Goal: Task Accomplishment & Management: Manage account settings

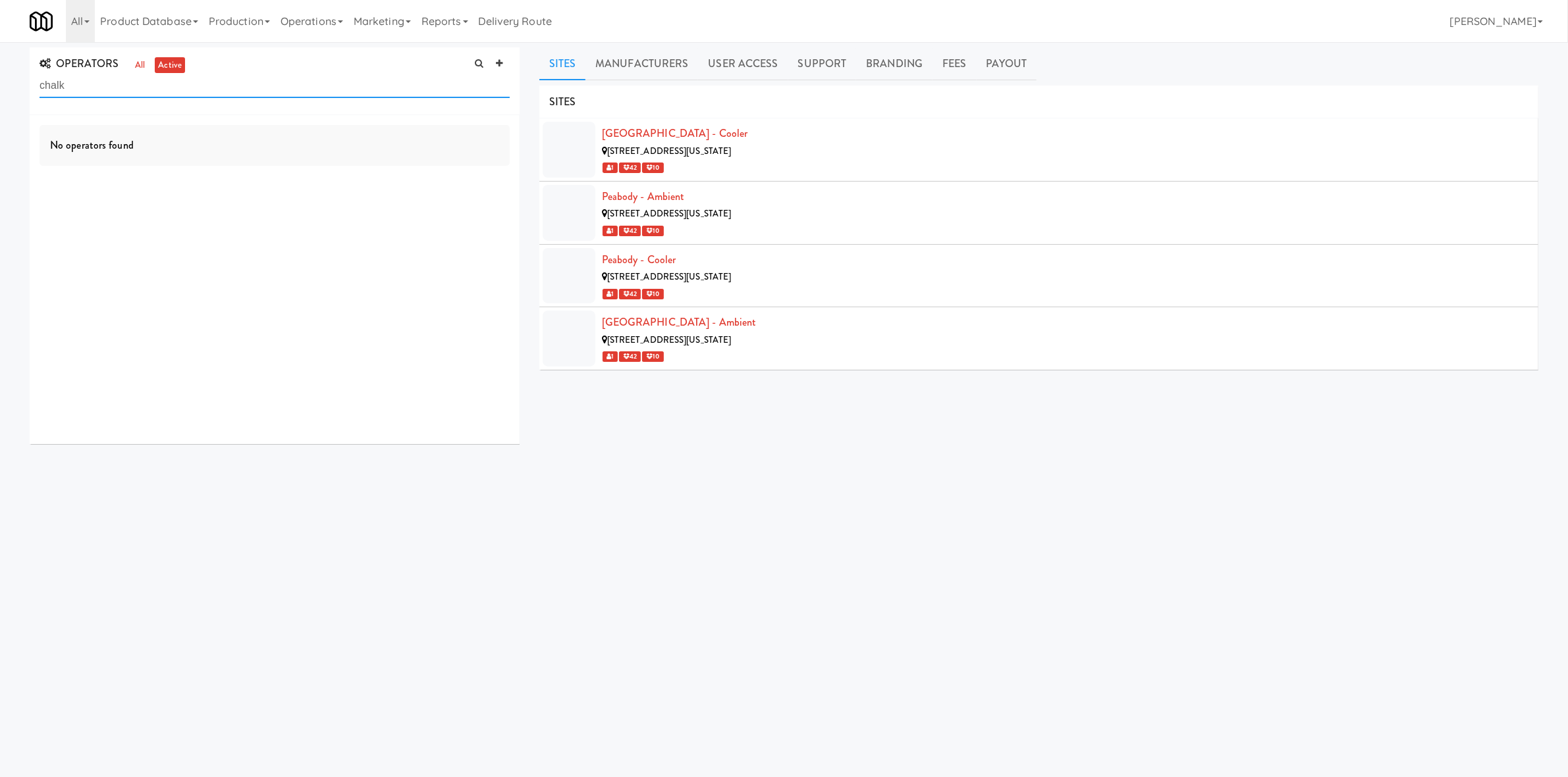
type input "chalk"
click at [140, 69] on link "all" at bounding box center [140, 66] width 17 height 17
click at [159, 91] on input "chalk" at bounding box center [274, 86] width 470 height 24
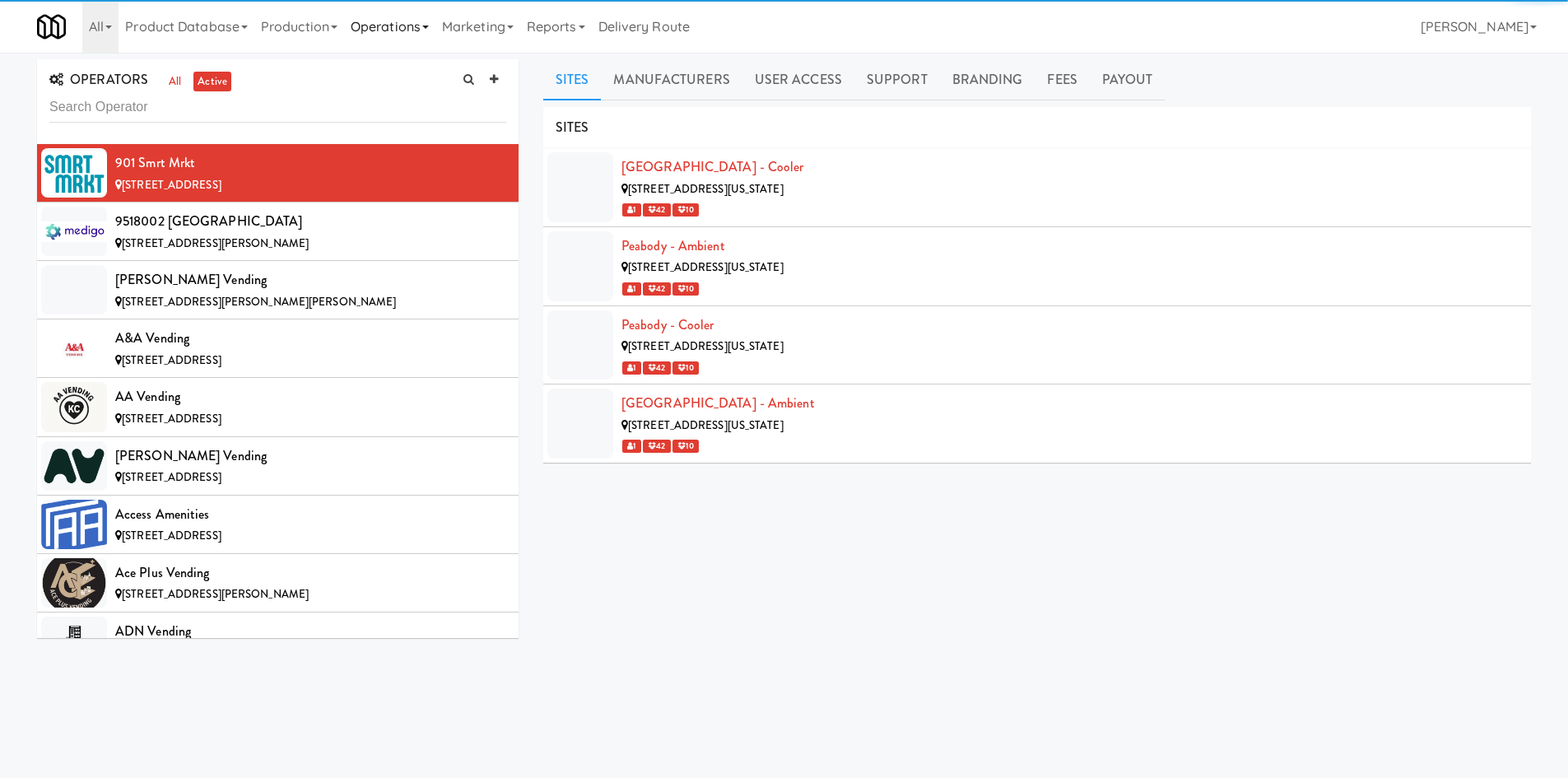
click at [399, 33] on link "Operations" at bounding box center [389, 26] width 92 height 52
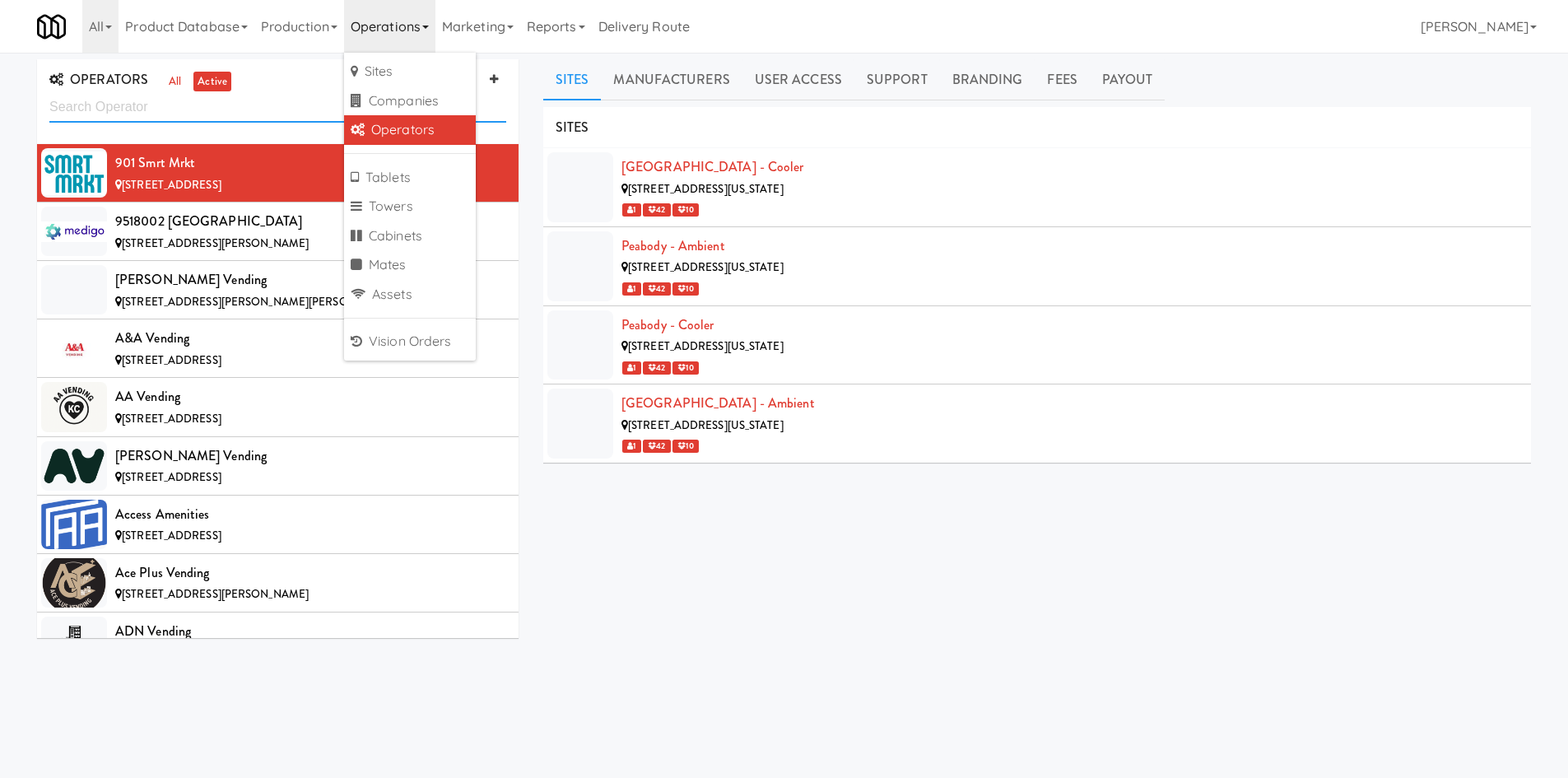
drag, startPoint x: 208, startPoint y: 107, endPoint x: 368, endPoint y: 93, distance: 160.6
click at [211, 105] on input "text" at bounding box center [278, 107] width 457 height 31
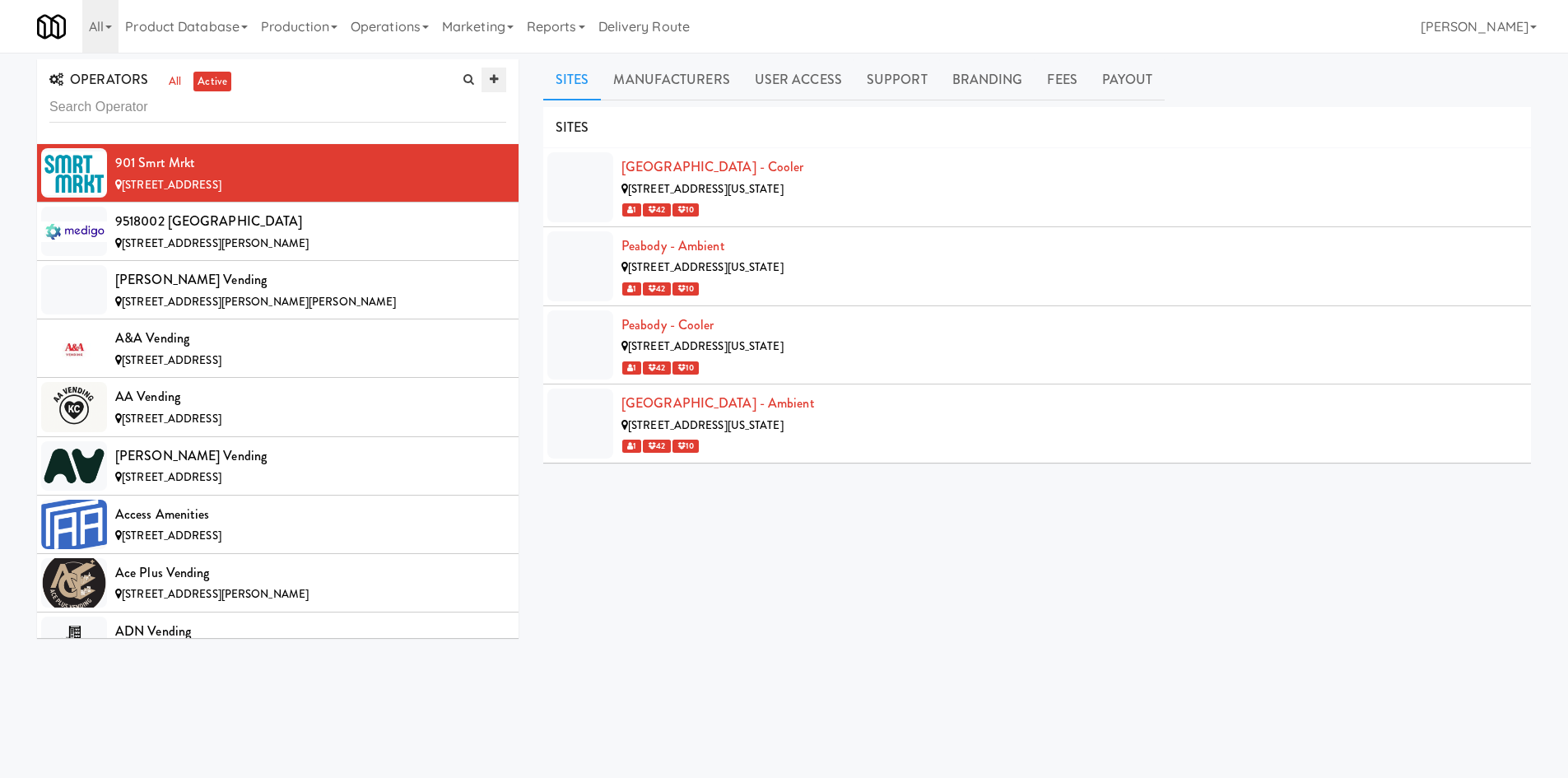
click at [495, 85] on icon at bounding box center [493, 79] width 8 height 10
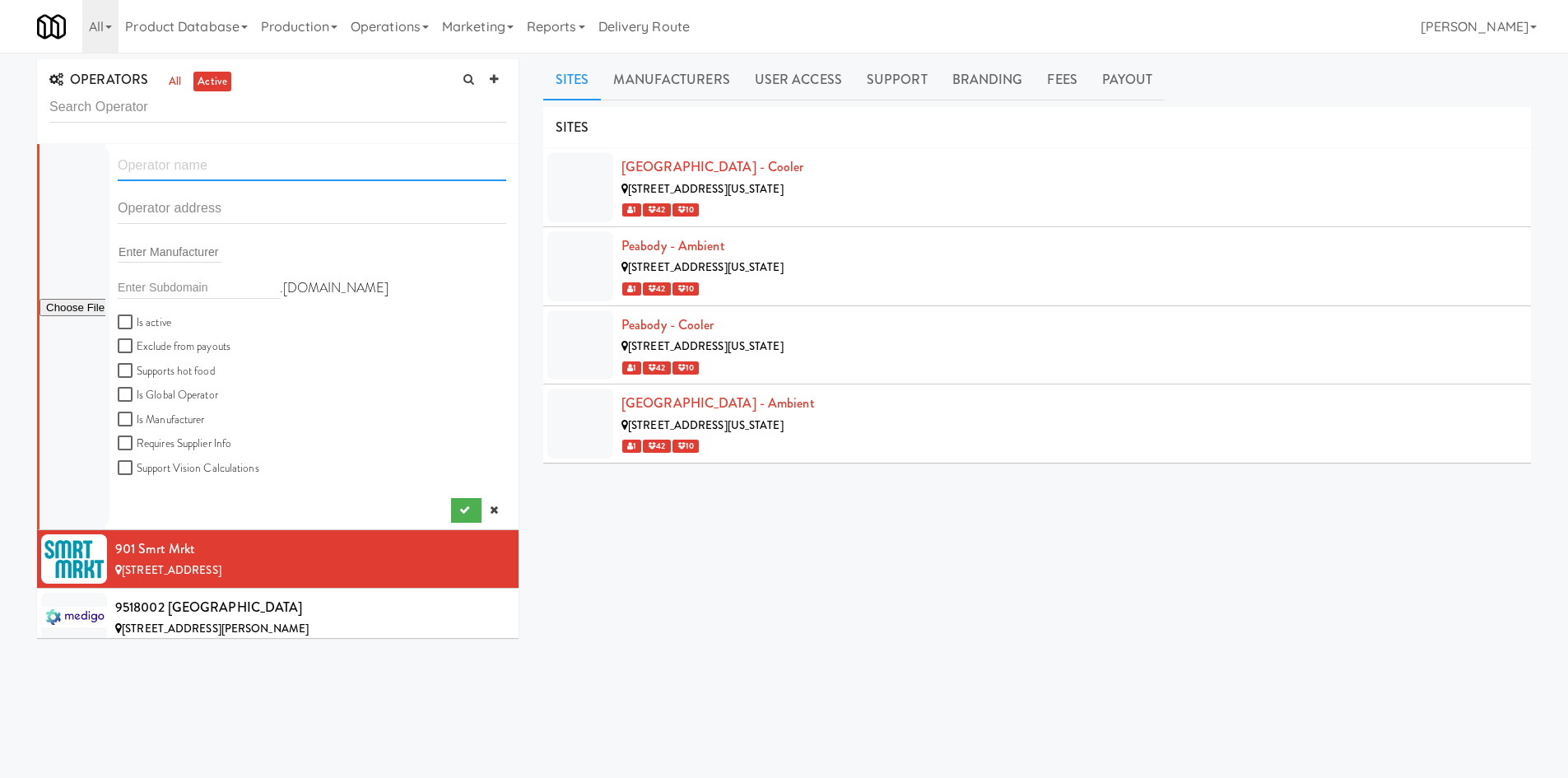
click at [226, 162] on input "text" at bounding box center [312, 166] width 389 height 31
paste input "Chalk 1 LLC"
type input "Chalk 1 LLC"
click at [223, 237] on div "Enter Manufacturer" at bounding box center [312, 256] width 413 height 39
click at [217, 248] on input "text" at bounding box center [170, 251] width 103 height 22
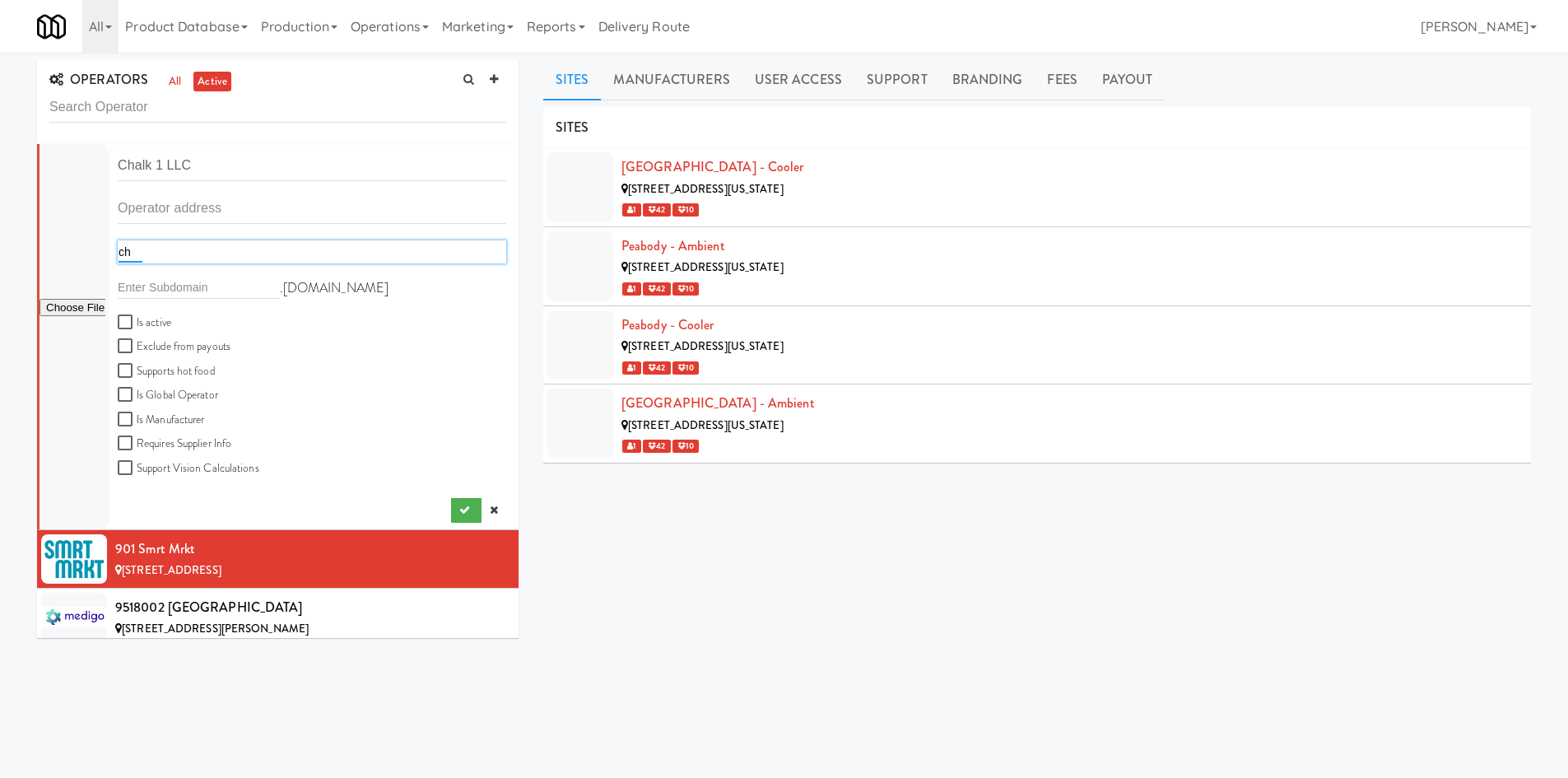
type input "c"
drag, startPoint x: 601, startPoint y: 596, endPoint x: 527, endPoint y: 554, distance: 85.1
click at [601, 596] on div "SITES Central Gardens - Cooler 1437 Central Avenue, Memphis Tennessee 1 42 10 P…" at bounding box center [1036, 416] width 987 height 617
click at [484, 516] on link at bounding box center [494, 510] width 24 height 24
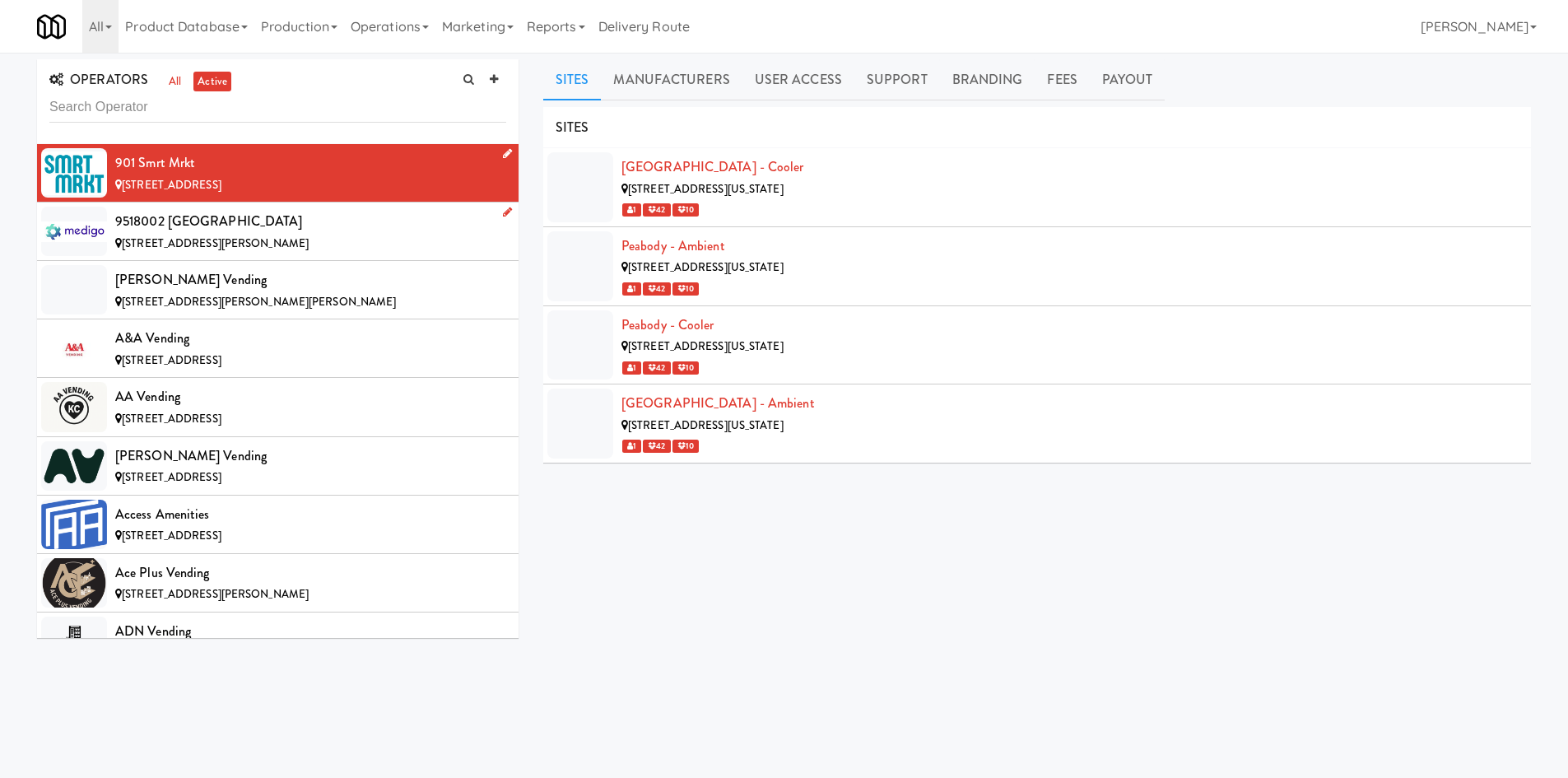
click at [365, 248] on div "165 Bd Saint-Raymond, Gatineau QC" at bounding box center [311, 244] width 391 height 21
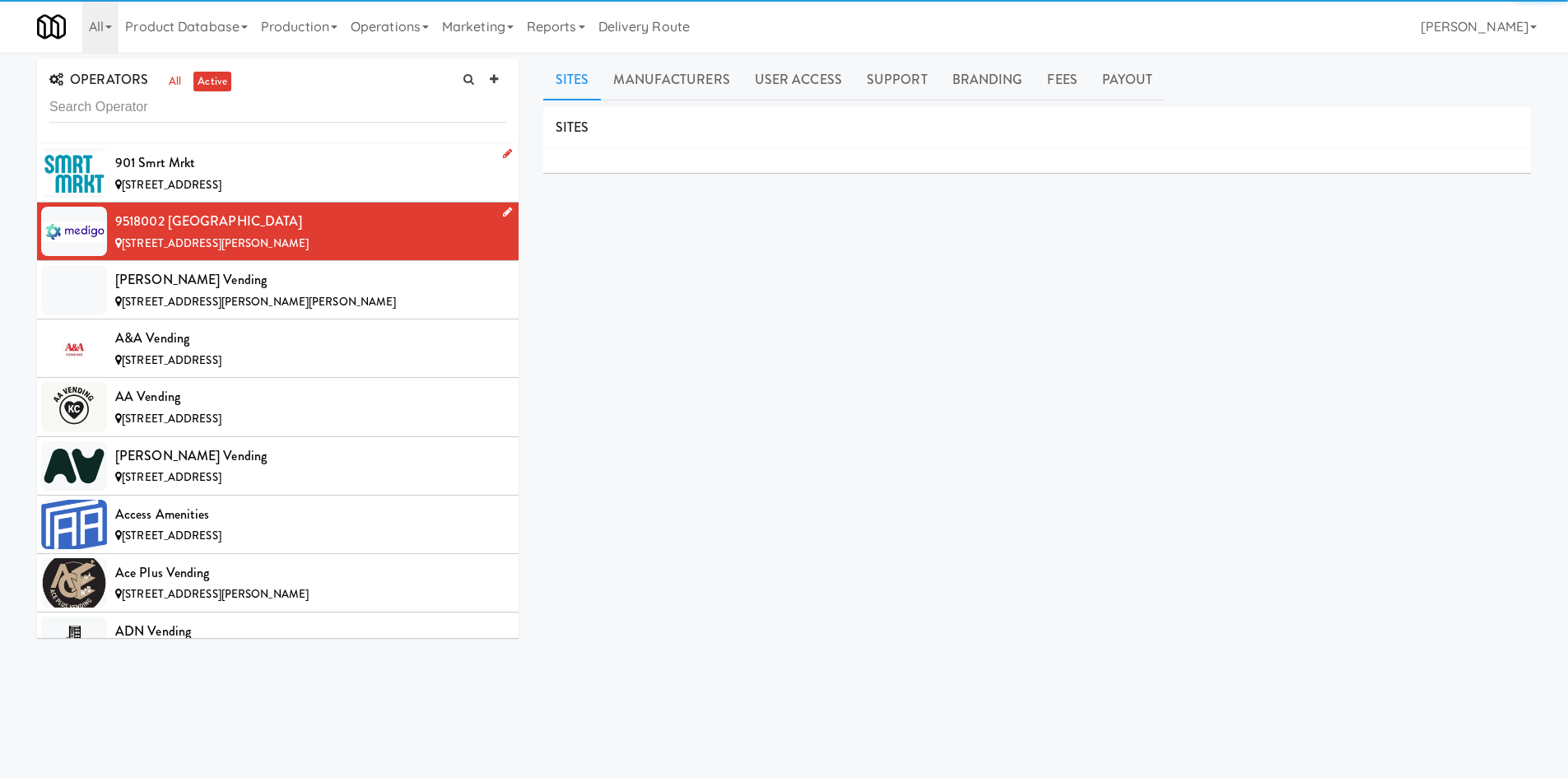
click at [503, 213] on icon at bounding box center [507, 212] width 9 height 10
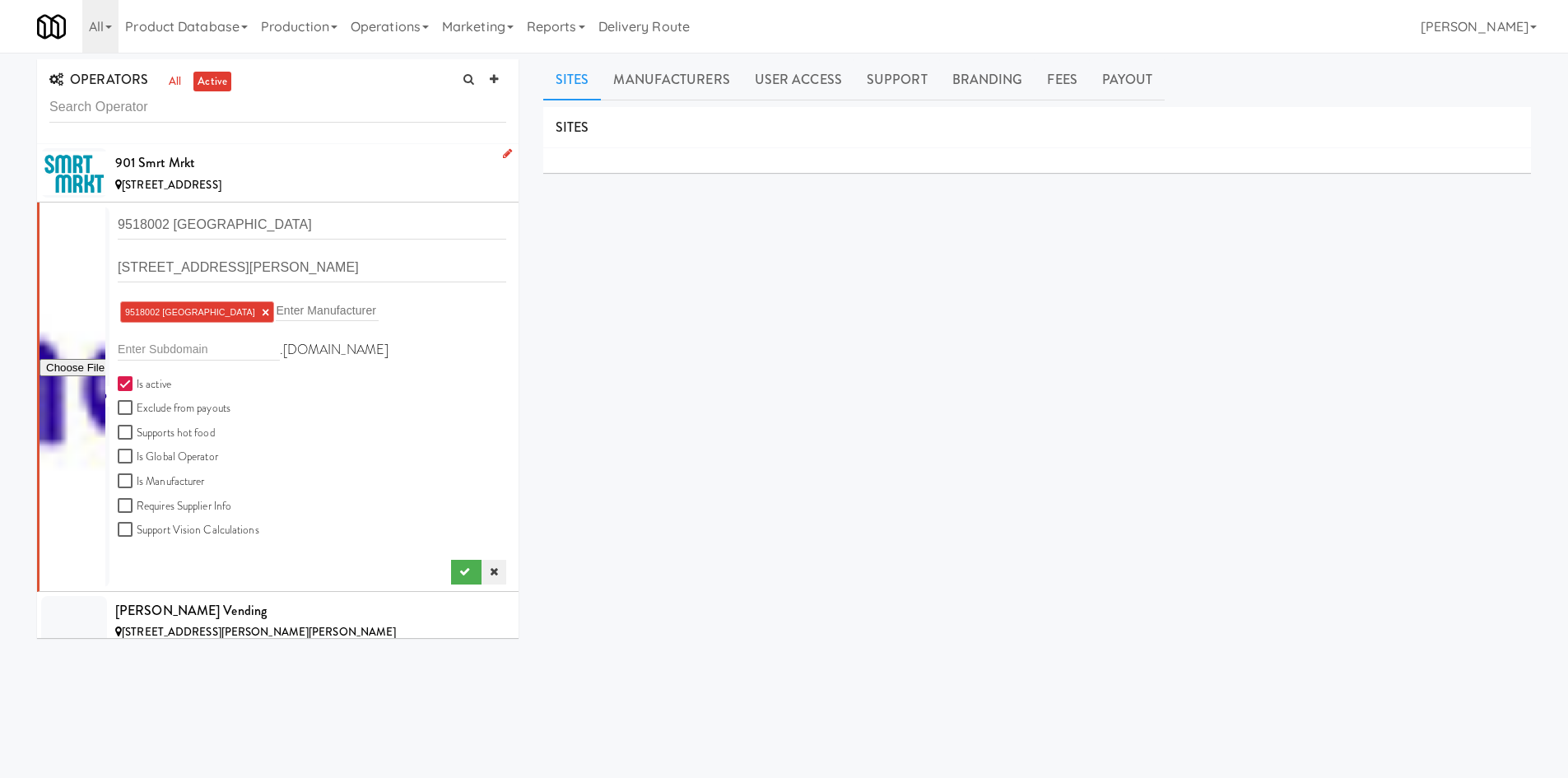
click at [489, 575] on link at bounding box center [494, 572] width 24 height 24
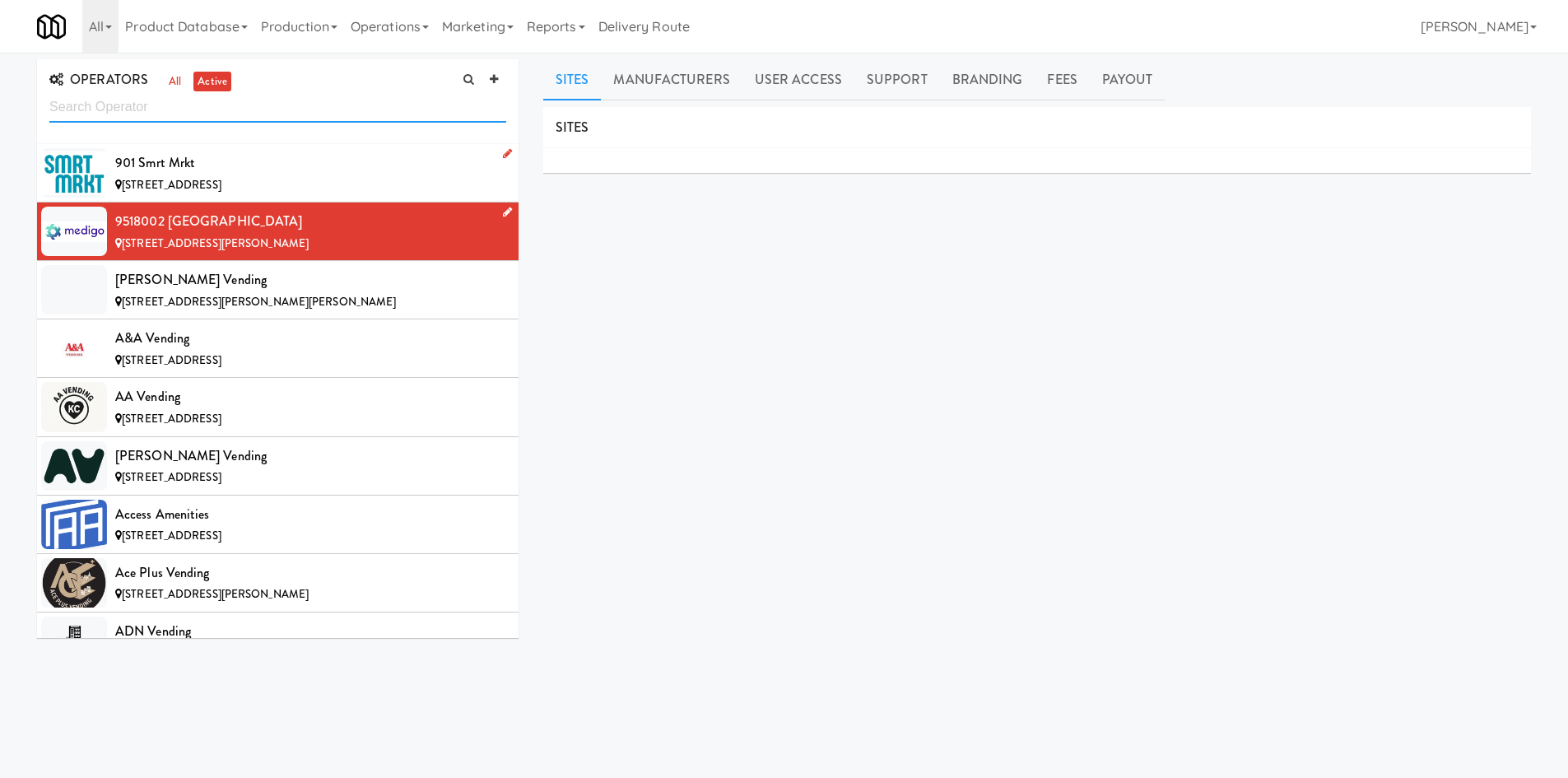
click at [125, 114] on input "text" at bounding box center [278, 107] width 457 height 31
click at [168, 79] on link "all" at bounding box center [175, 82] width 21 height 21
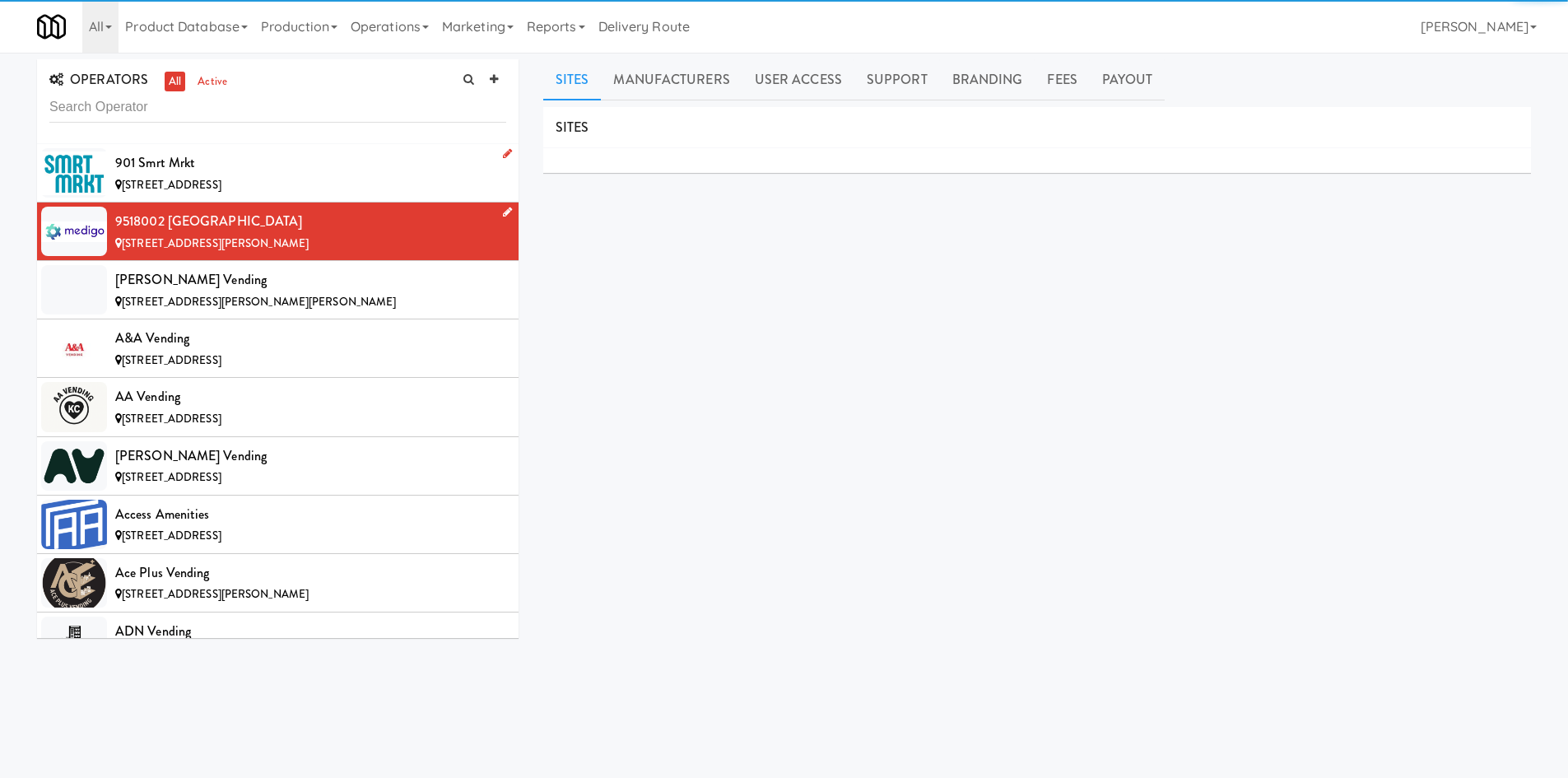
drag, startPoint x: 201, startPoint y: 79, endPoint x: 235, endPoint y: 116, distance: 50.2
click at [201, 79] on link "active" at bounding box center [212, 82] width 38 height 21
click at [235, 116] on input "text" at bounding box center [278, 107] width 457 height 31
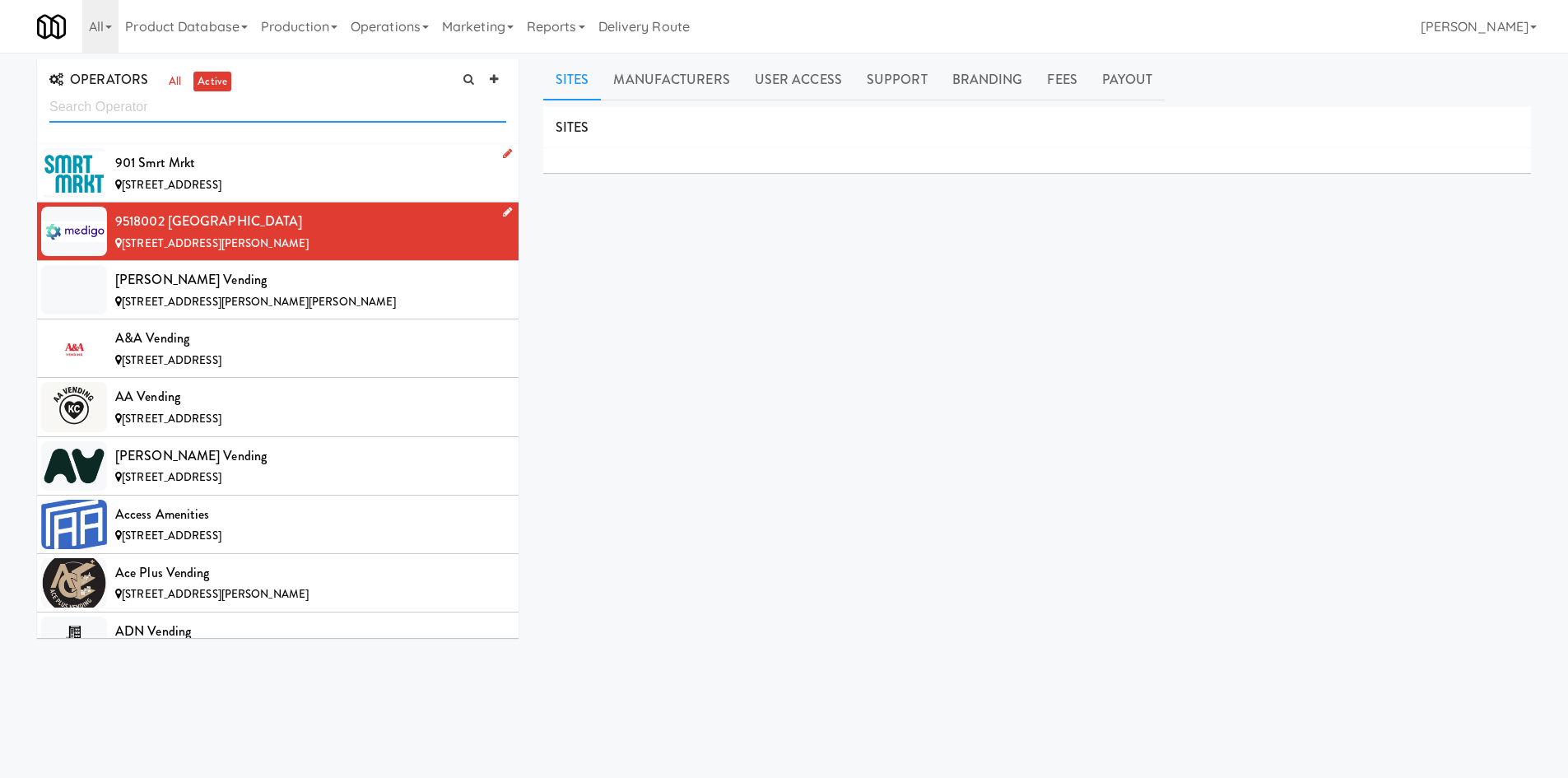
click at [273, 105] on input "text" at bounding box center [278, 107] width 457 height 31
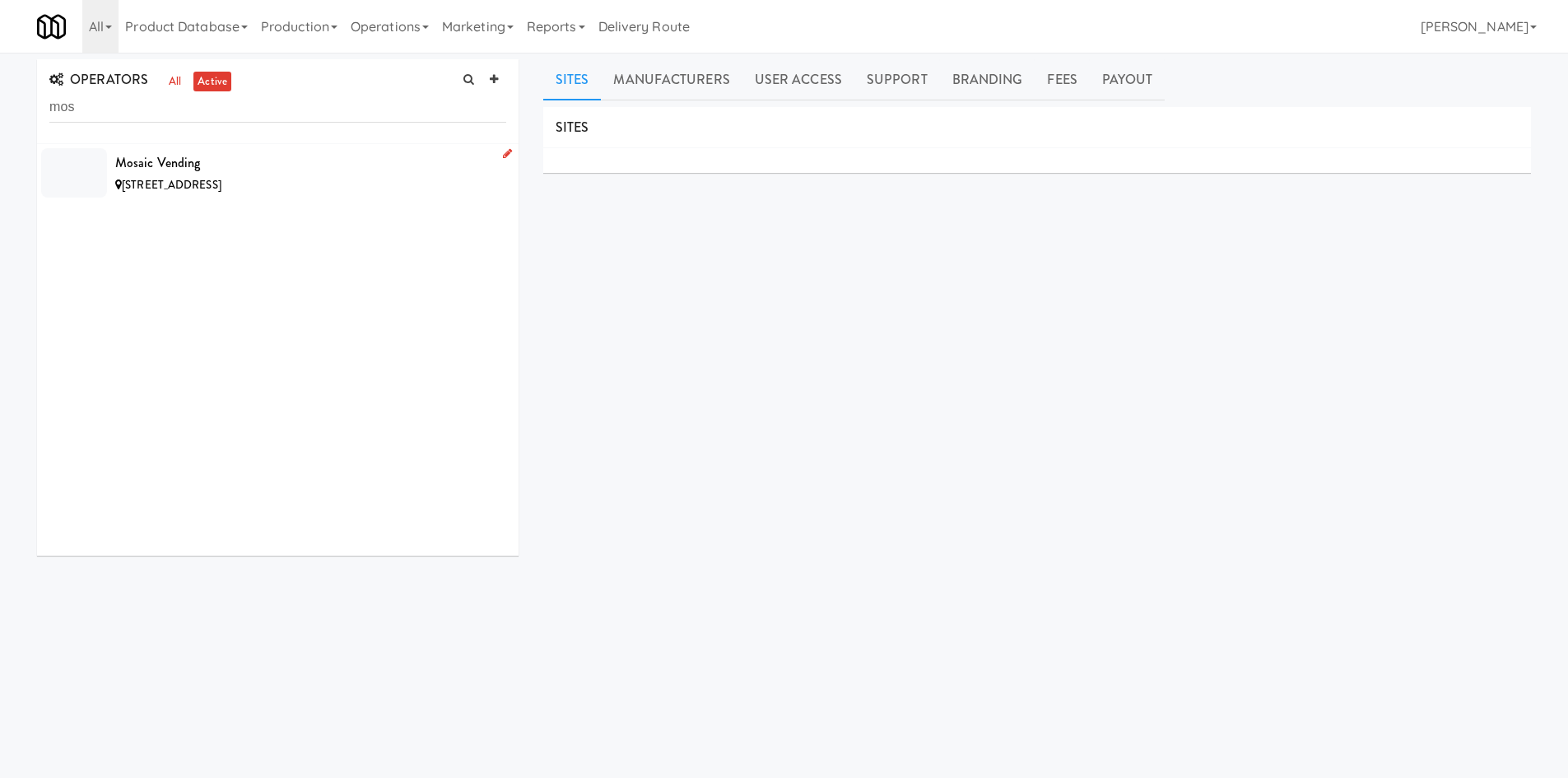
click at [348, 191] on div "189 S Elm St, Arroyo Grande CA" at bounding box center [311, 186] width 391 height 21
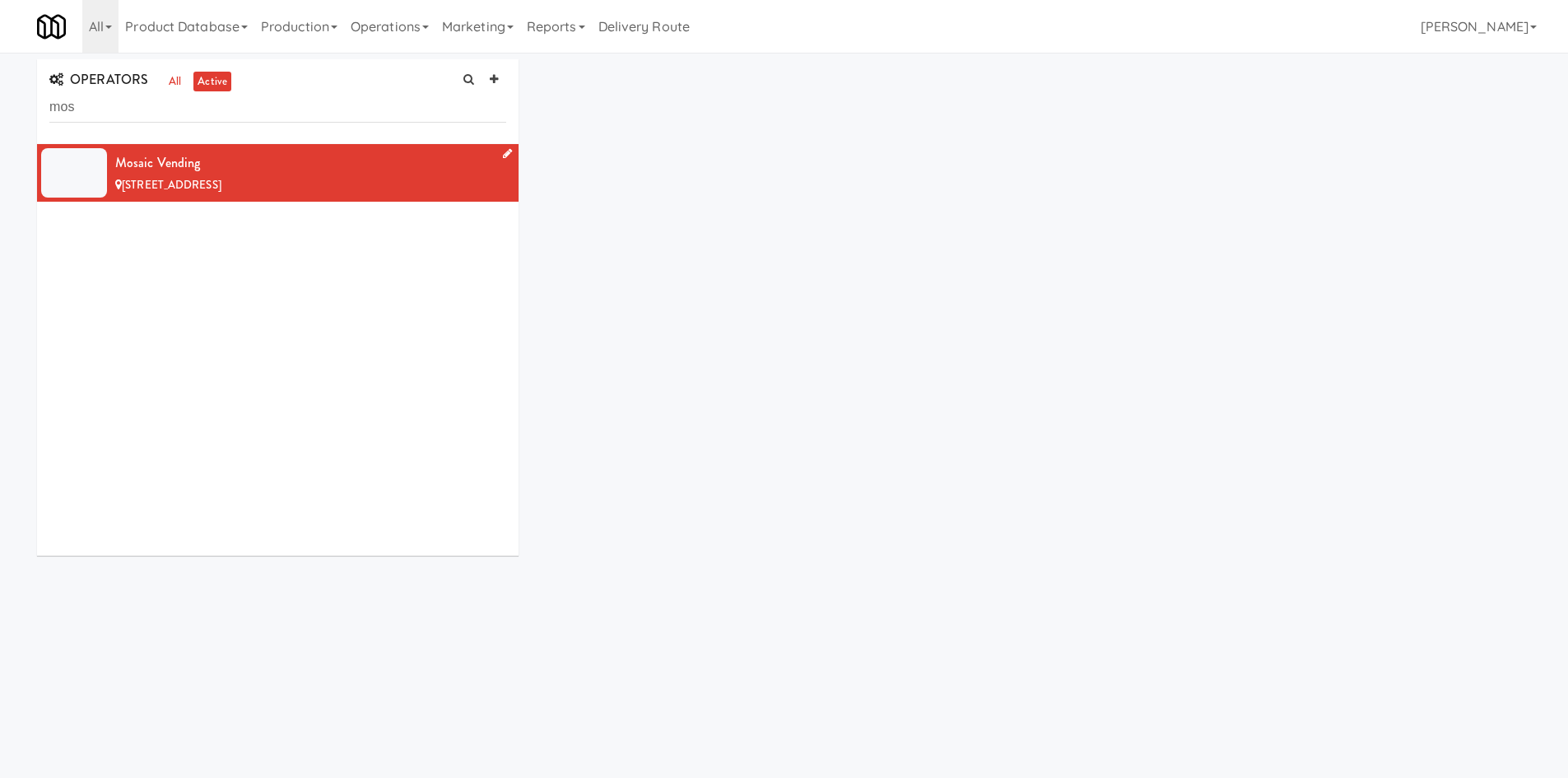
click at [357, 174] on div "Mosaic Vending" at bounding box center [311, 163] width 391 height 24
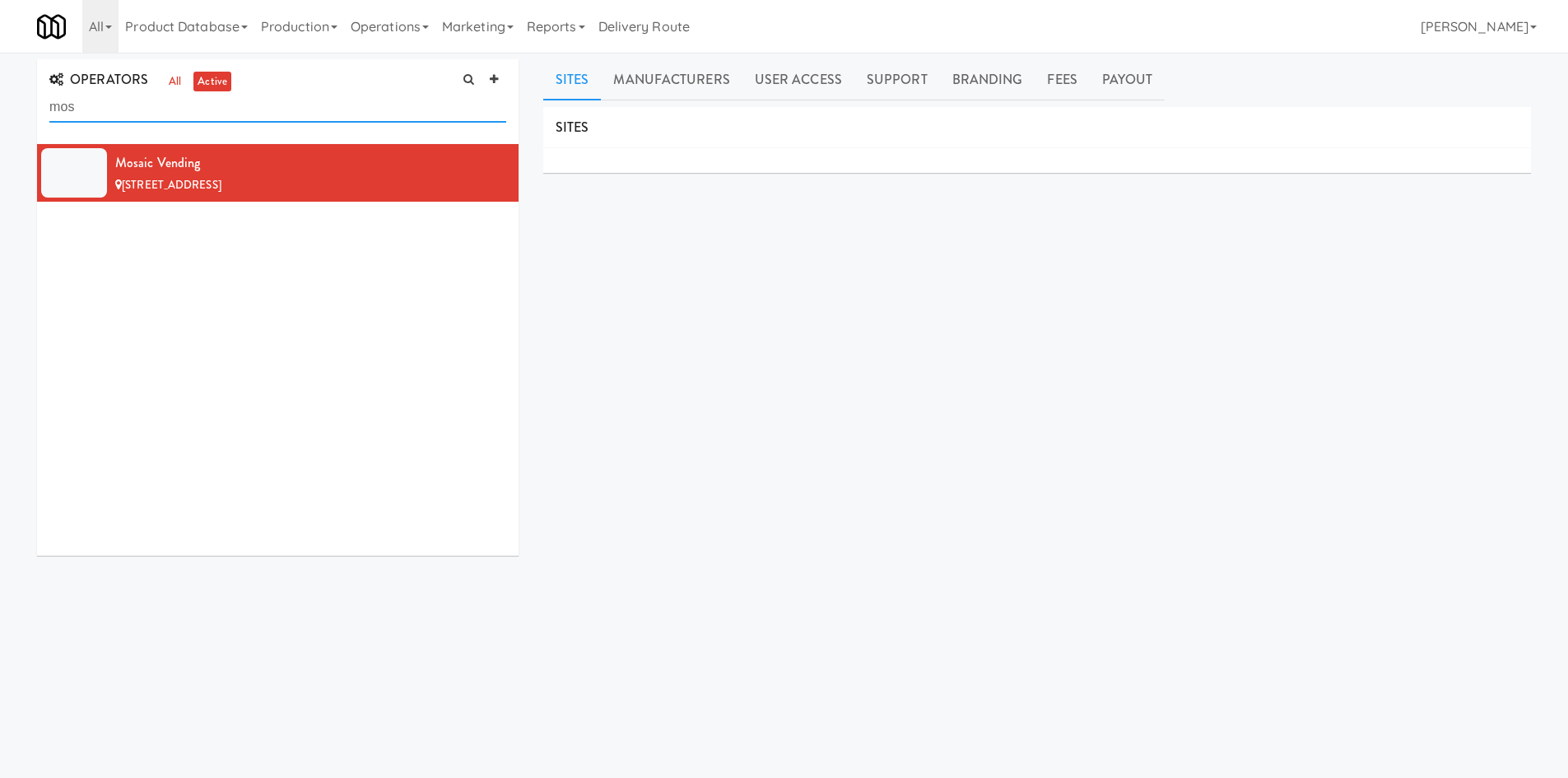
click at [303, 107] on input "mos" at bounding box center [278, 107] width 457 height 31
type input "my h"
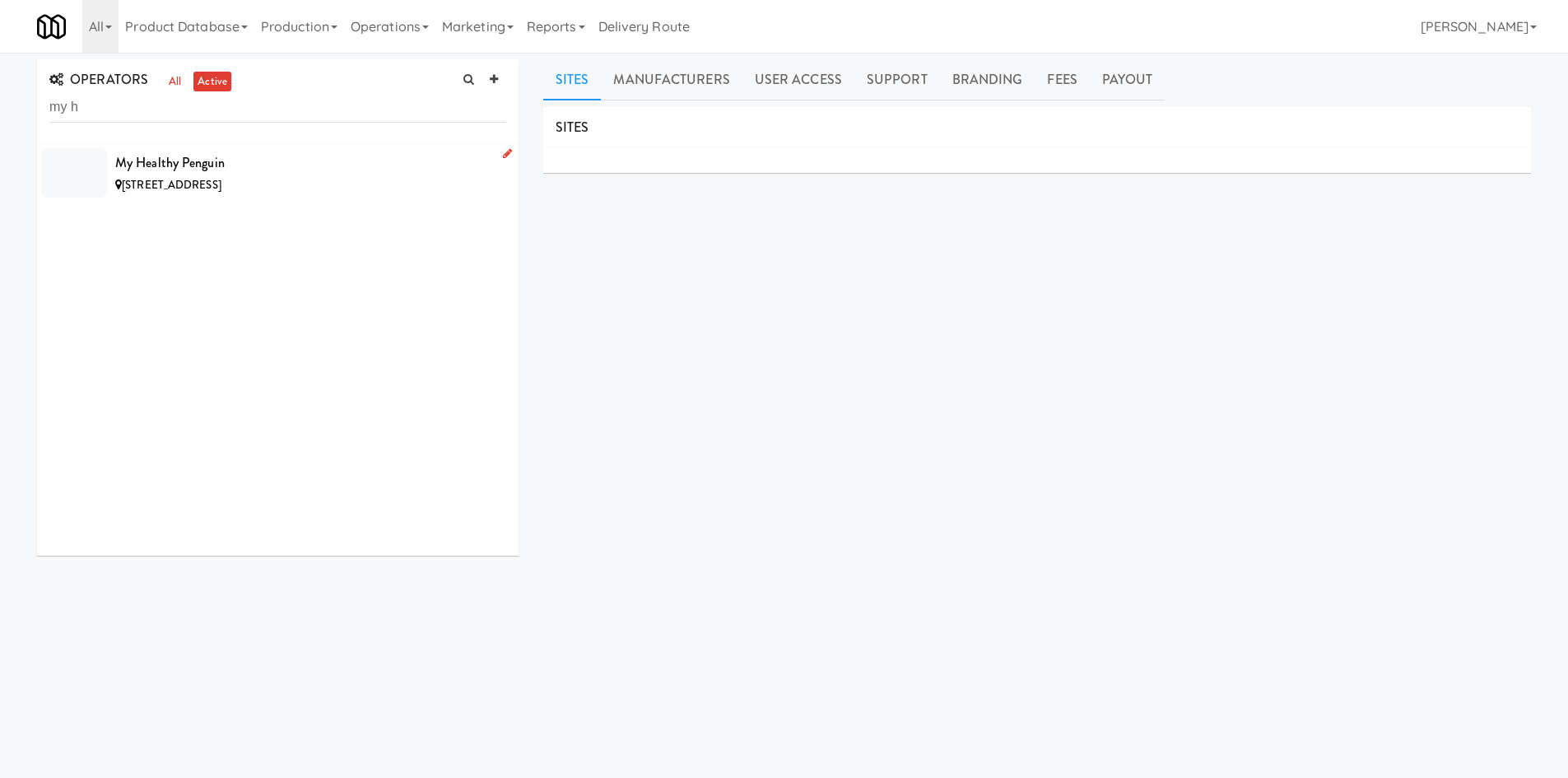
click at [382, 148] on li "My Healthy Penguin 11790 Sebastian Way, Rancho Cucamonga CA" at bounding box center [278, 173] width 482 height 58
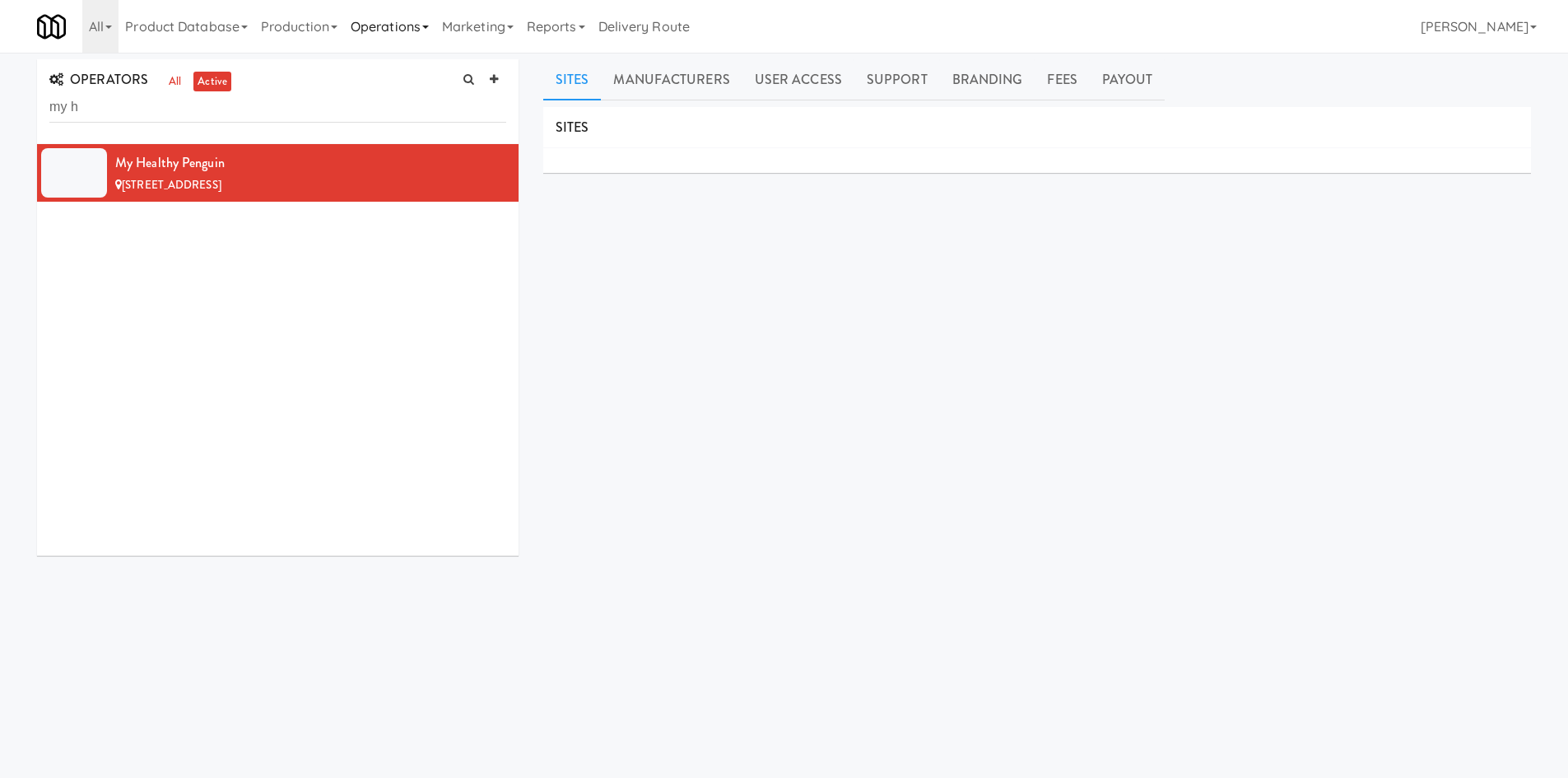
click at [407, 51] on link "Operations" at bounding box center [389, 26] width 92 height 52
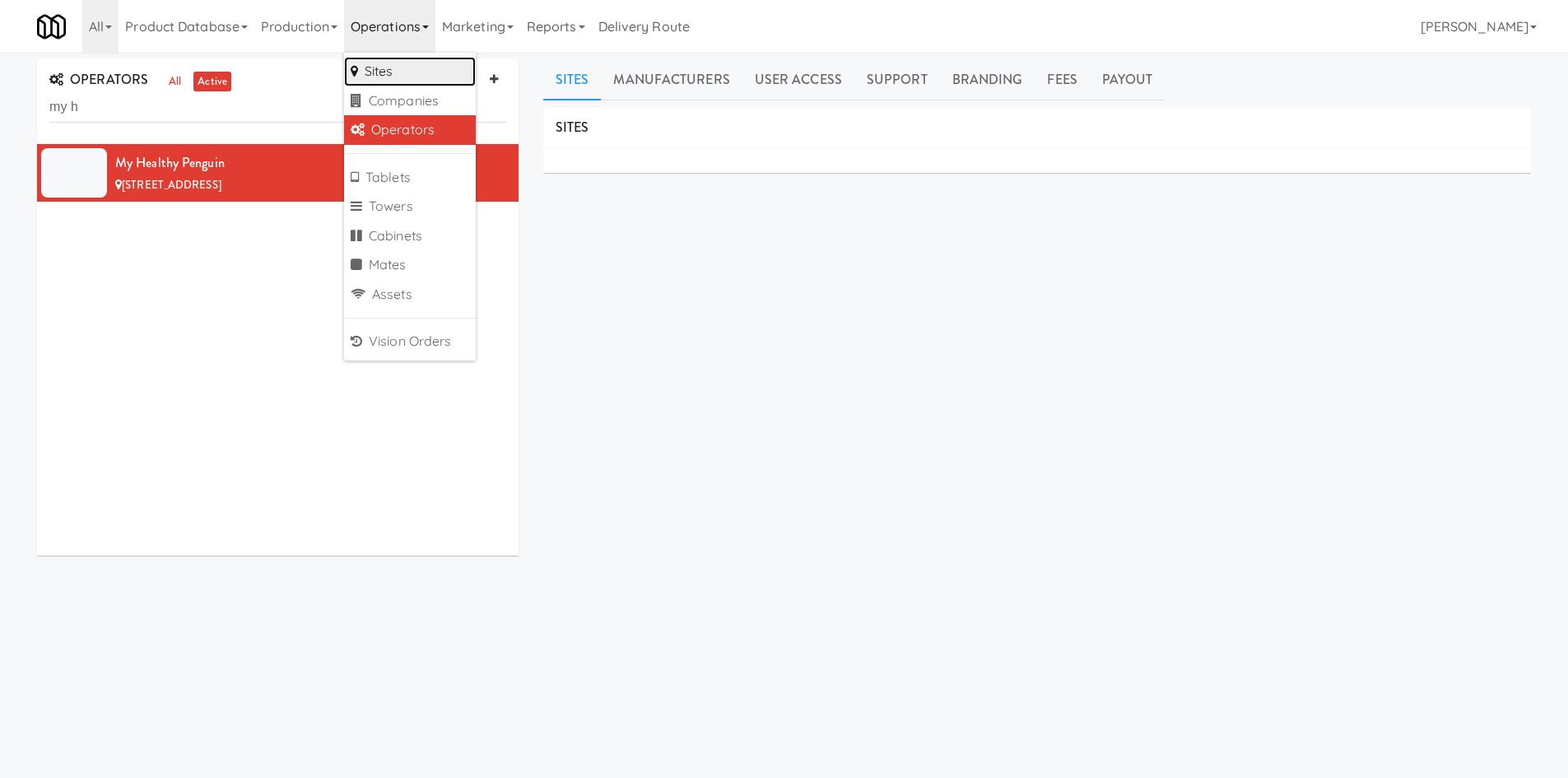
click at [409, 80] on link "Sites" at bounding box center [409, 72] width 132 height 30
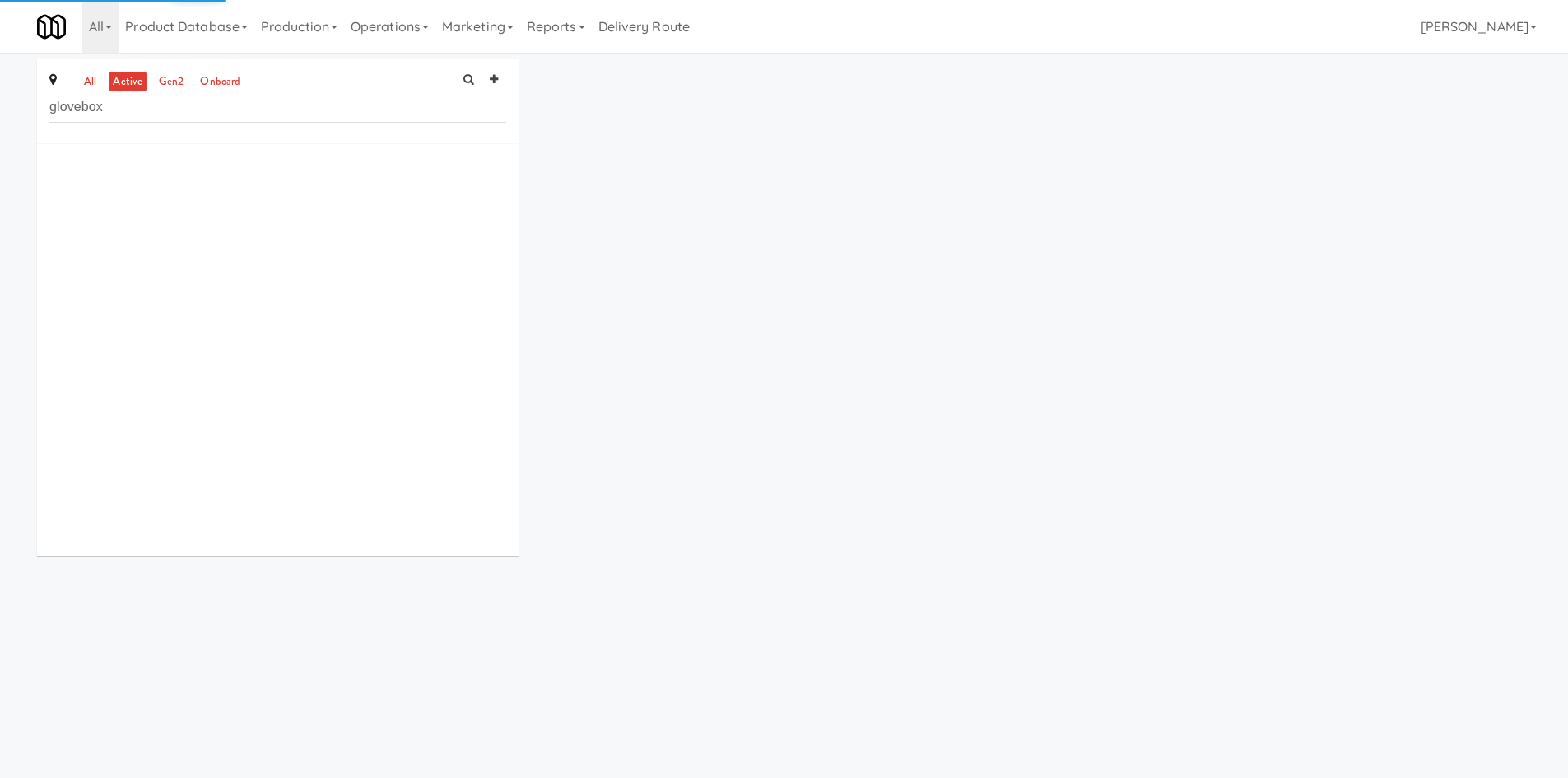
type input "glovebox"
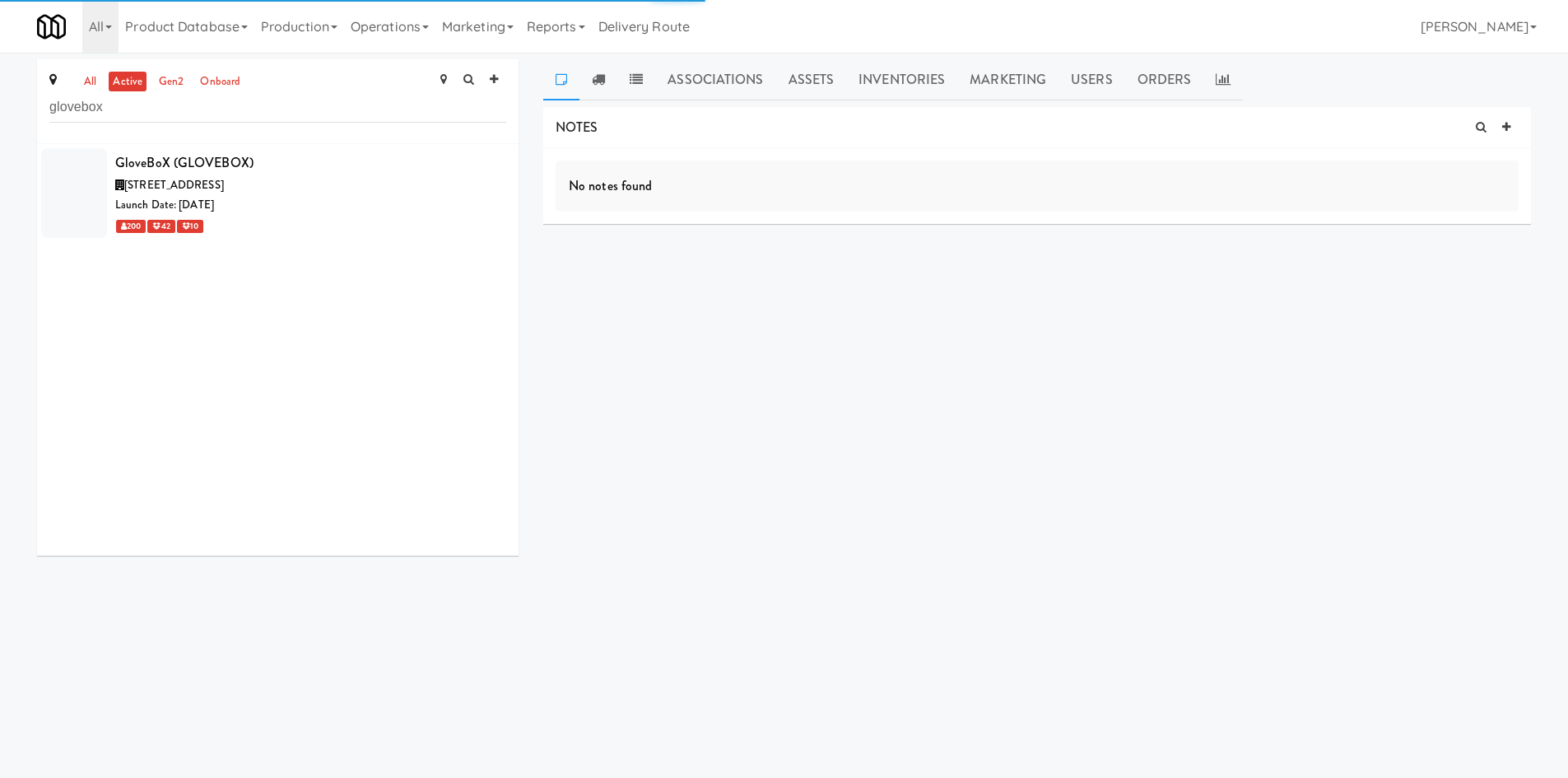
drag, startPoint x: 319, startPoint y: 151, endPoint x: 307, endPoint y: 191, distance: 41.8
click at [307, 191] on div "120 Victoria St S, Kitchener ON" at bounding box center [311, 186] width 391 height 21
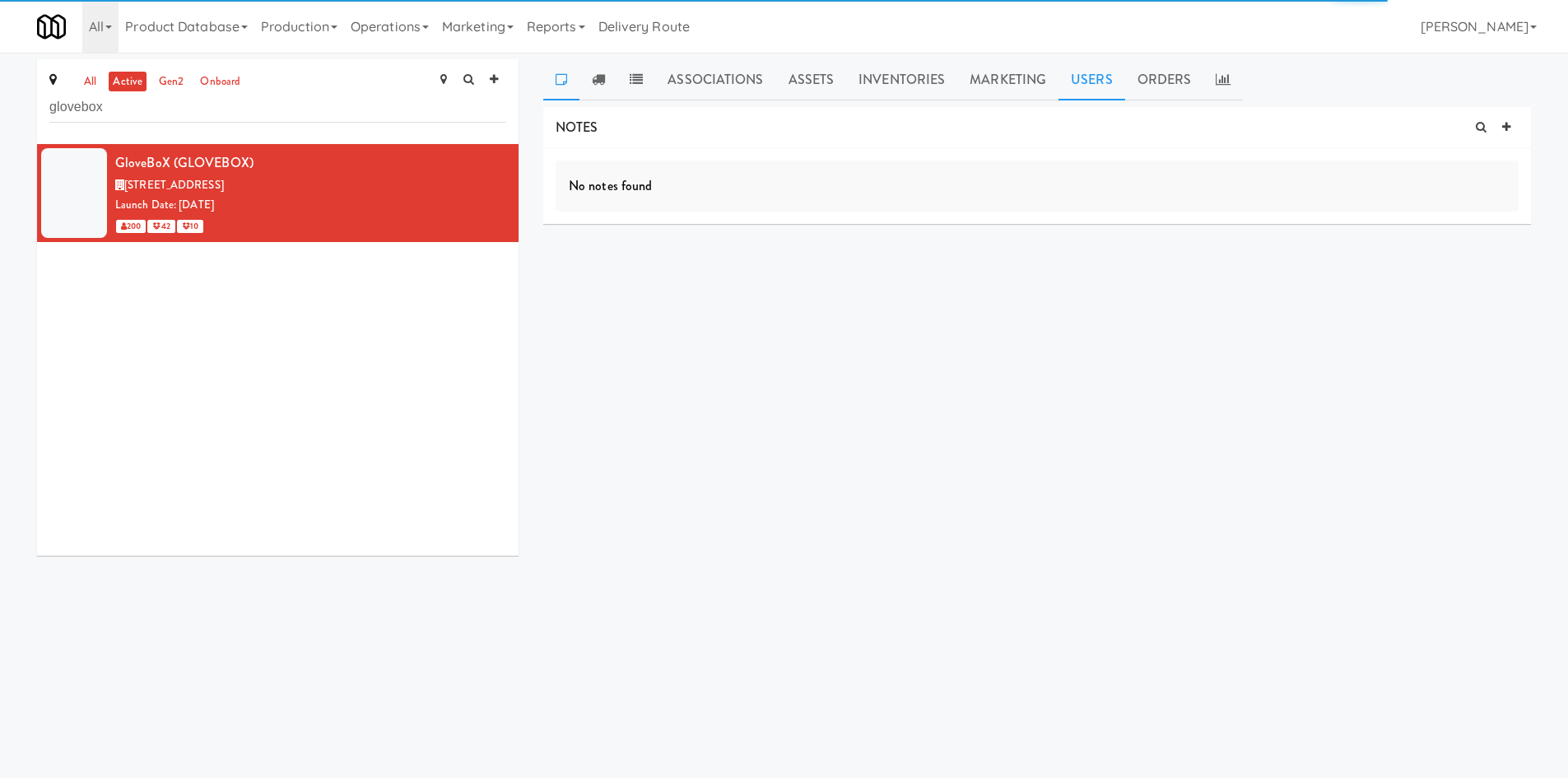
click at [1083, 76] on link "Users" at bounding box center [1091, 79] width 66 height 41
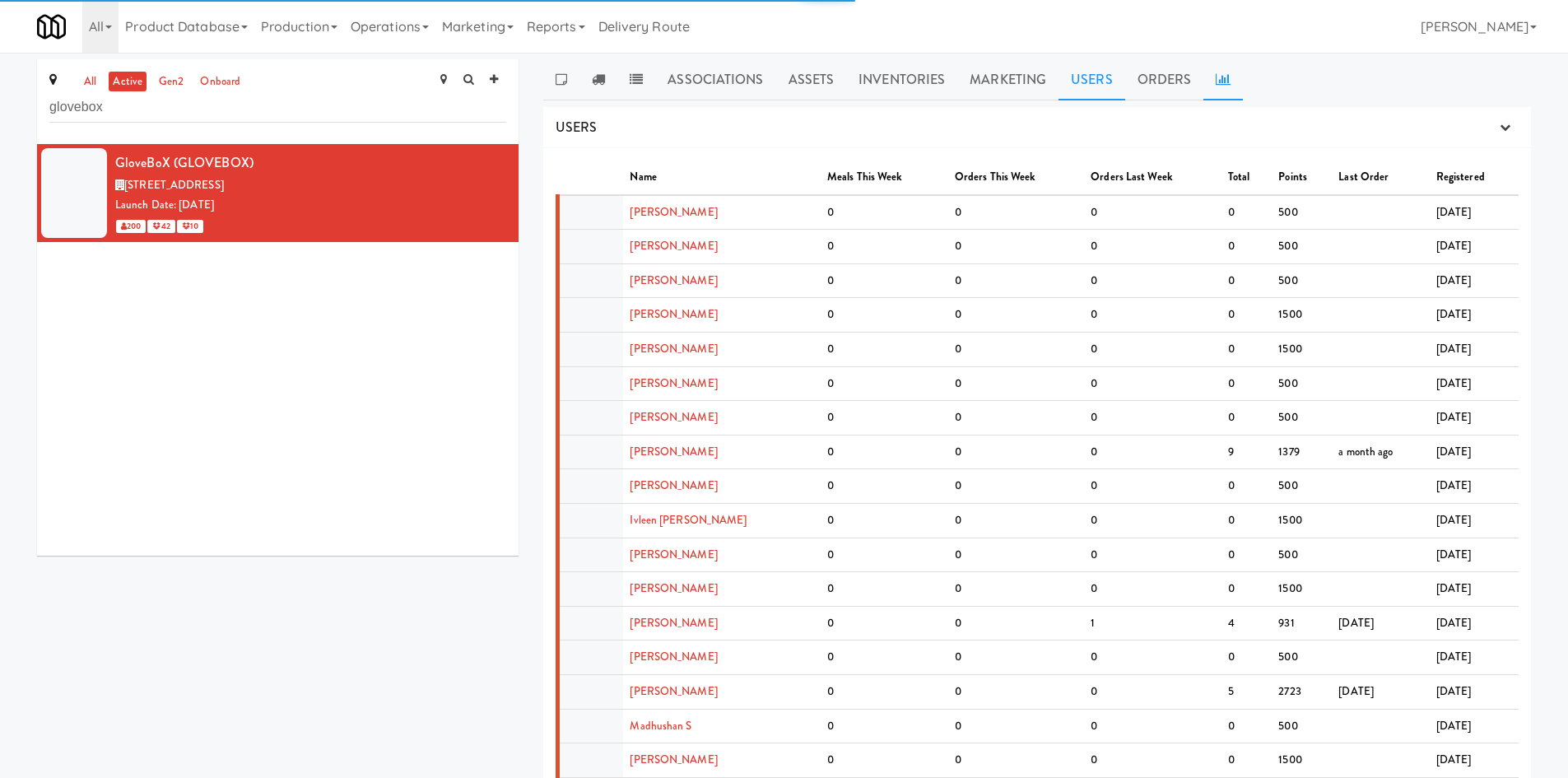
click at [1206, 86] on link at bounding box center [1222, 79] width 39 height 41
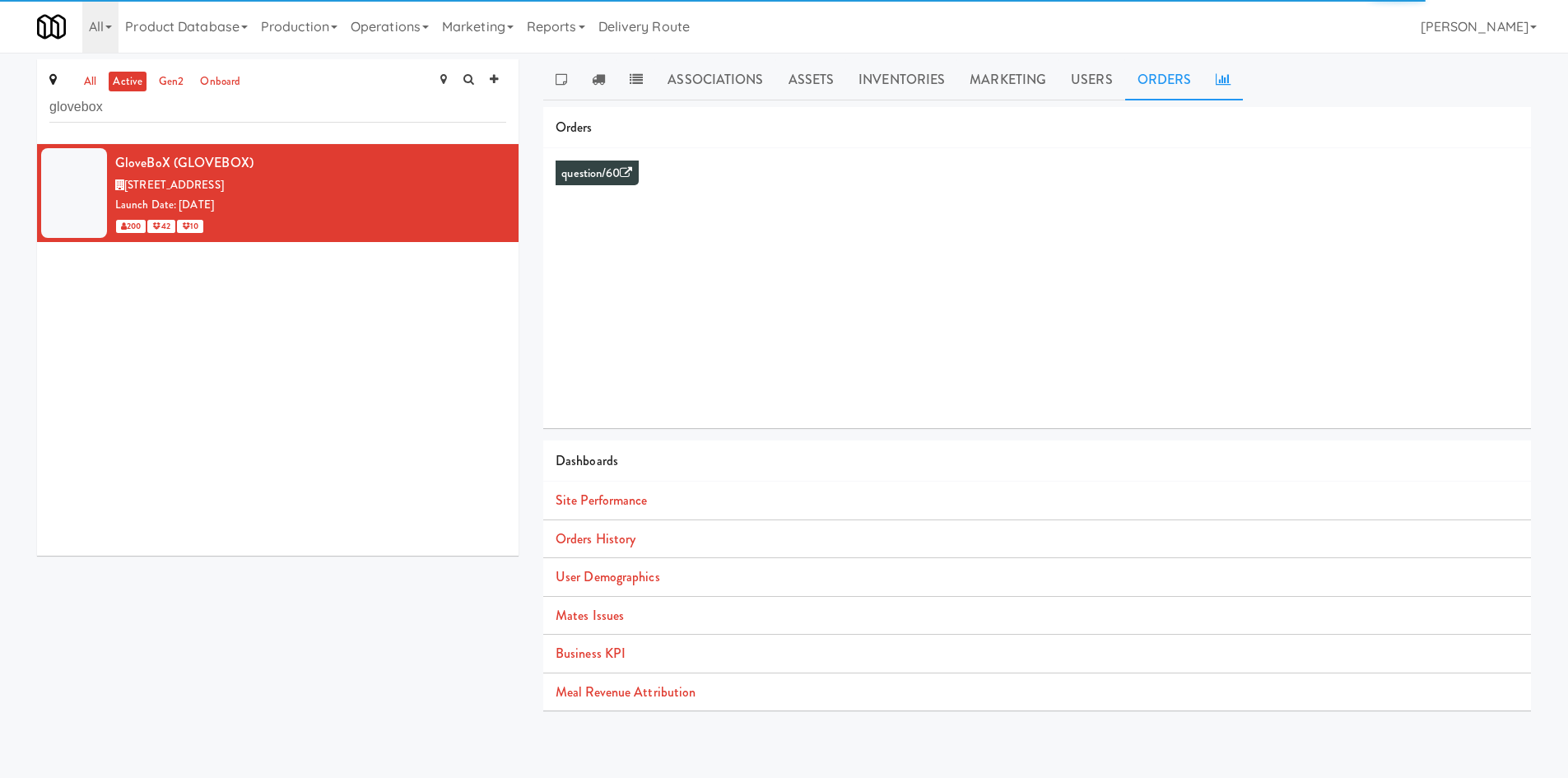
click at [1140, 79] on link "Orders" at bounding box center [1165, 79] width 79 height 41
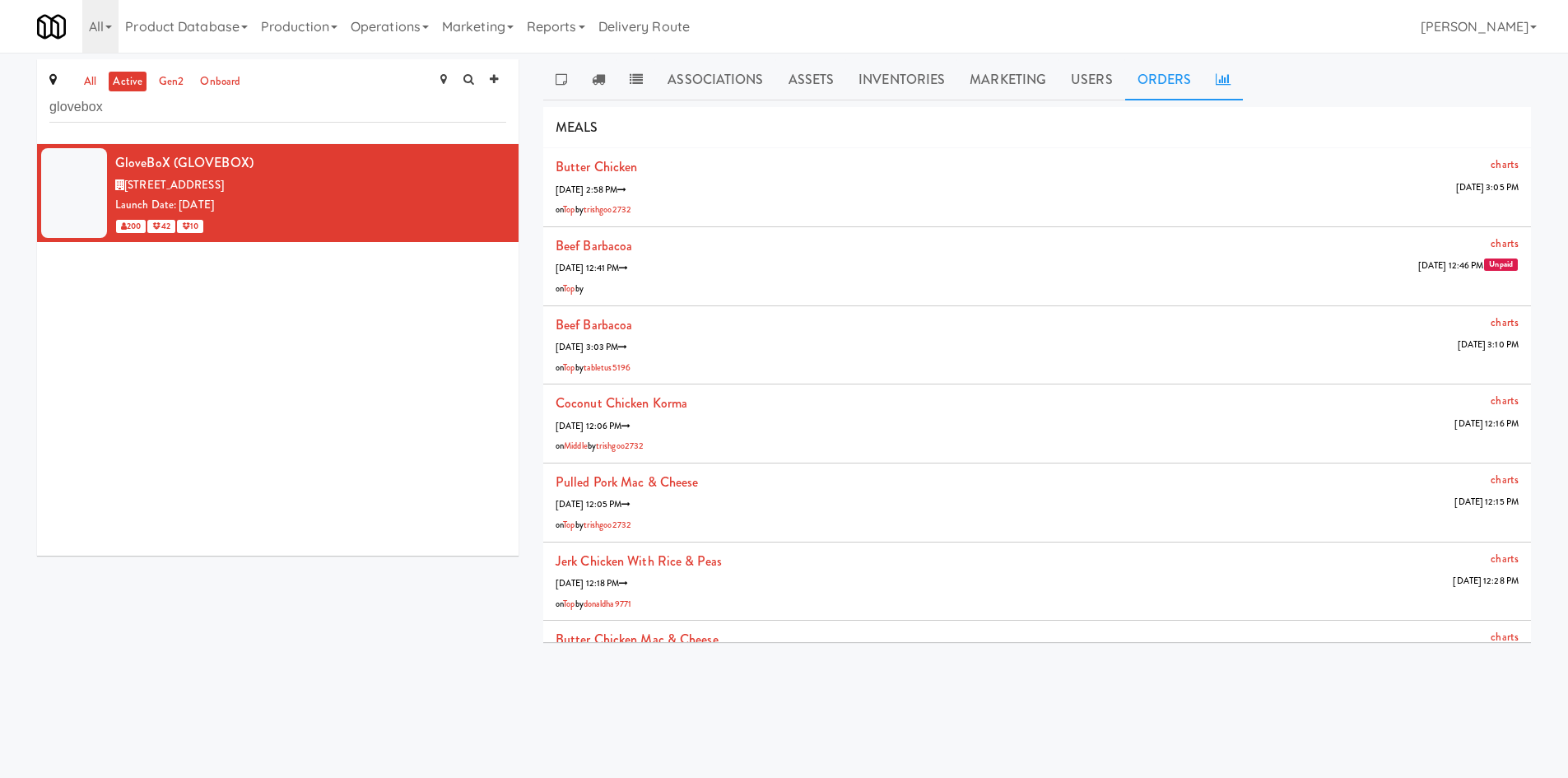
click at [1209, 78] on link at bounding box center [1222, 79] width 39 height 41
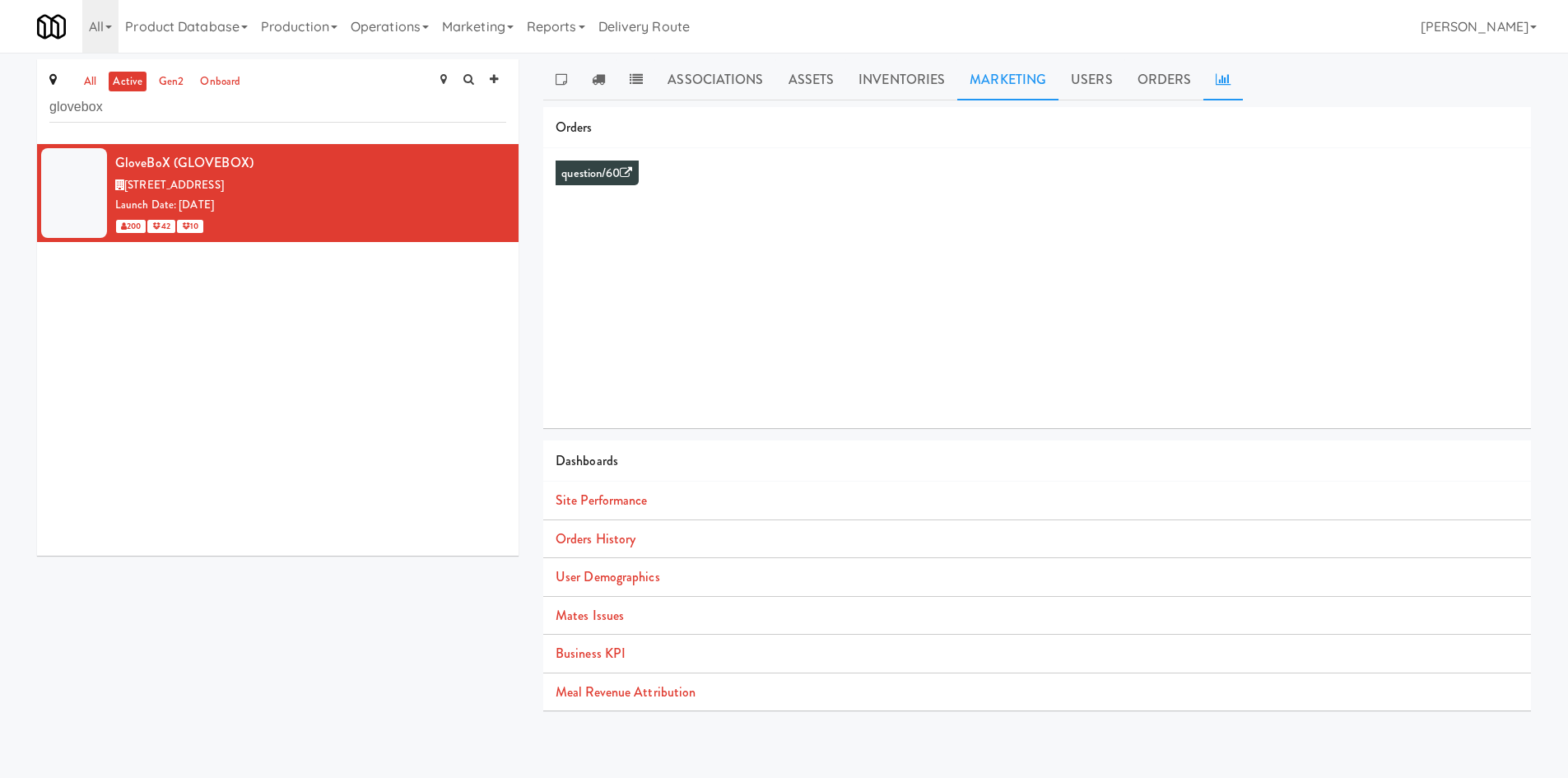
click at [958, 81] on link "Marketing" at bounding box center [1008, 79] width 101 height 41
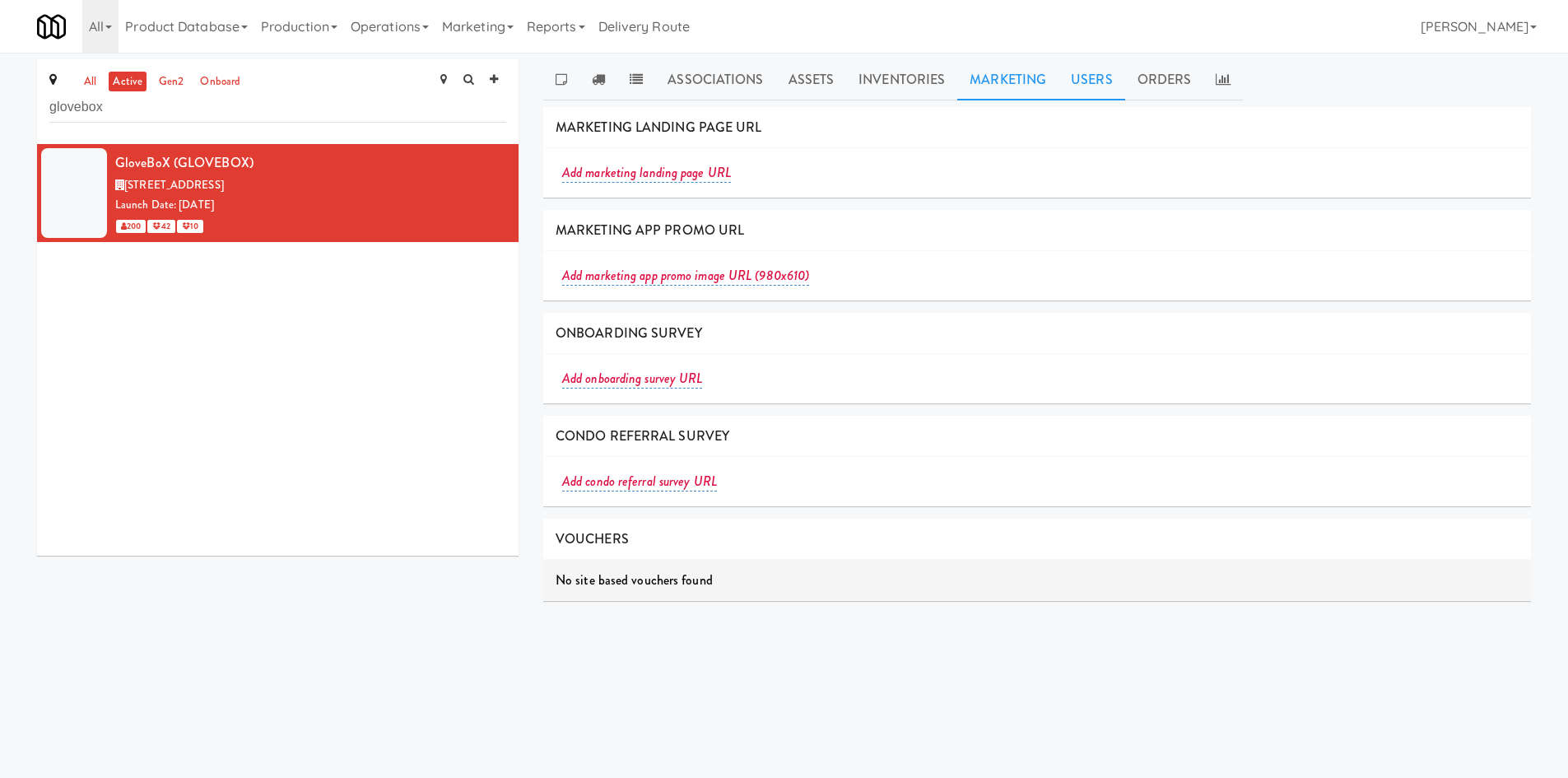
click at [1067, 87] on link "Users" at bounding box center [1091, 79] width 66 height 41
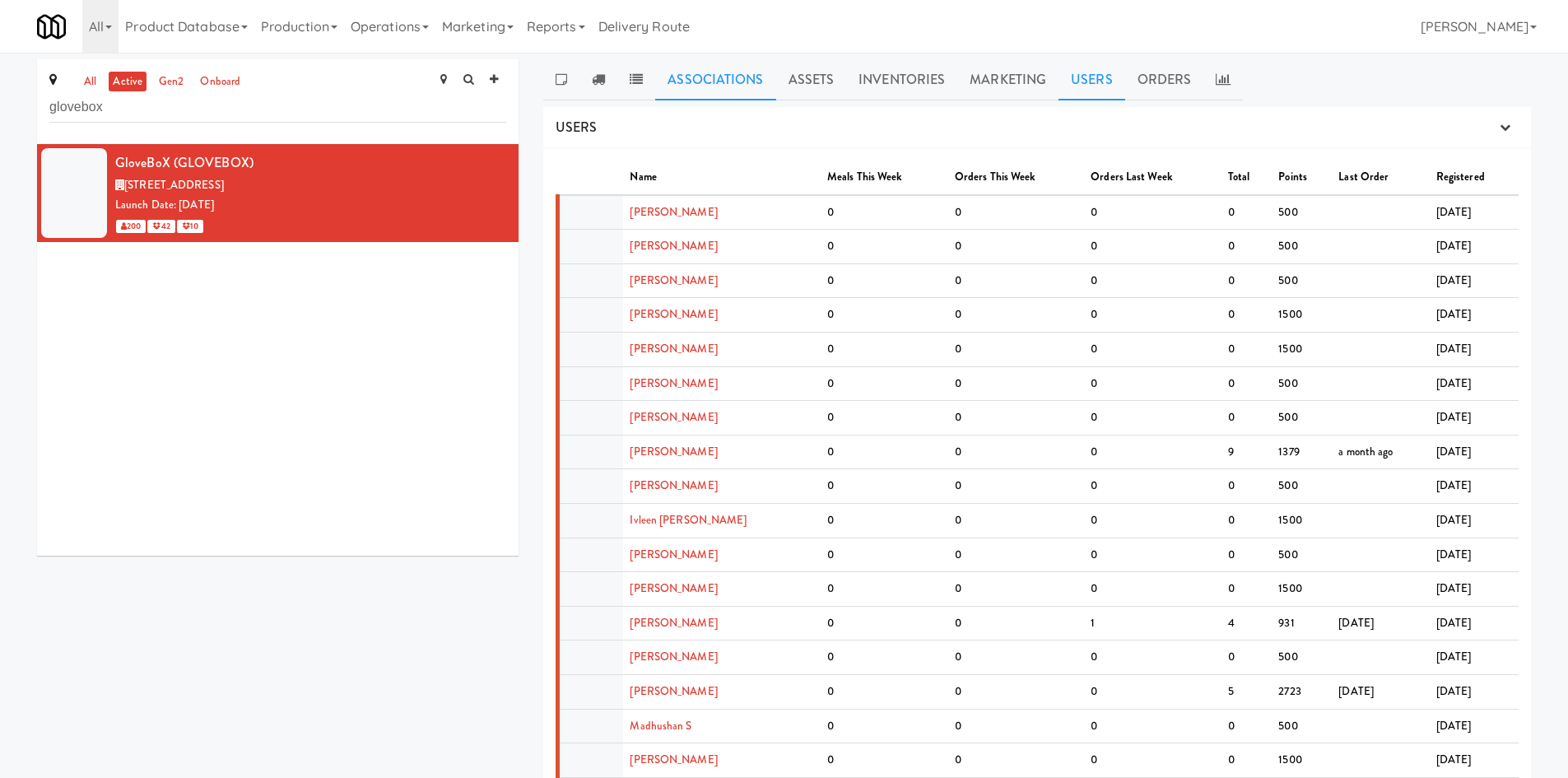
click at [732, 86] on link "Associations" at bounding box center [715, 79] width 120 height 41
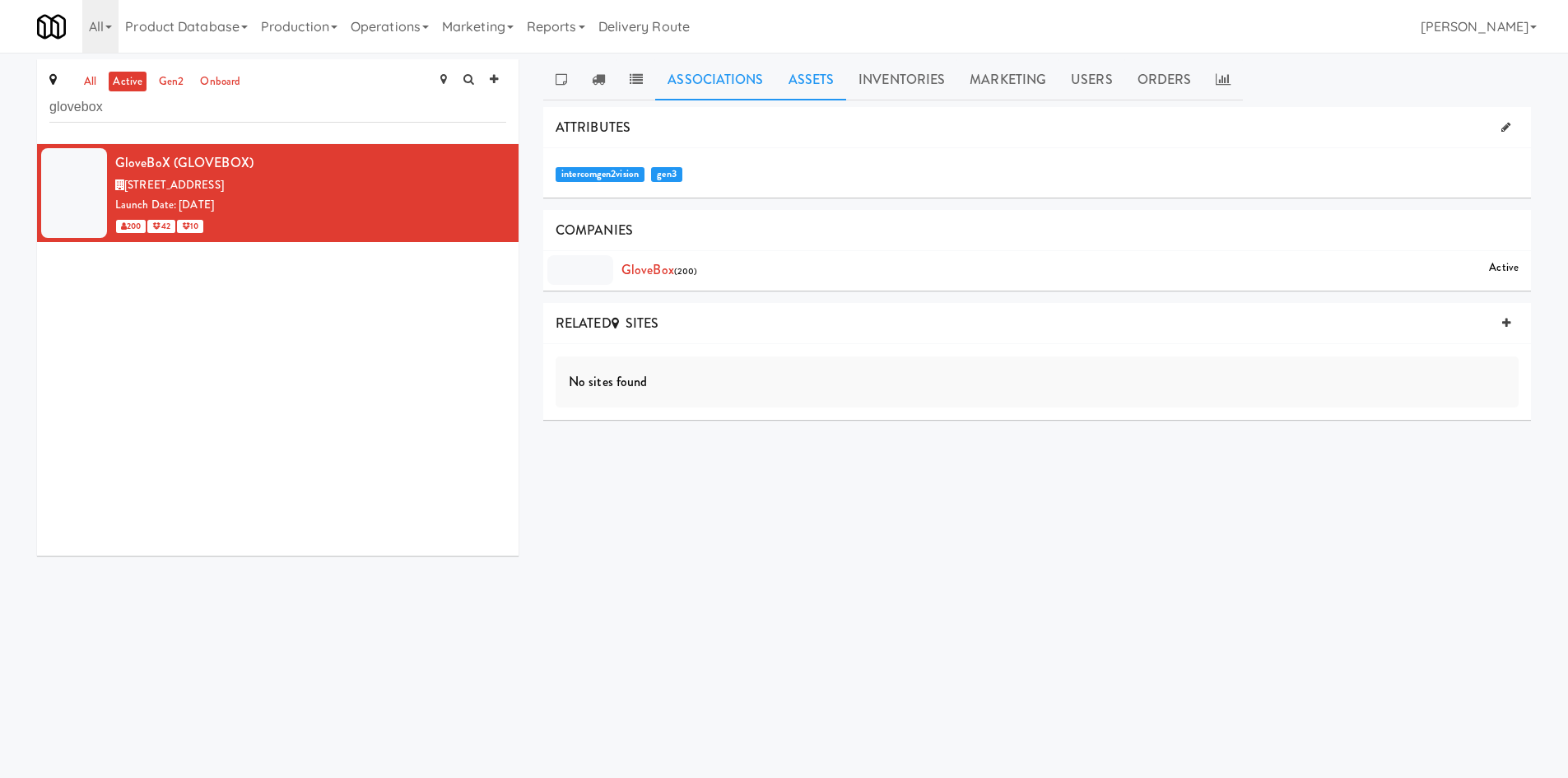
click at [829, 79] on link "Assets" at bounding box center [811, 79] width 71 height 41
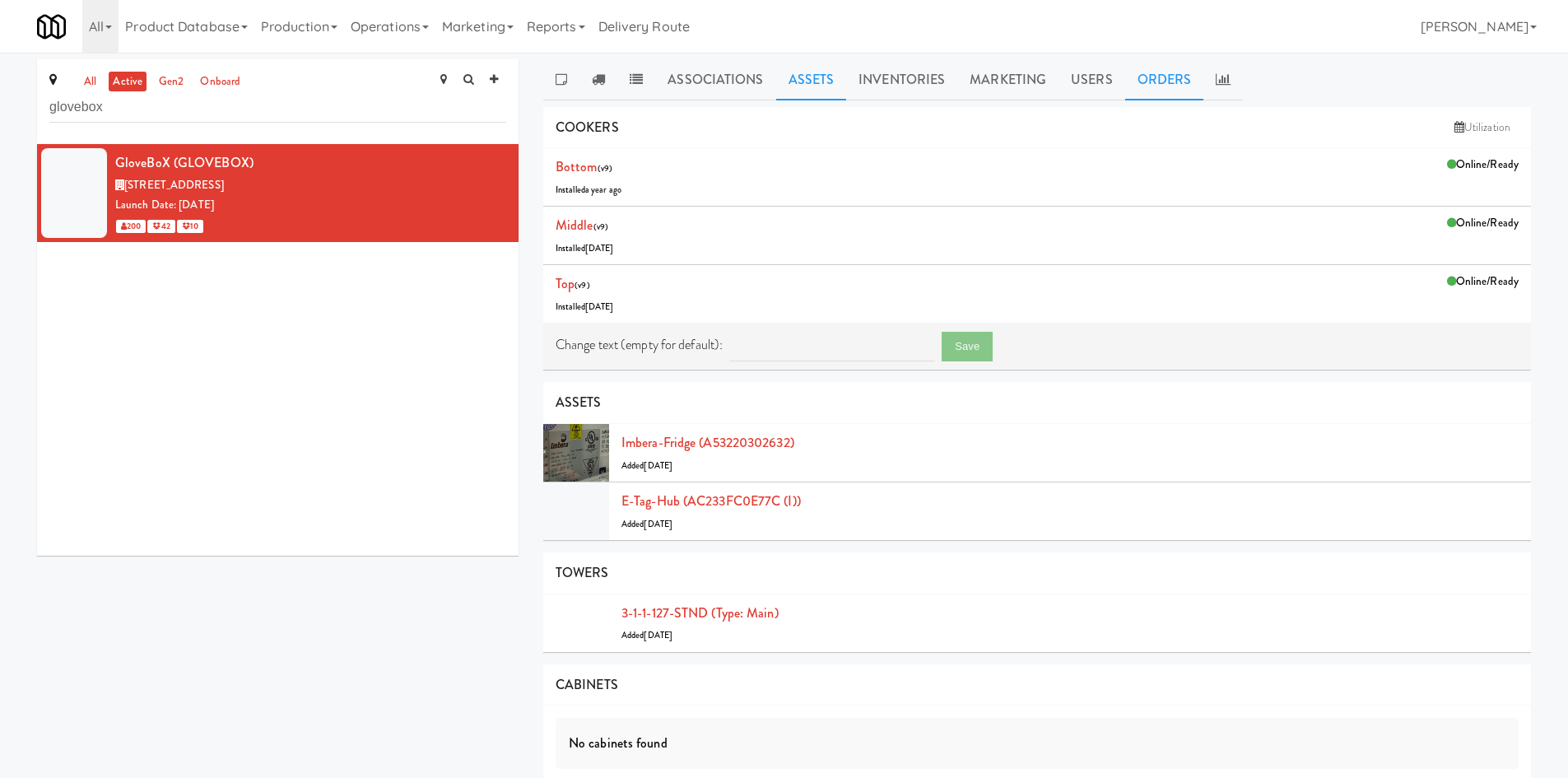
click at [1166, 79] on link "Orders" at bounding box center [1165, 79] width 79 height 41
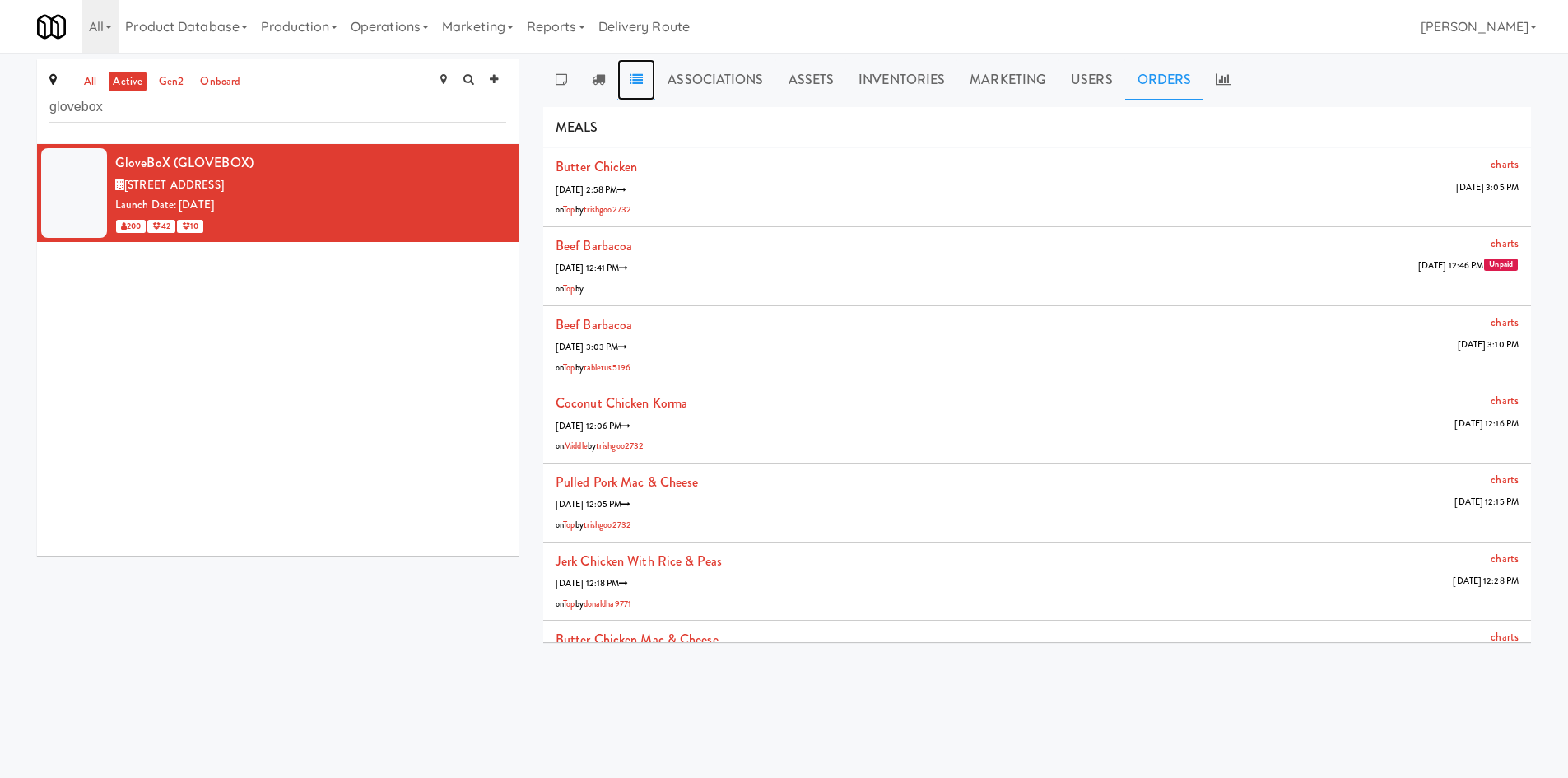
click at [652, 82] on link at bounding box center [636, 79] width 38 height 41
click at [893, 72] on link "Inventories" at bounding box center [901, 79] width 111 height 41
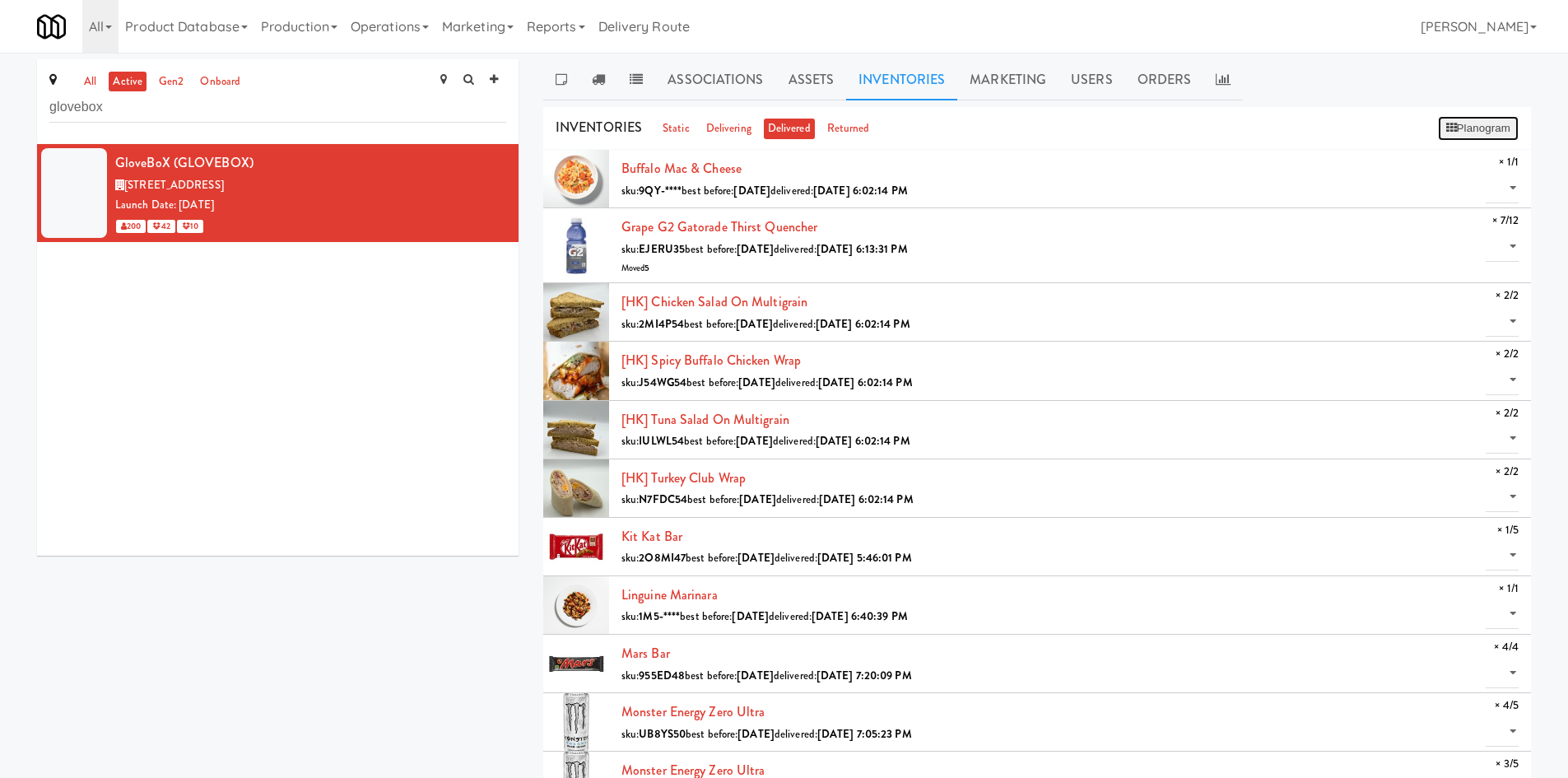
click at [1446, 127] on icon at bounding box center [1451, 127] width 10 height 10
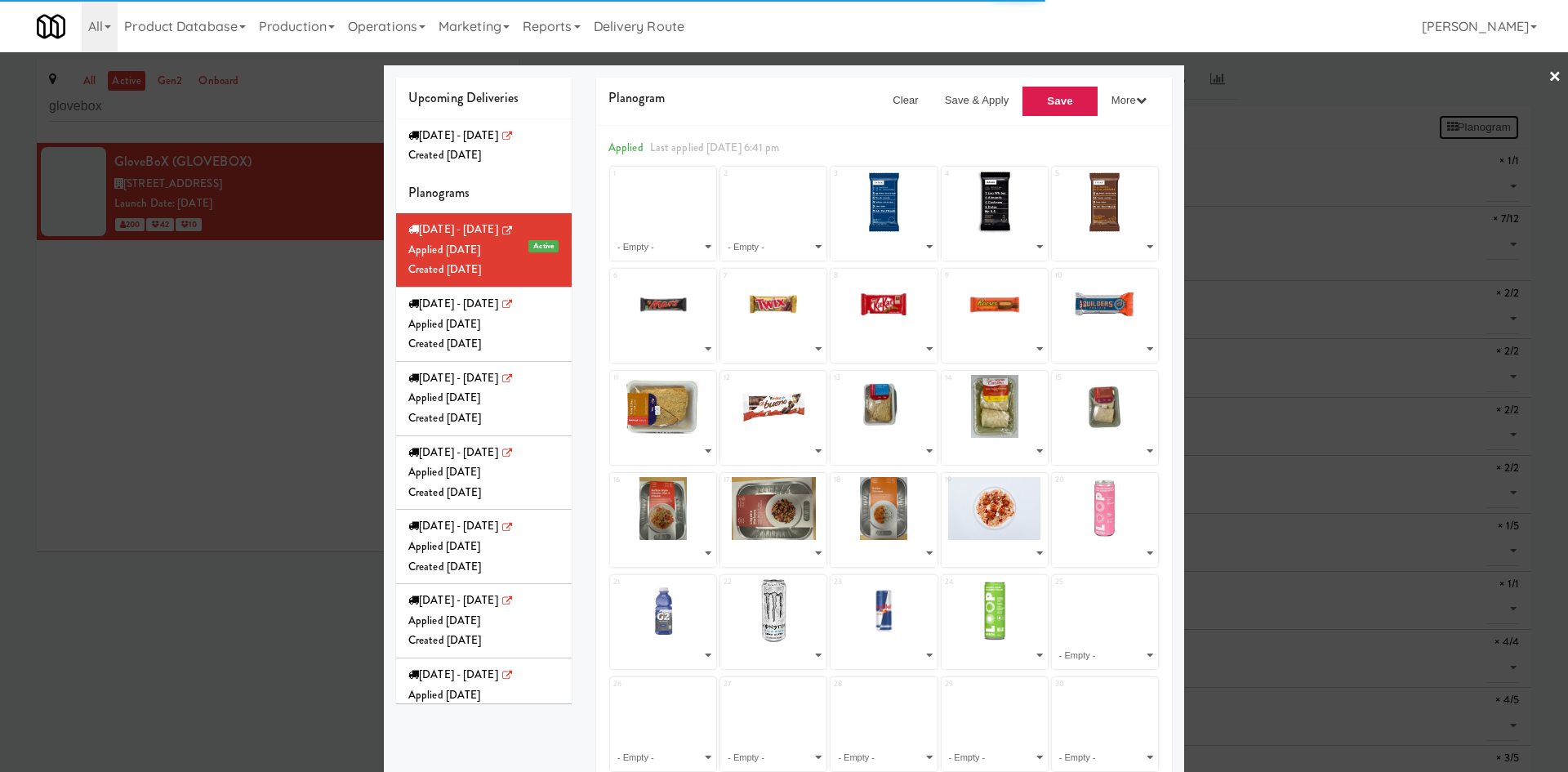
select select "number:209270"
select select "number:209287"
select select "number:209283"
select select "number:247931"
select select "number:268121"
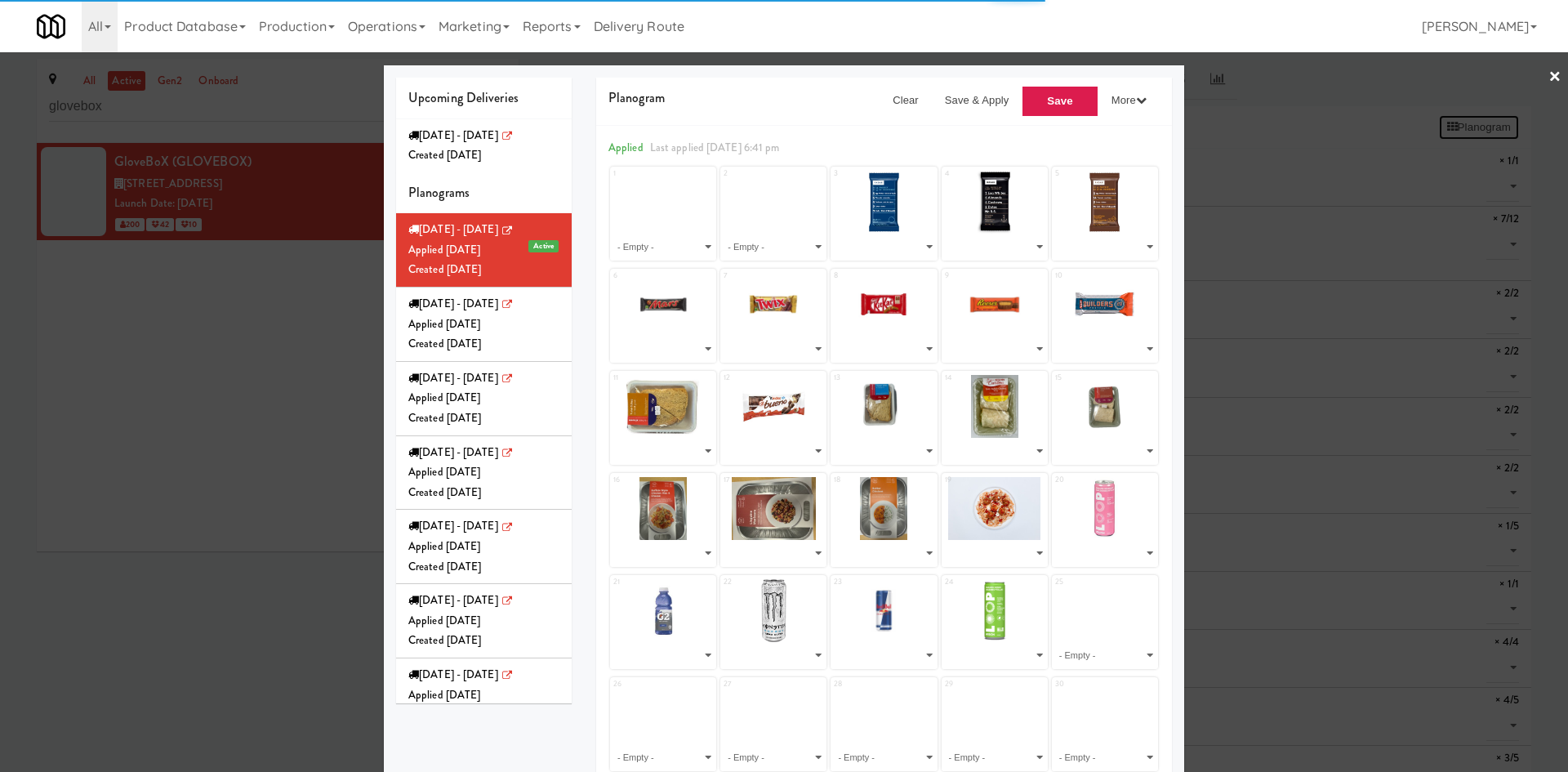
select select "number:244833"
select select "number:247913"
select select "number:247745"
select select "number:268330"
select select "number:264021"
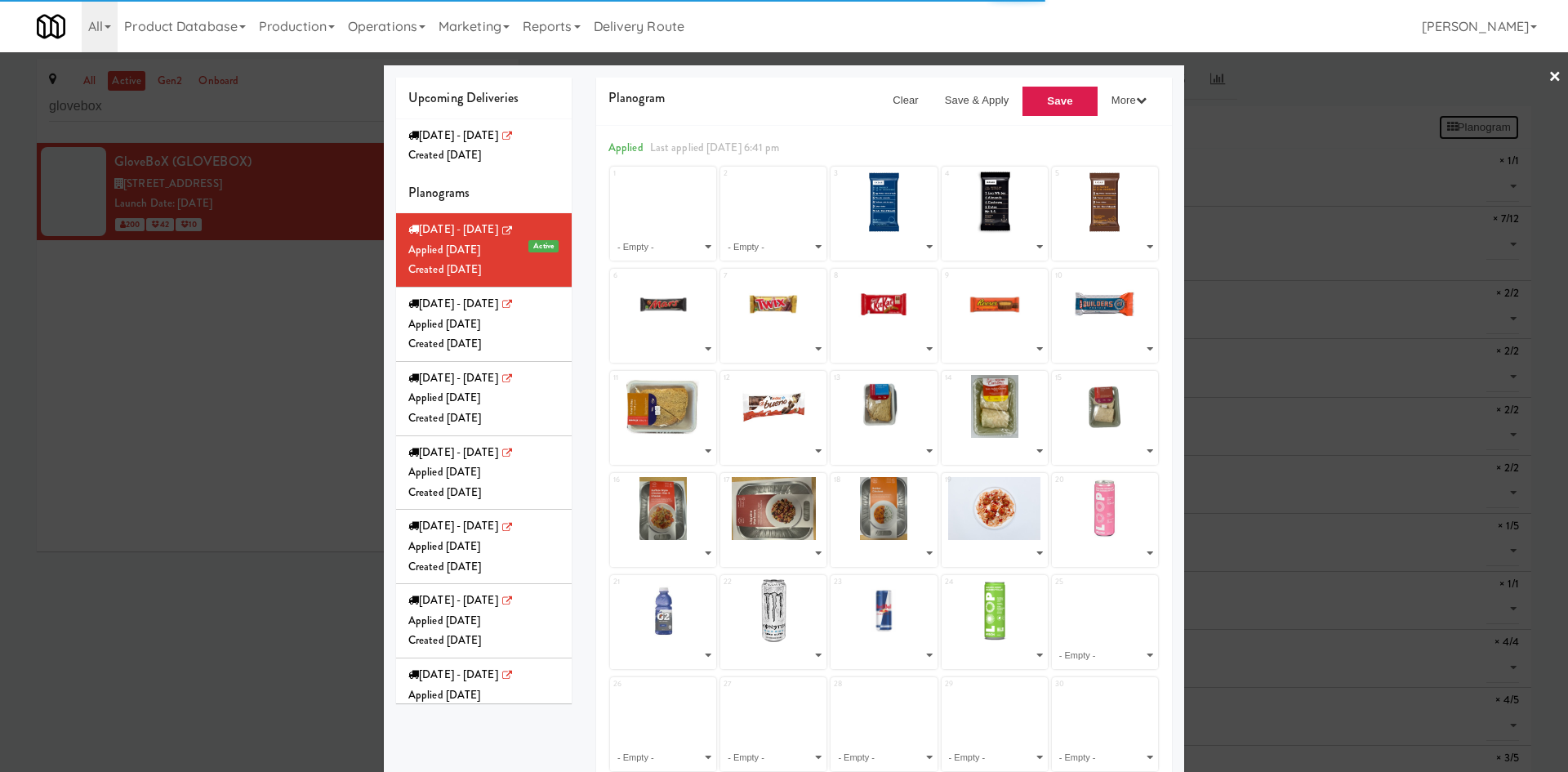
select select "number:268460"
select select "number:268397"
select select "number:268520"
select select "number:266178"
select select "number:269130"
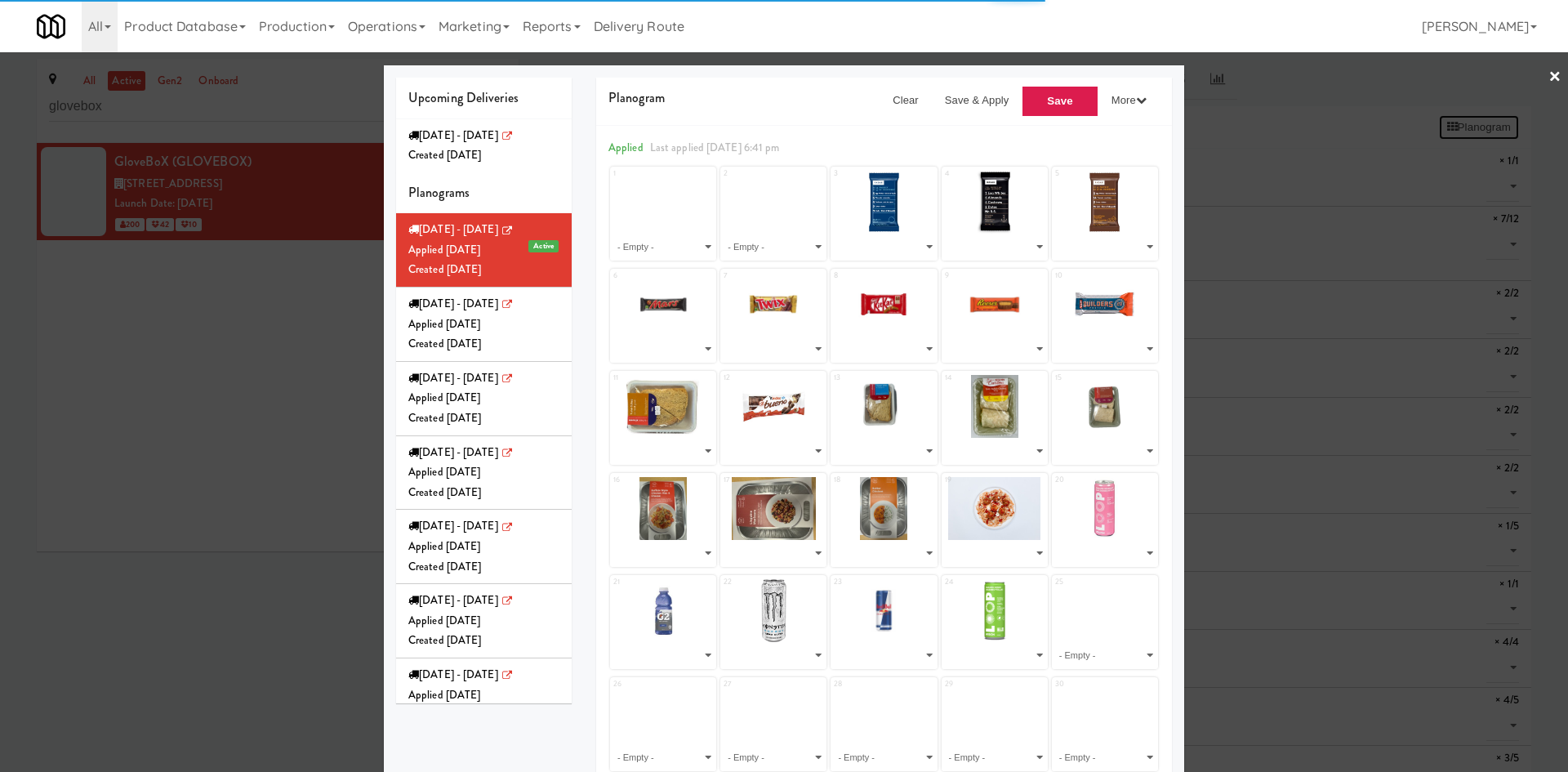
select select "number:266300"
select select "number:266239"
select select "number:209315"
select select "number:209309"
select select "number:253542"
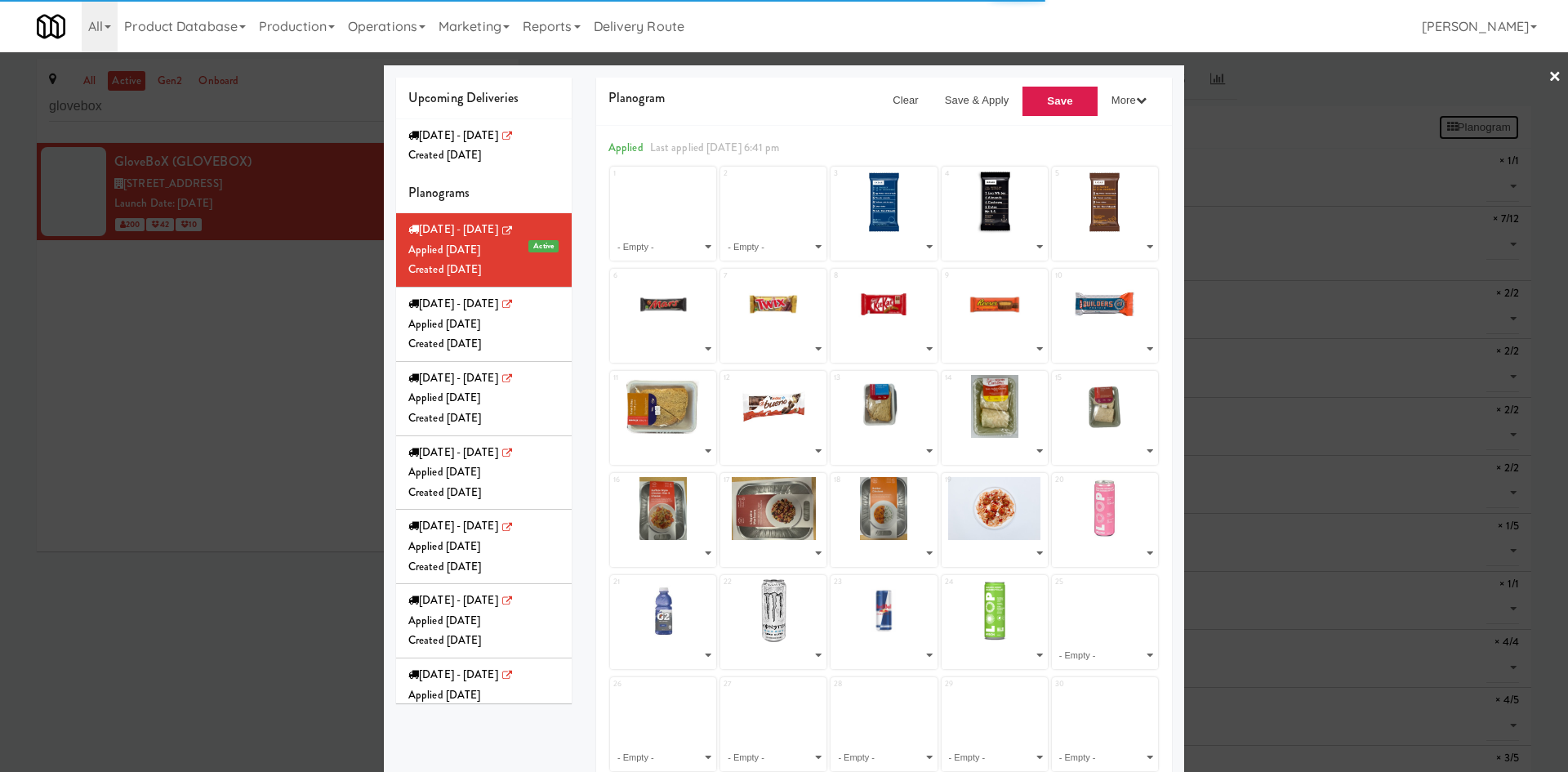
select select "number:209316"
select select "number:209297"
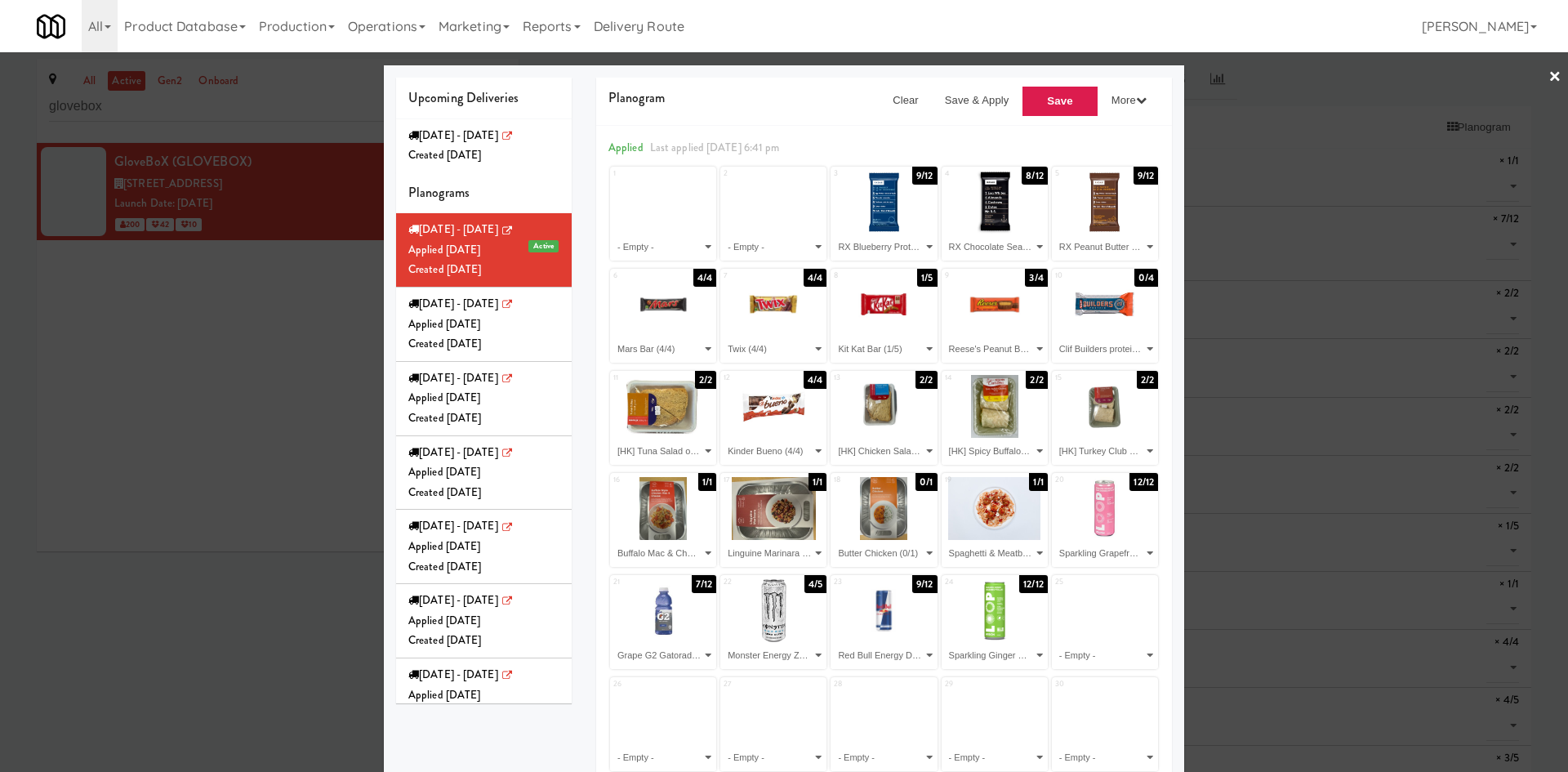
click at [255, 613] on div at bounding box center [784, 386] width 1568 height 772
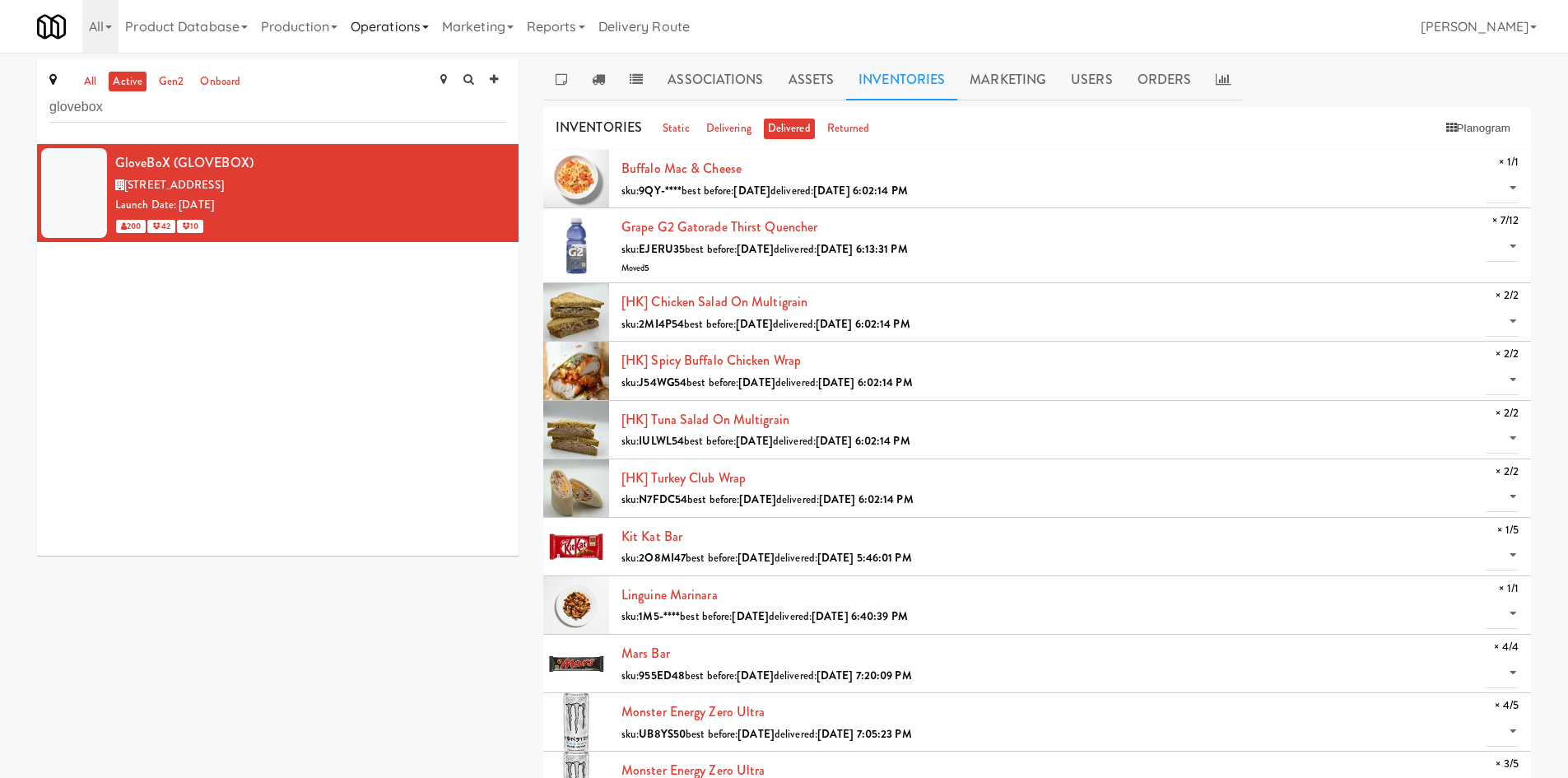
drag, startPoint x: 368, startPoint y: 22, endPoint x: 382, endPoint y: 27, distance: 14.9
click at [368, 22] on link "Operations" at bounding box center [389, 26] width 92 height 52
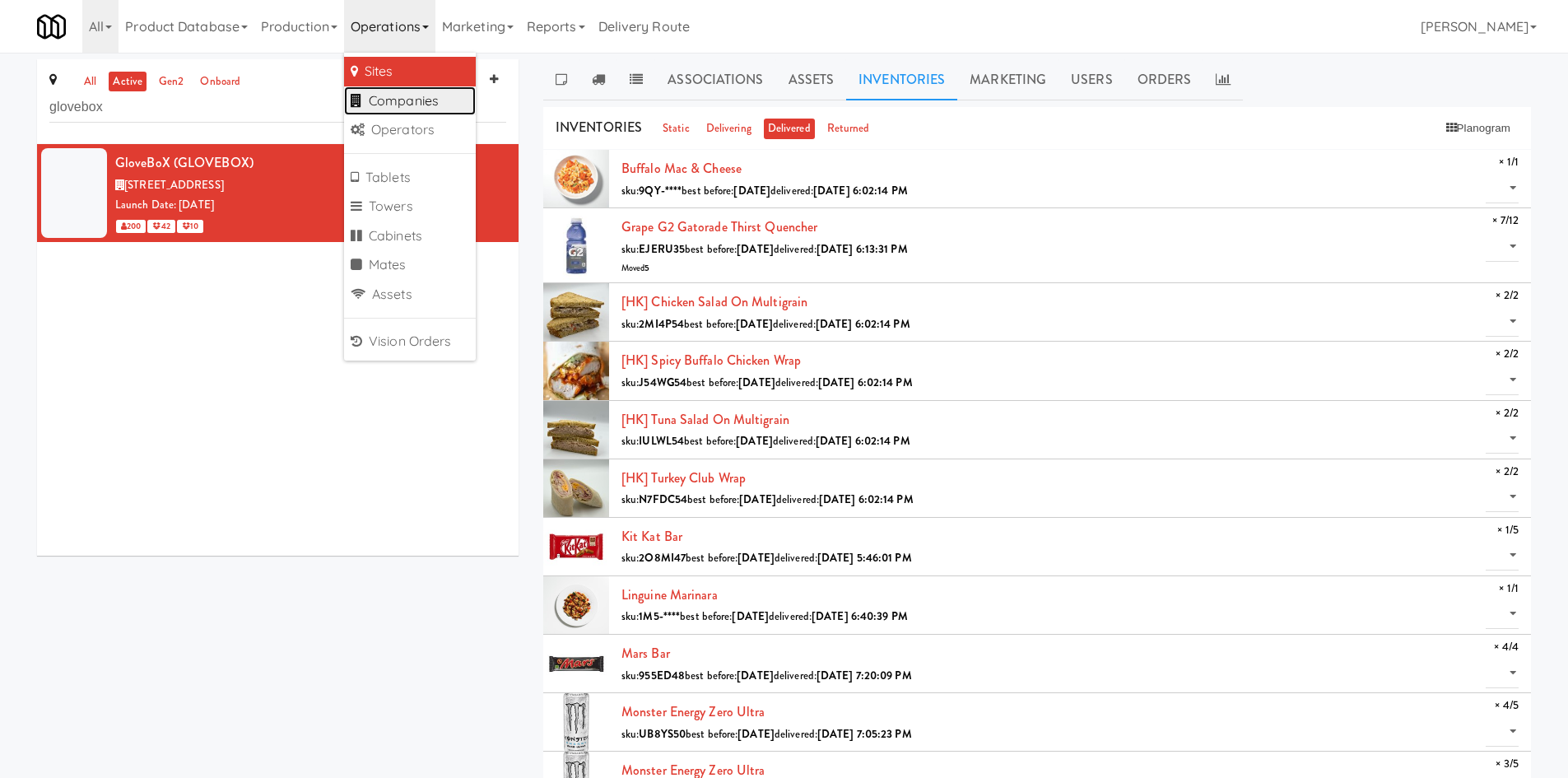
click at [435, 97] on link "Companies" at bounding box center [409, 101] width 132 height 30
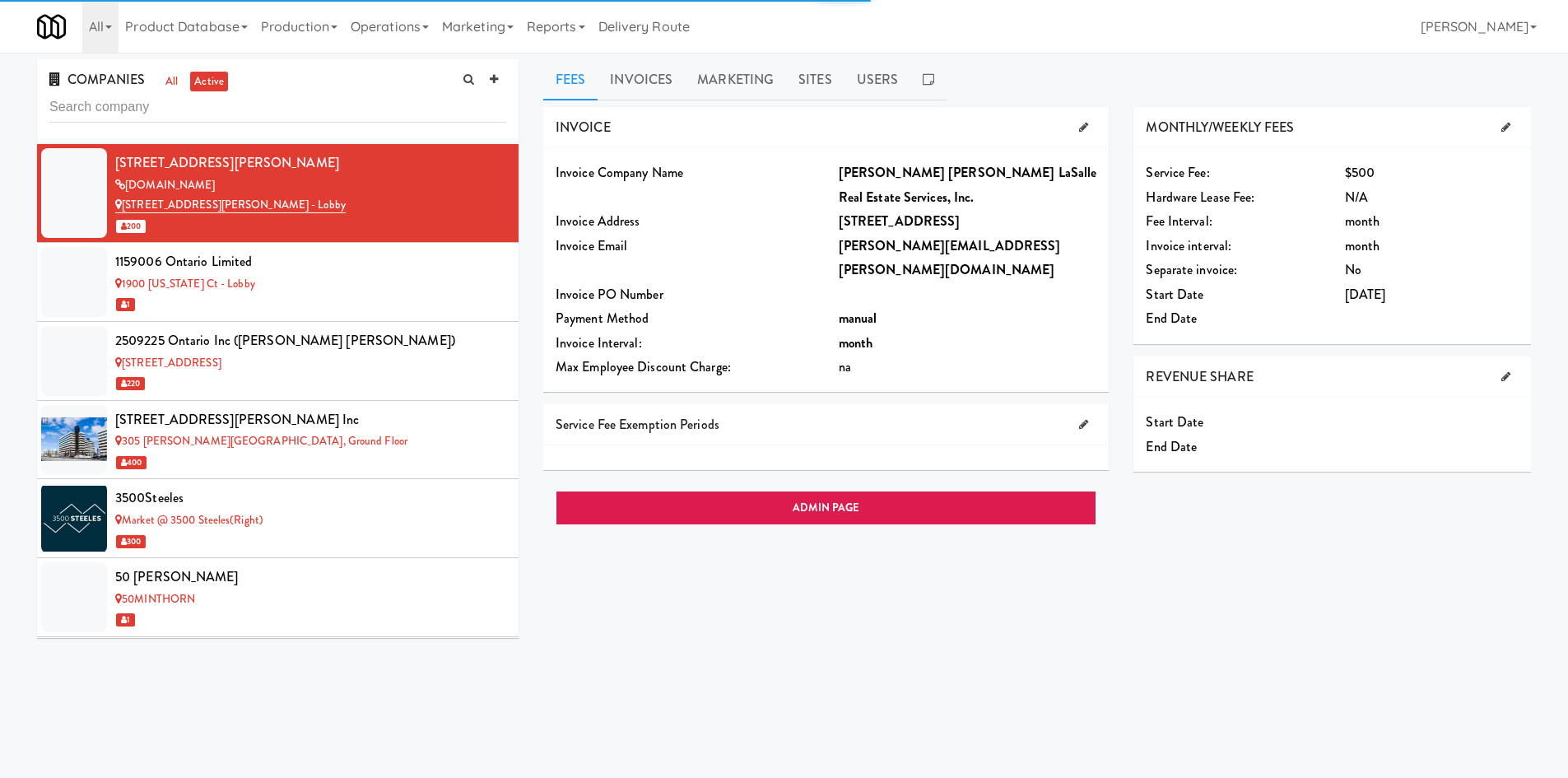
click at [374, 117] on input "text" at bounding box center [278, 107] width 457 height 31
type input "gloveb"
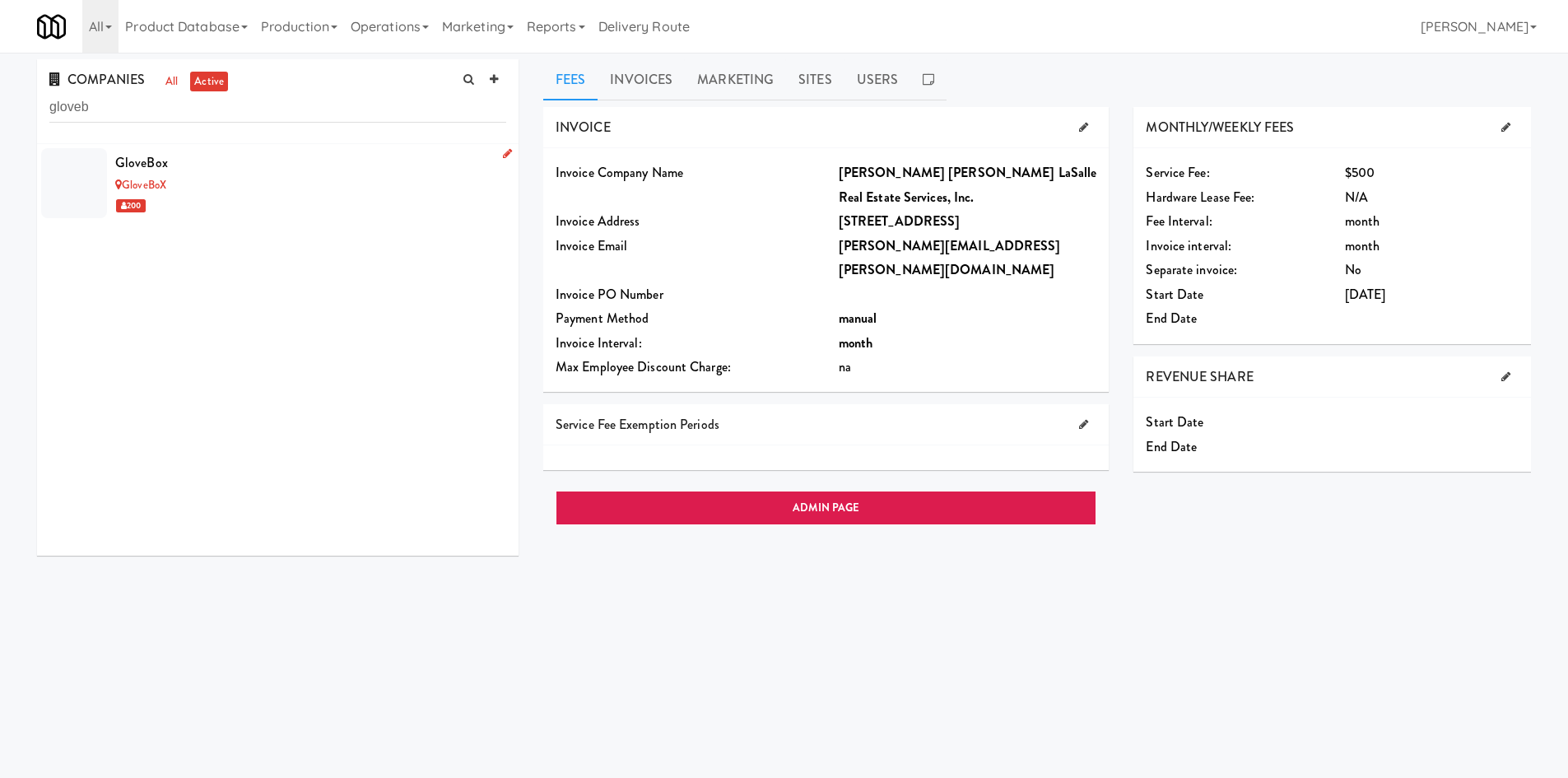
click at [340, 196] on div "200" at bounding box center [311, 205] width 391 height 21
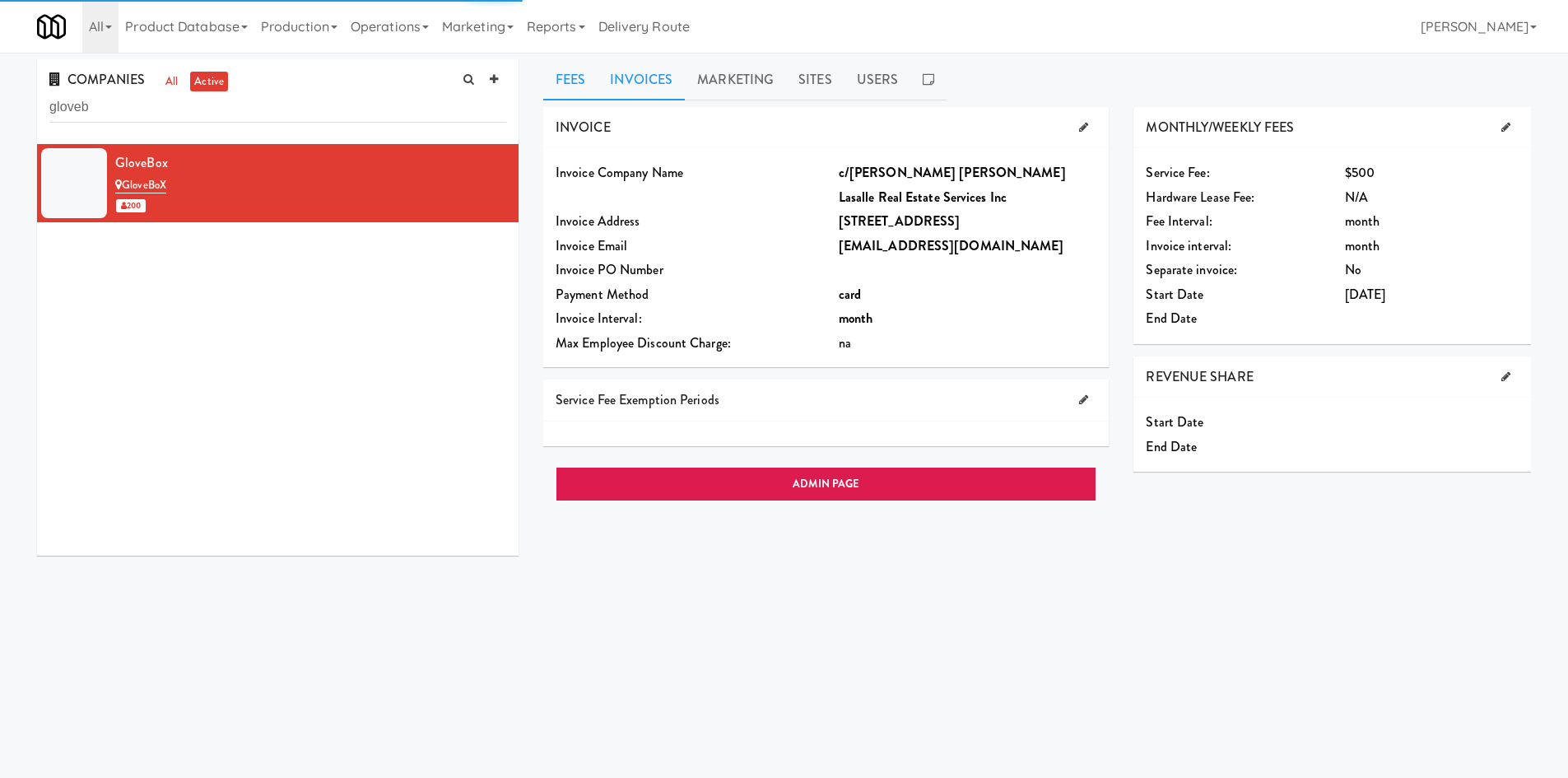
click at [607, 93] on link "Invoices" at bounding box center [641, 79] width 87 height 41
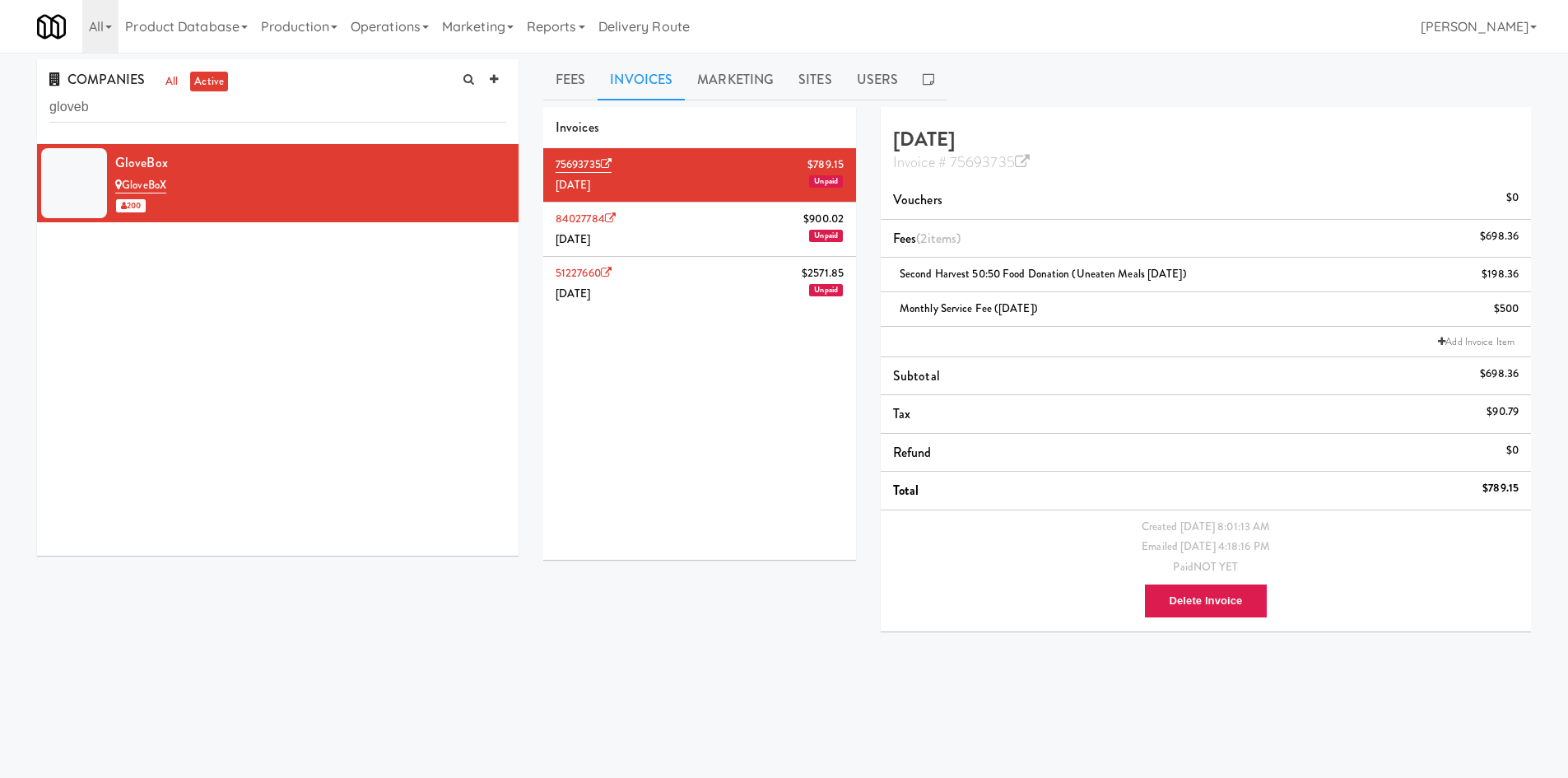
click at [698, 198] on li "75693735 $789.15 July 2025 Unpaid" at bounding box center [699, 176] width 313 height 54
click at [697, 217] on li "84027784 $900.02 June 2025 Unpaid" at bounding box center [699, 230] width 313 height 54
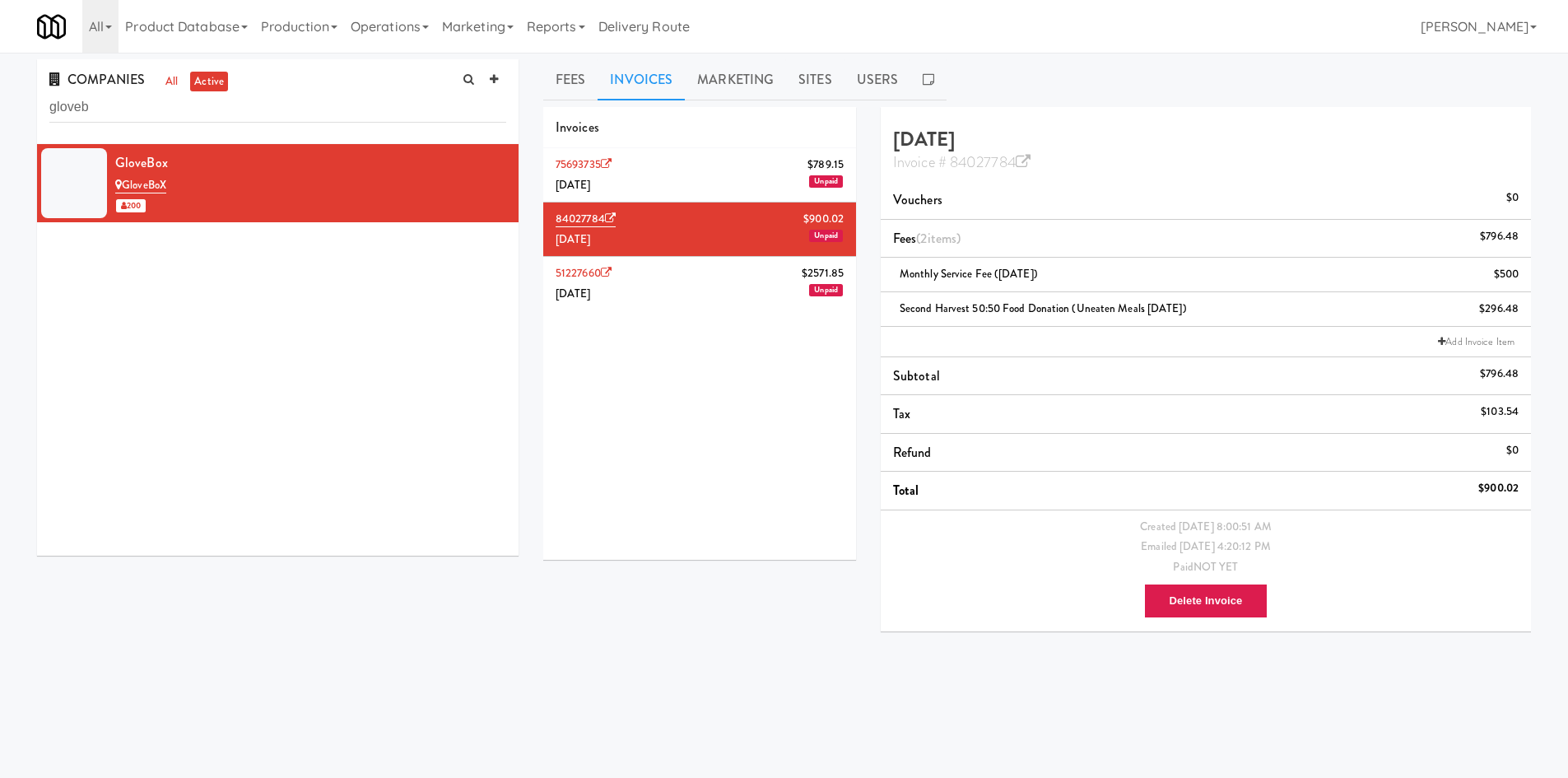
click at [697, 295] on li "51227660 $2571.85 May 2025 Unpaid" at bounding box center [699, 283] width 313 height 53
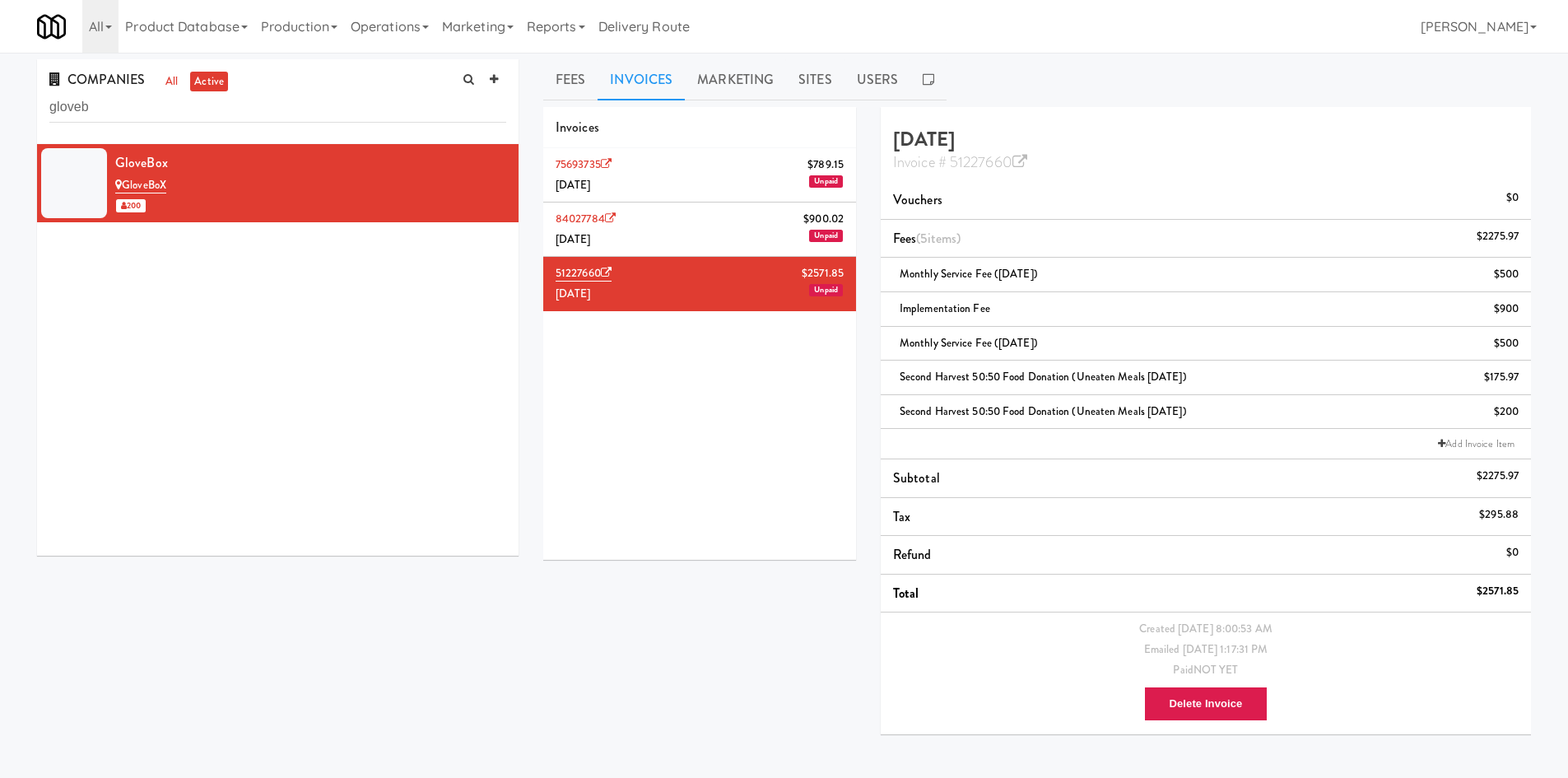
click at [711, 222] on li "84027784 $900.02 June 2025 Unpaid" at bounding box center [699, 230] width 313 height 54
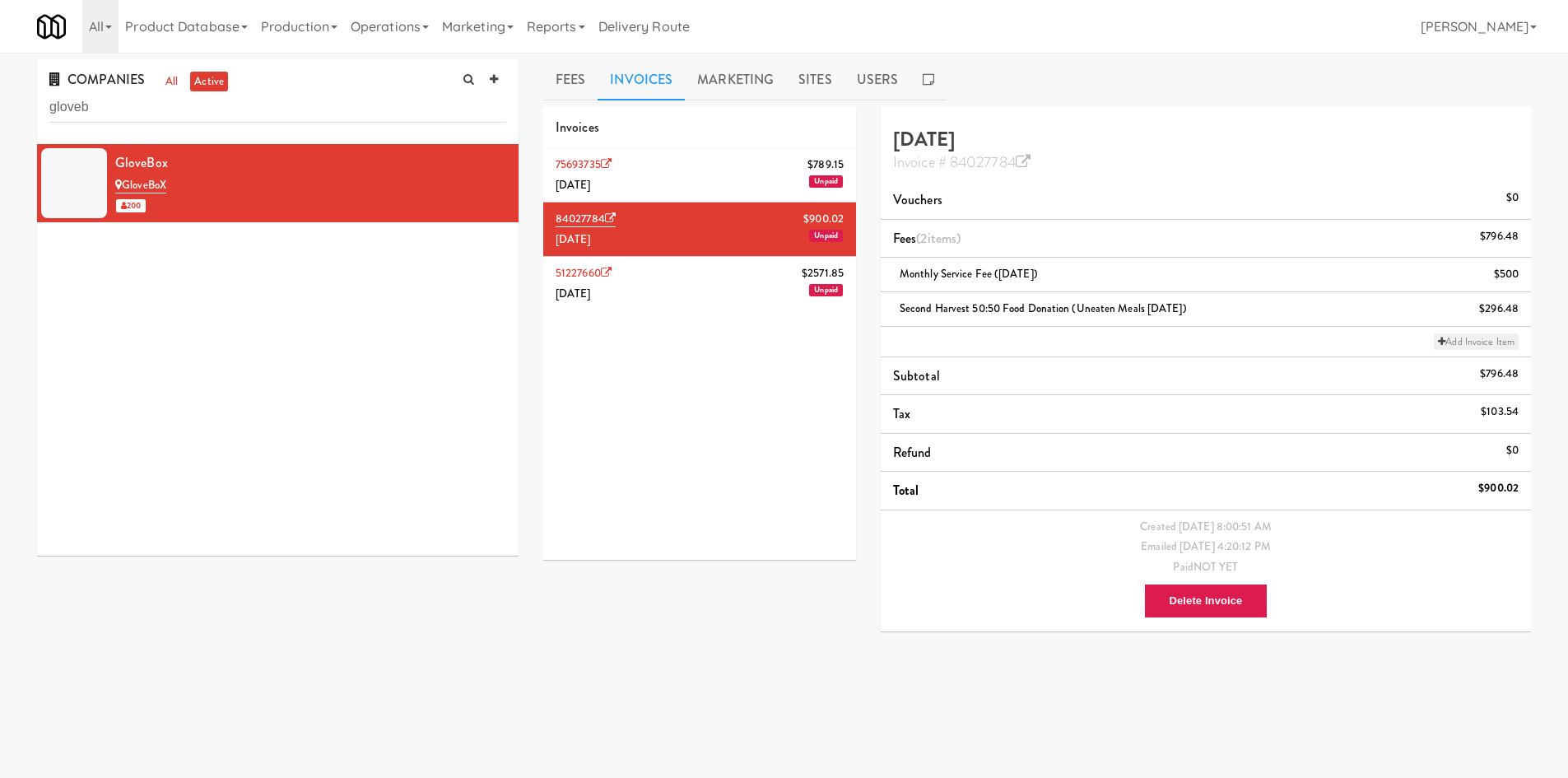
click at [1474, 341] on link "Add Invoice Item" at bounding box center [1475, 341] width 85 height 17
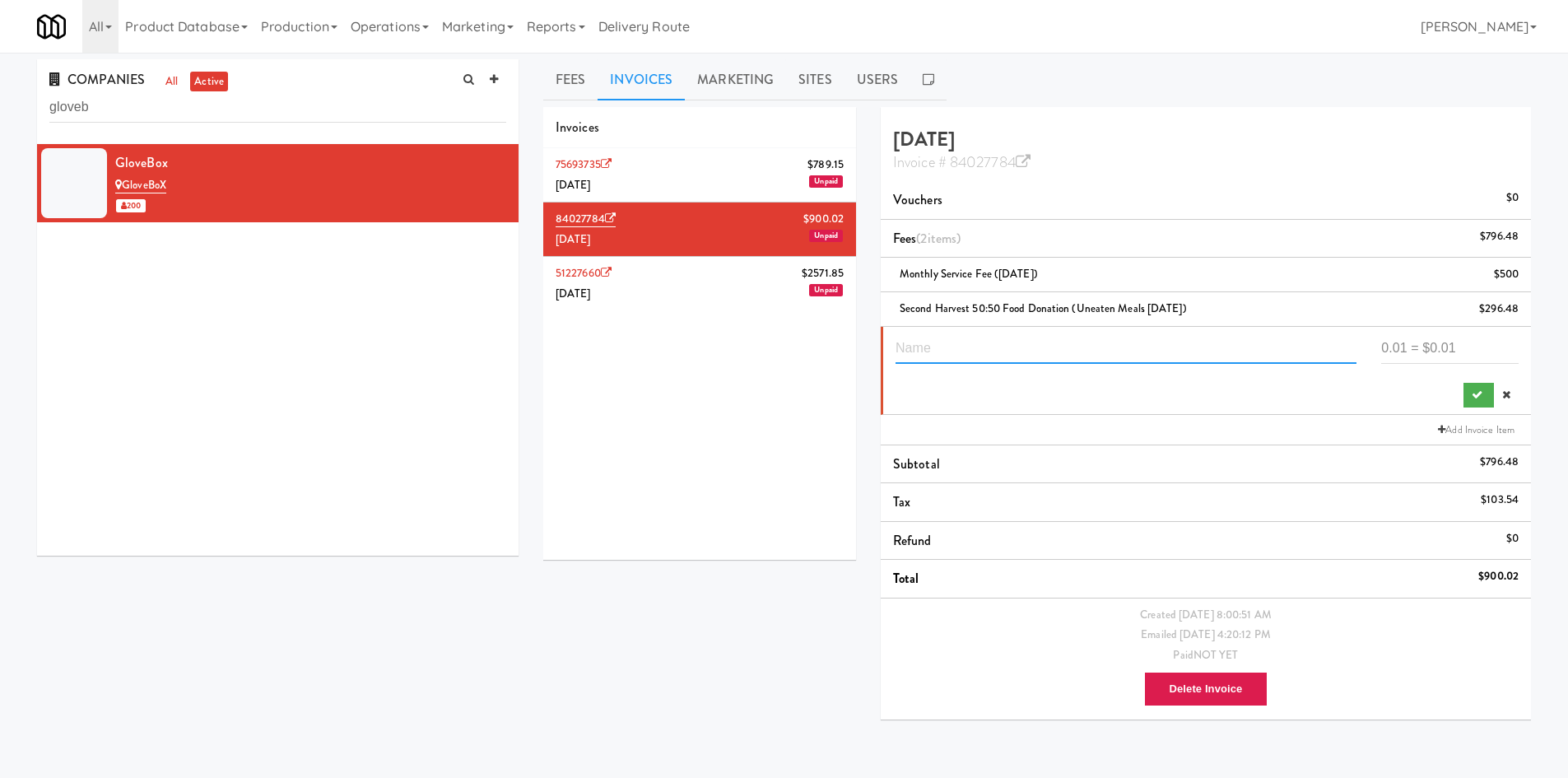
click at [1143, 338] on input "text" at bounding box center [1126, 348] width 461 height 31
type input "G"
type input "R"
type input "Void (50:50 Donation in Good Faith)"
type input "-3"
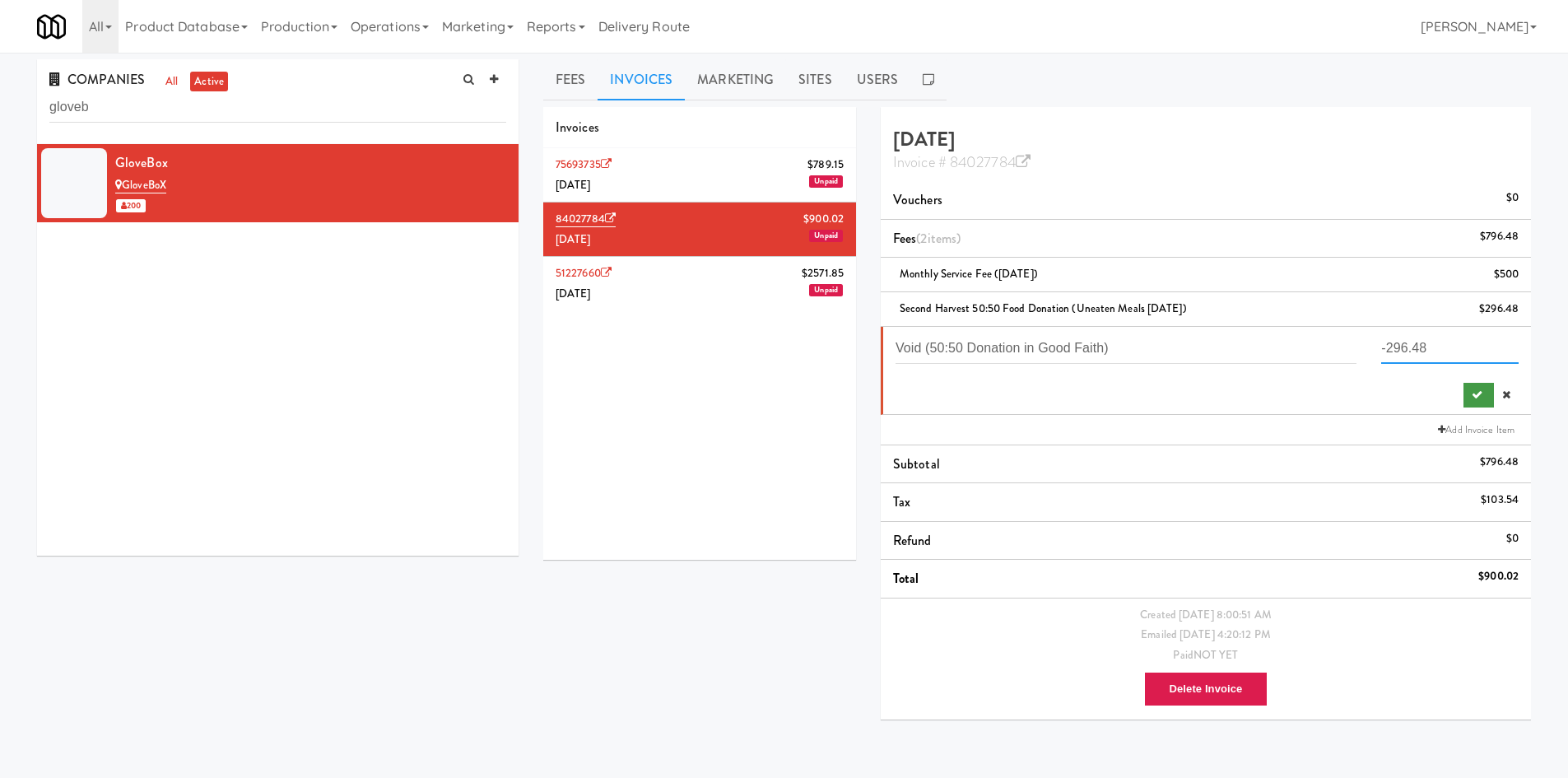
type input "-296.48"
click at [1475, 400] on button "submit" at bounding box center [1478, 395] width 31 height 24
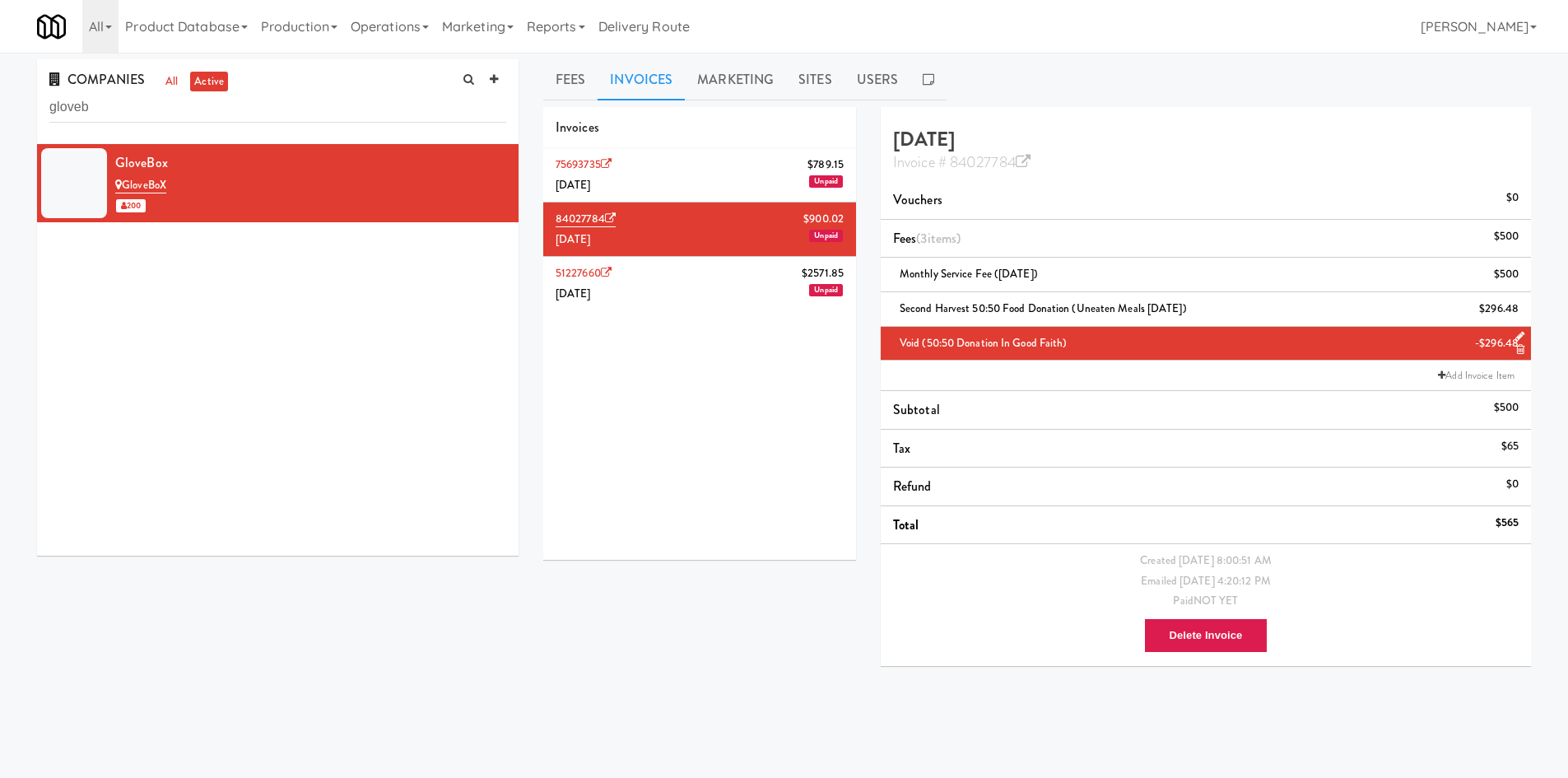
click at [615, 392] on div "75693735 $789.15 July 2025 Unpaid 84027784 $900.02 June 2025 Unpaid 51227660 $2…" at bounding box center [699, 354] width 313 height 411
click at [648, 176] on li "75693735 $789.15 July 2025 Unpaid" at bounding box center [699, 176] width 313 height 54
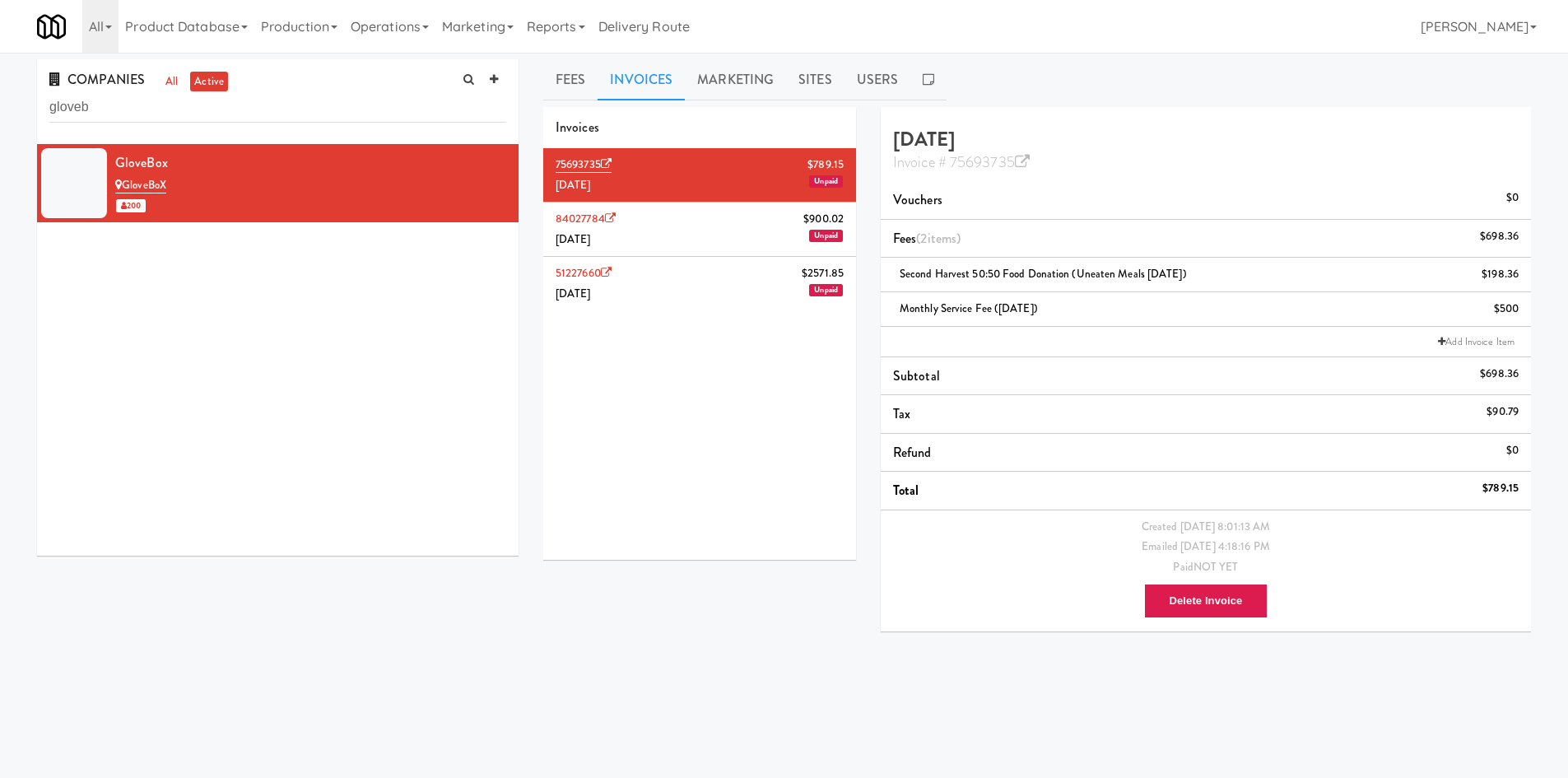
click at [667, 237] on li "84027784 $900.02 June 2025 Unpaid" at bounding box center [699, 230] width 313 height 54
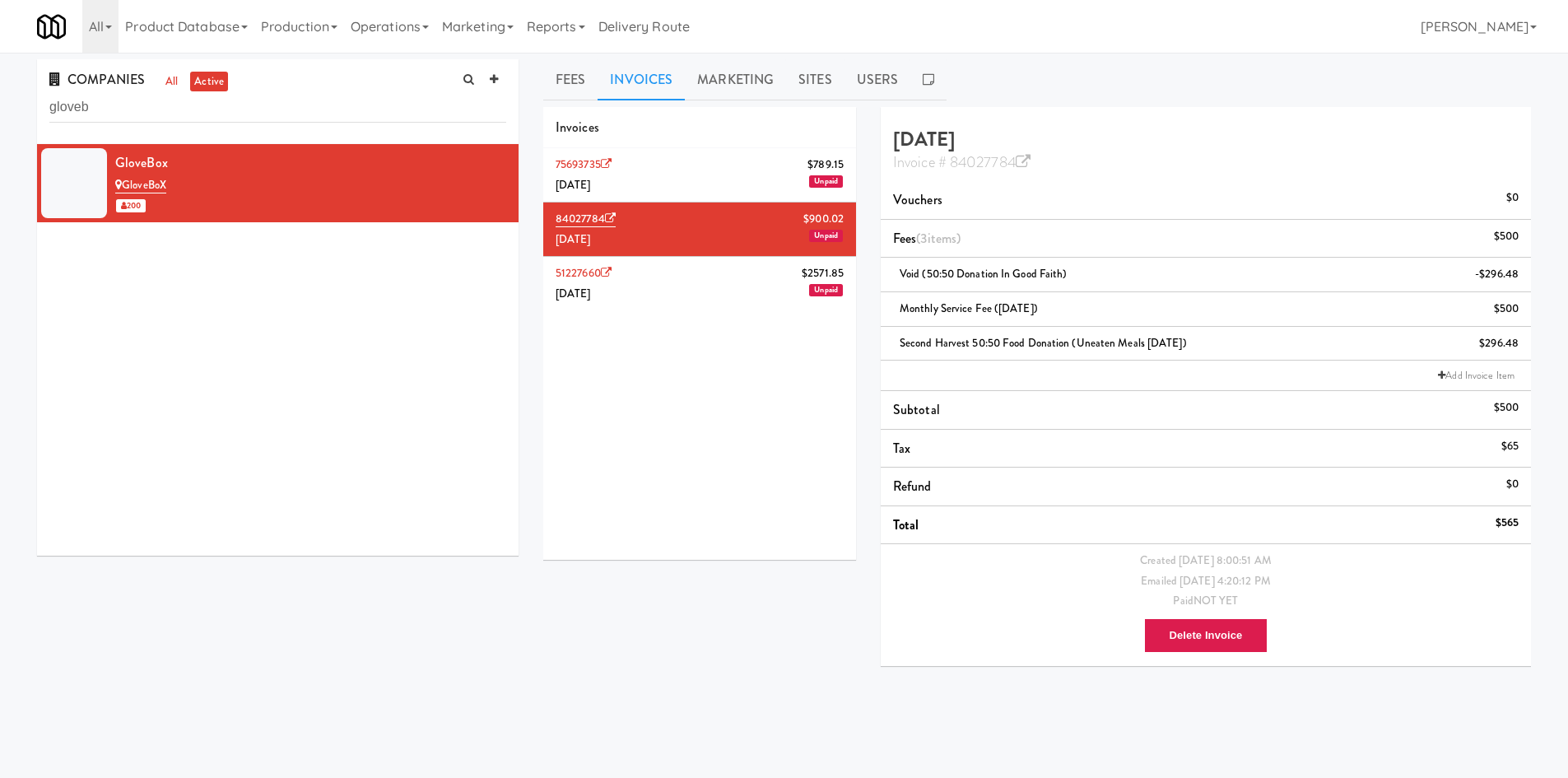
click at [682, 168] on li "75693735 $789.15 July 2025 Unpaid" at bounding box center [699, 176] width 313 height 54
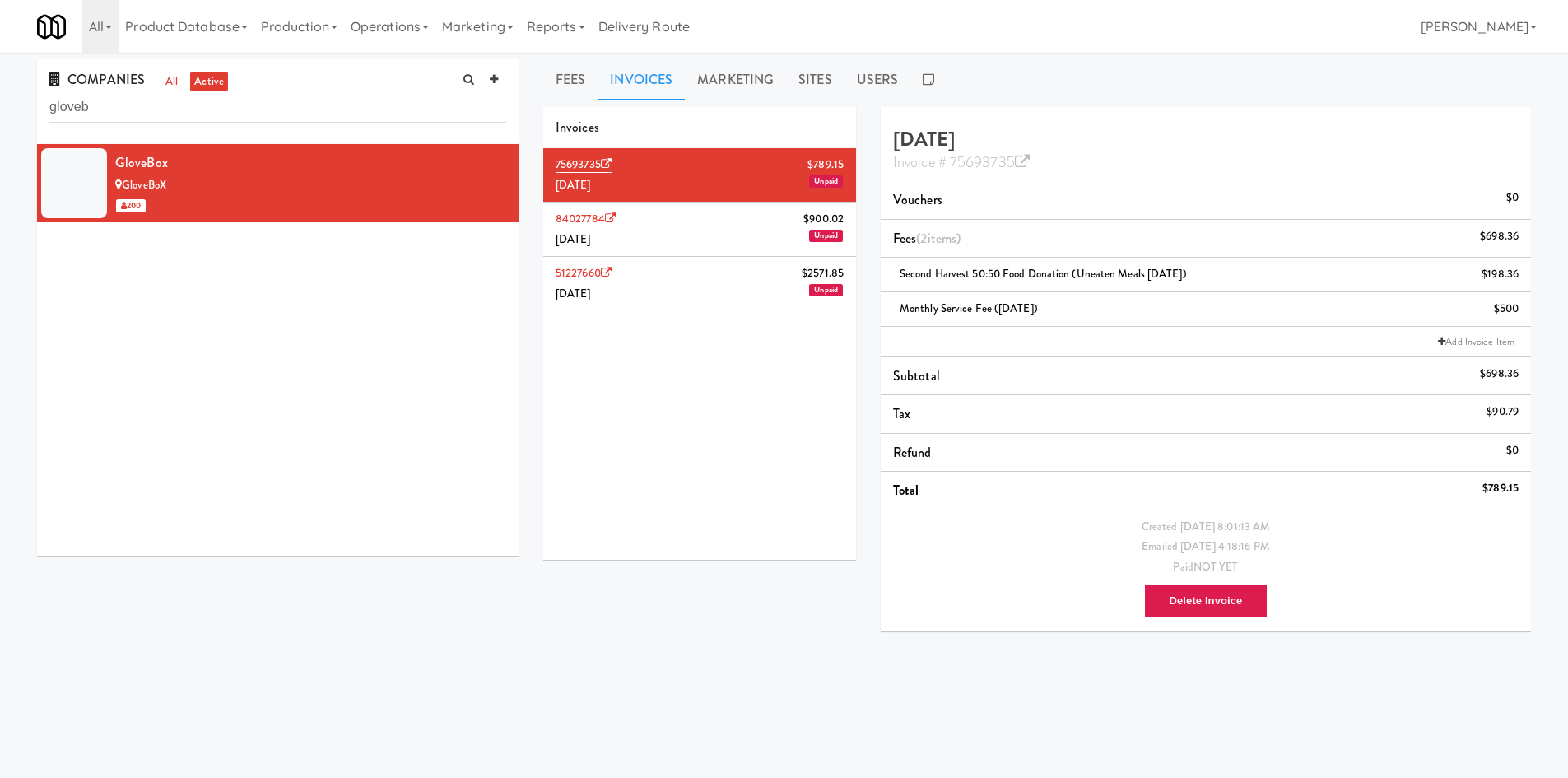
click at [677, 244] on li "84027784 $900.02 June 2025 Unpaid" at bounding box center [699, 230] width 313 height 54
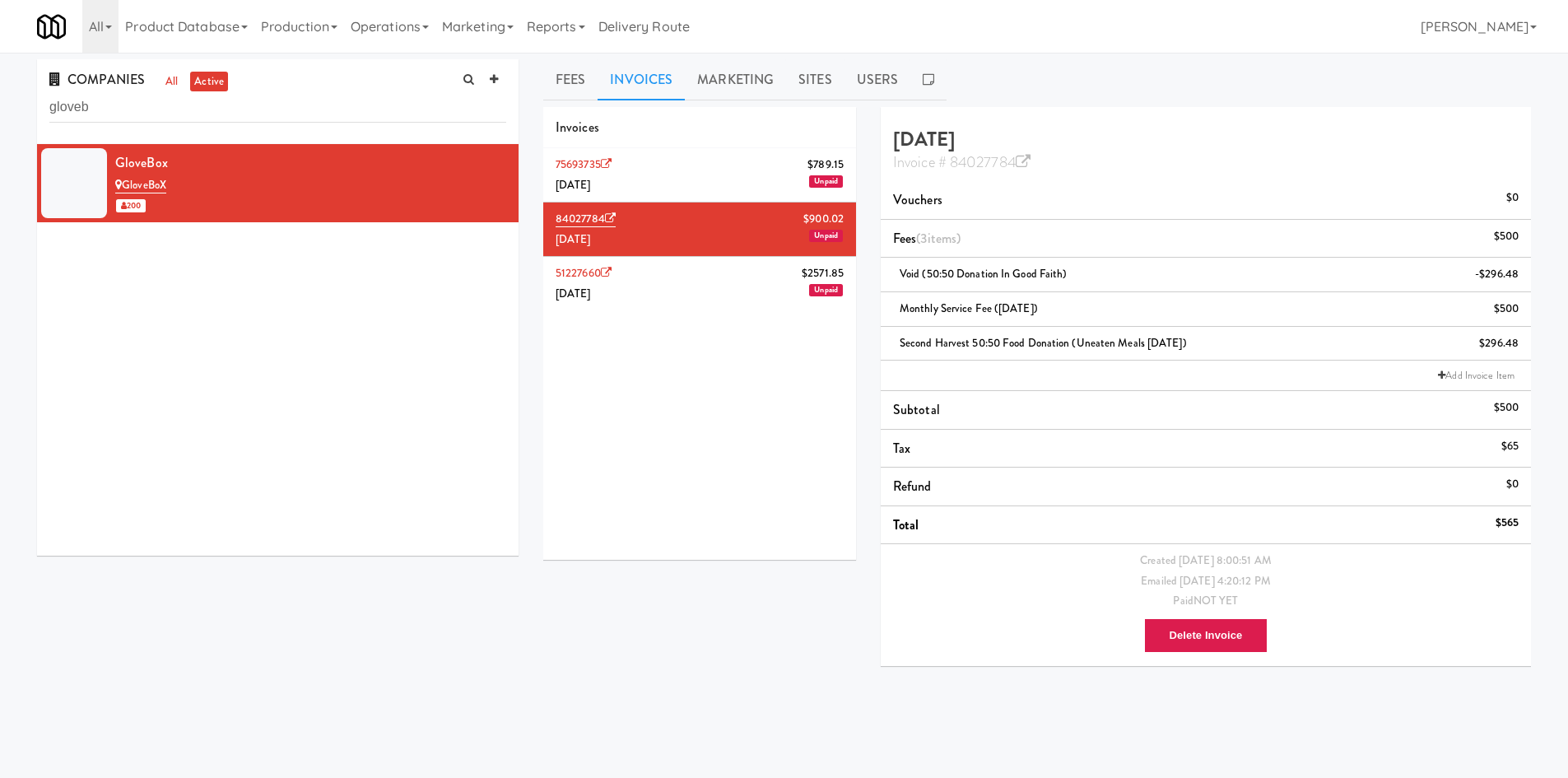
click at [686, 194] on li "75693735 $789.15 July 2025 Unpaid" at bounding box center [699, 176] width 313 height 54
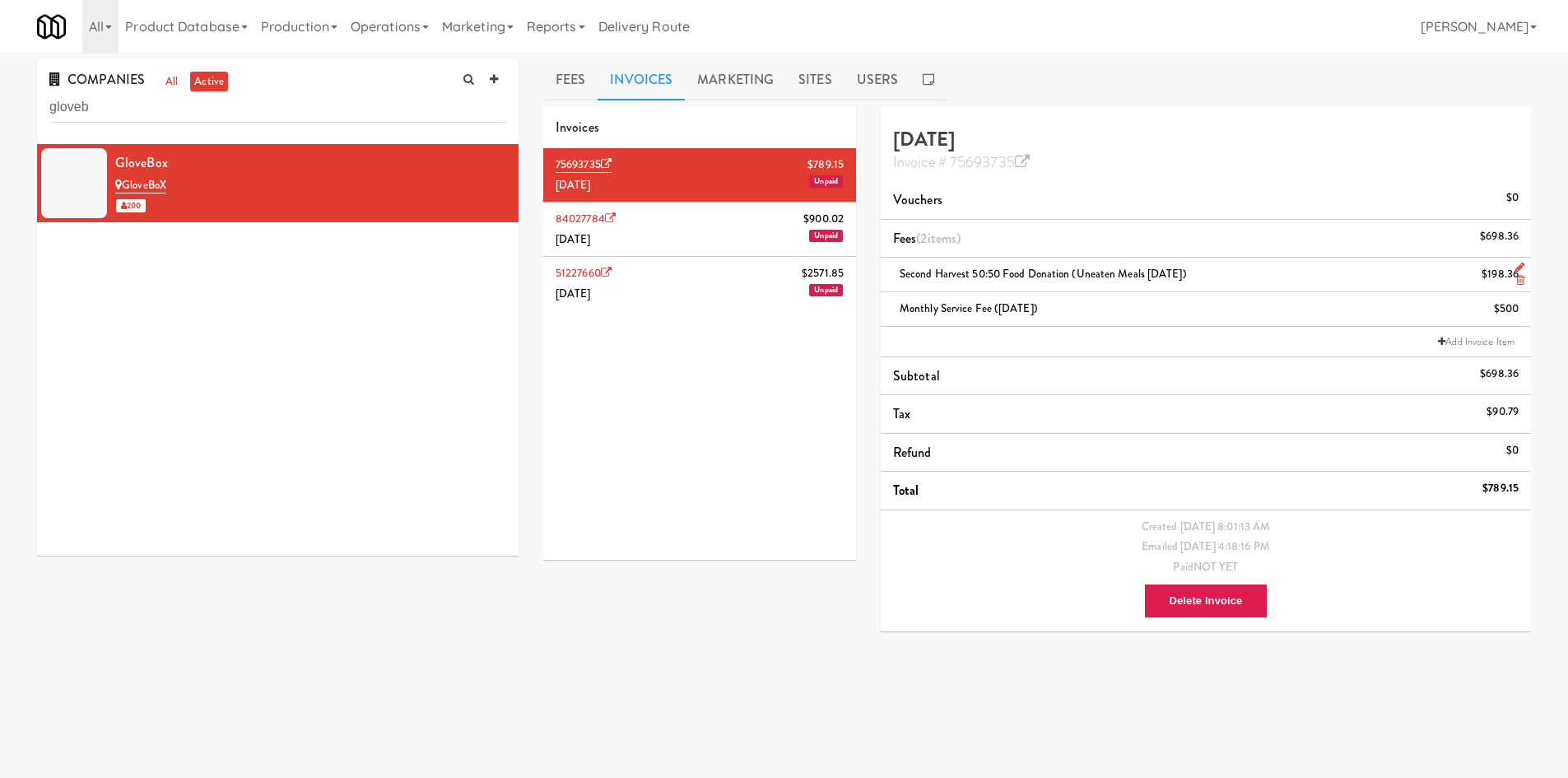
click at [1503, 265] on div "$198.36" at bounding box center [1500, 275] width 37 height 21
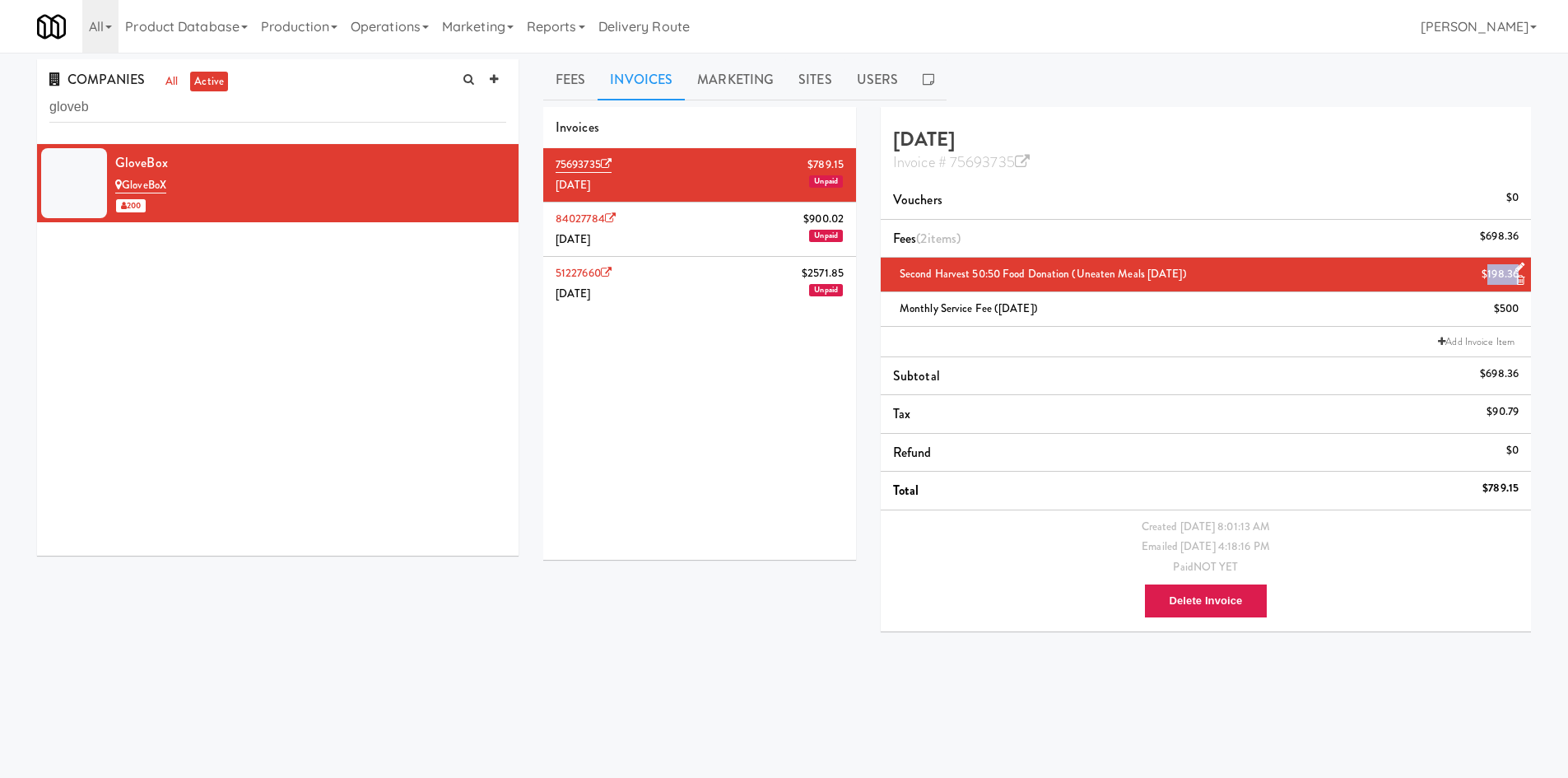
click at [1503, 265] on div "$198.36" at bounding box center [1500, 275] width 37 height 21
copy div "$198.36"
click at [1156, 337] on li "Add Invoice Item" at bounding box center [1206, 341] width 650 height 31
click at [1458, 338] on link "Add Invoice Item" at bounding box center [1475, 341] width 85 height 17
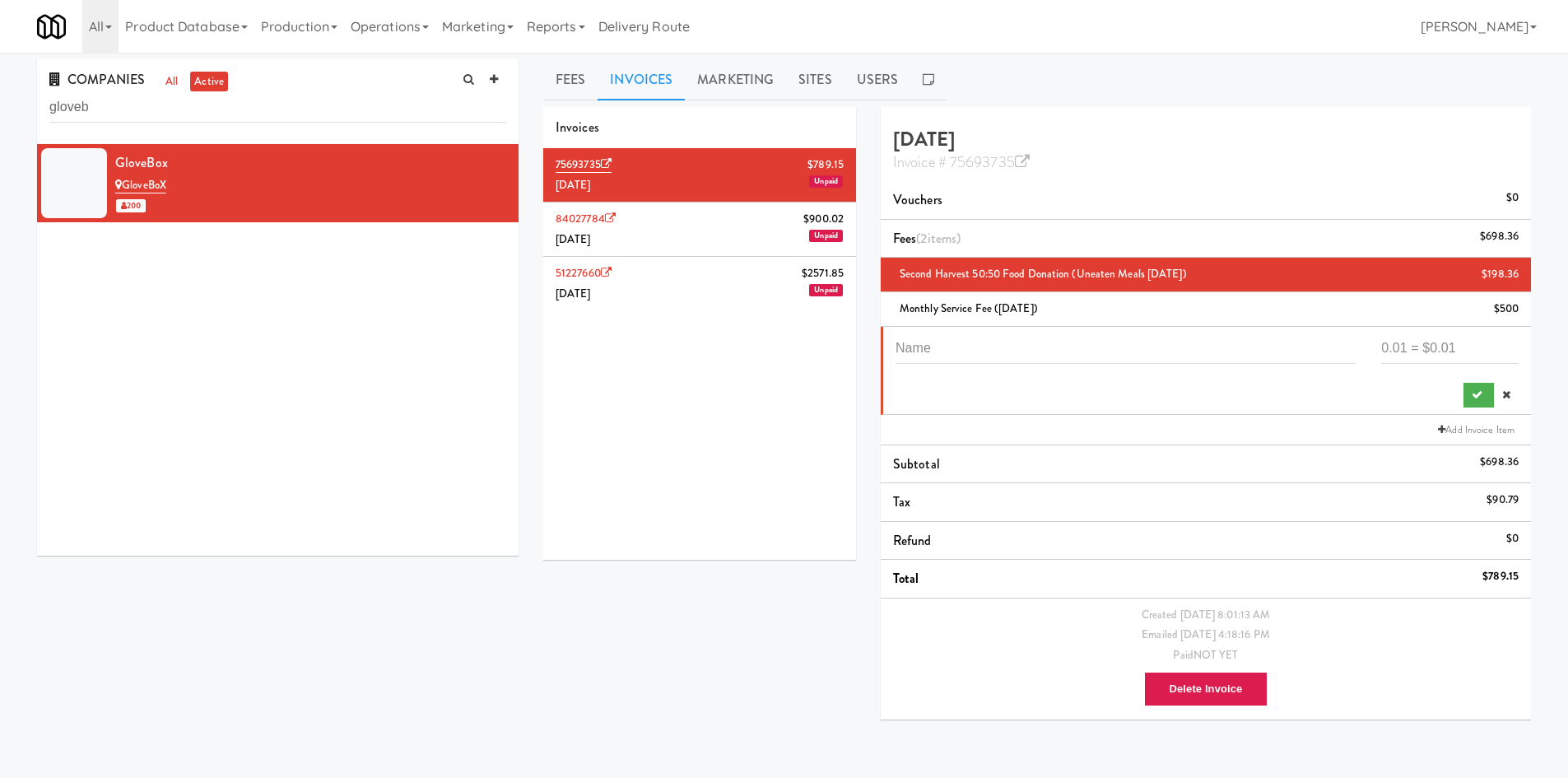
click at [708, 251] on li "84027784 $900.02 June 2025 Unpaid" at bounding box center [699, 230] width 313 height 54
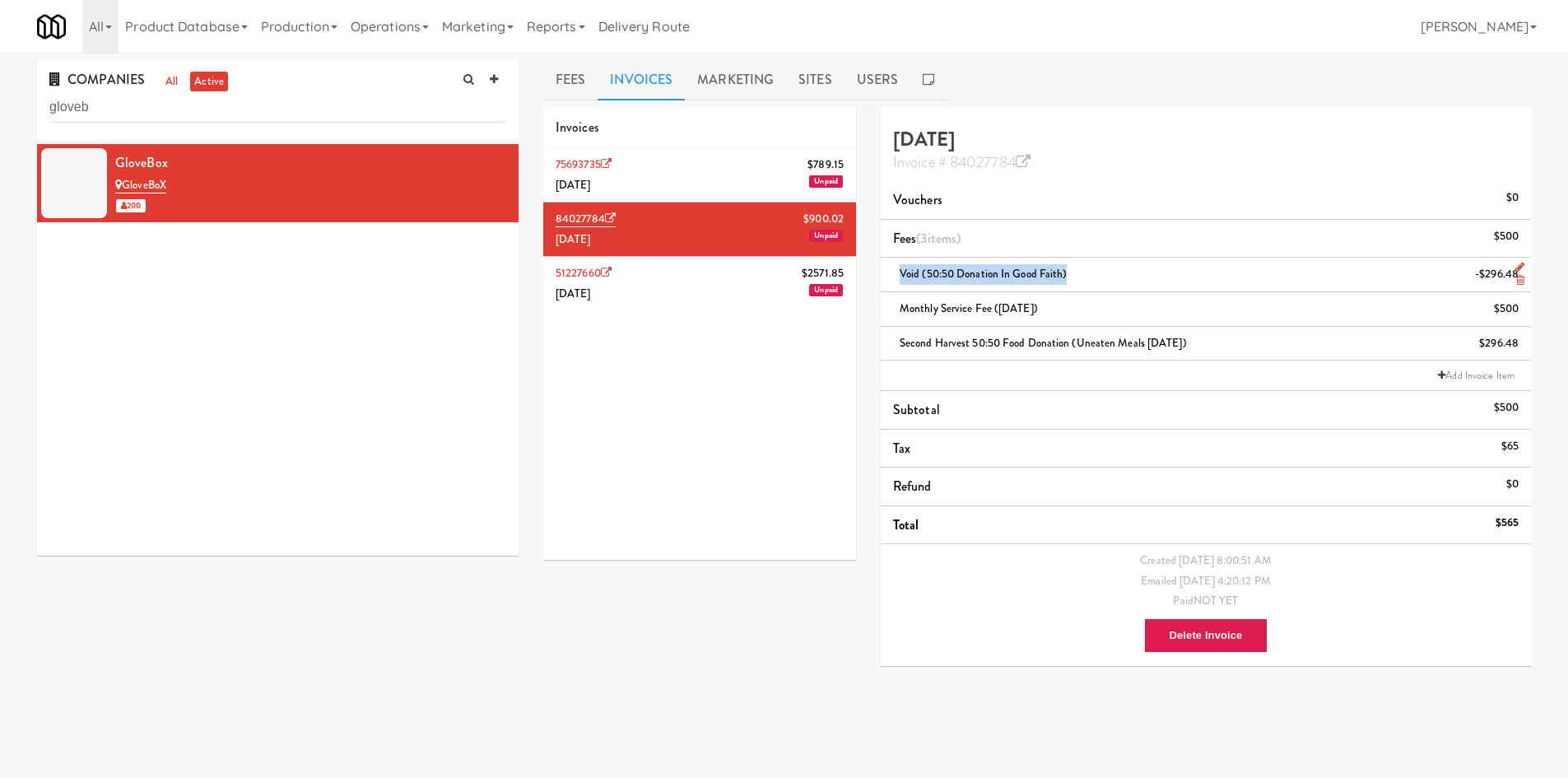
drag, startPoint x: 898, startPoint y: 277, endPoint x: 1110, endPoint y: 277, distance: 212.0
click at [1110, 277] on div "Void (50:50 Donation in Good Faith) -$296.48" at bounding box center [1206, 275] width 625 height 21
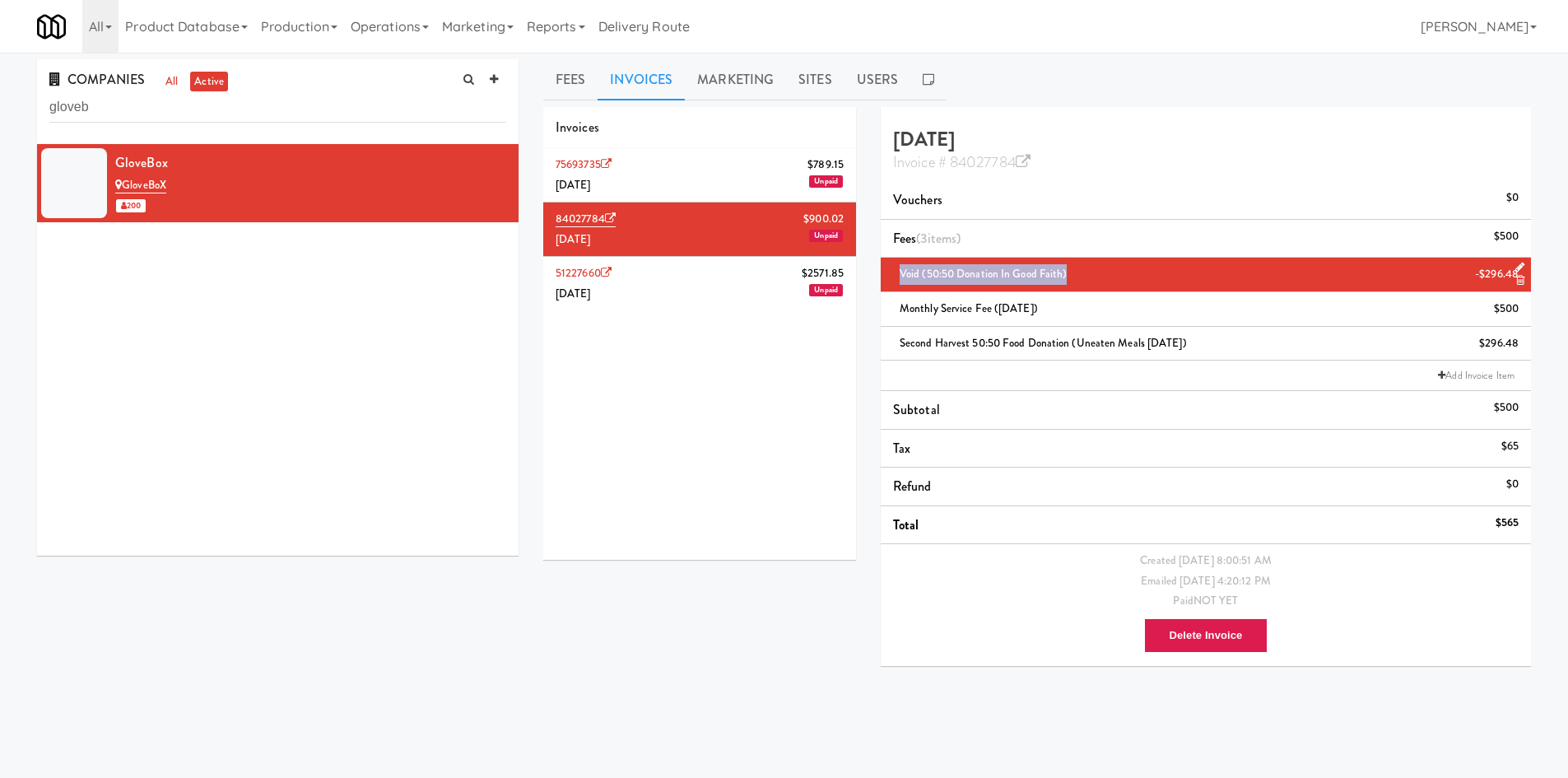
copy span "Void (50:50 Donation in Good Faith)"
click at [684, 180] on li "75693735 $789.15 July 2025 Unpaid" at bounding box center [699, 176] width 313 height 54
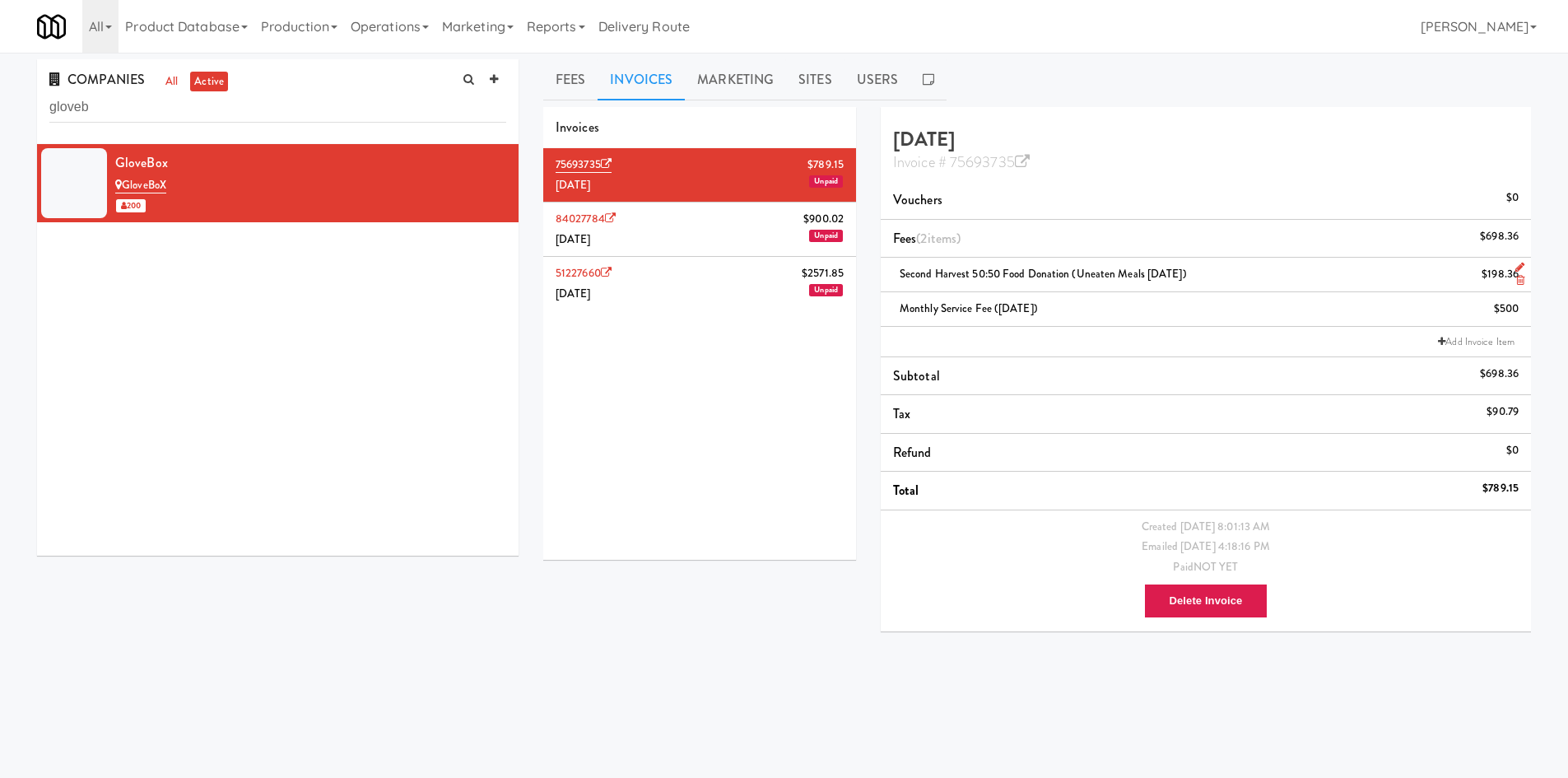
click at [1516, 269] on icon at bounding box center [1520, 267] width 9 height 10
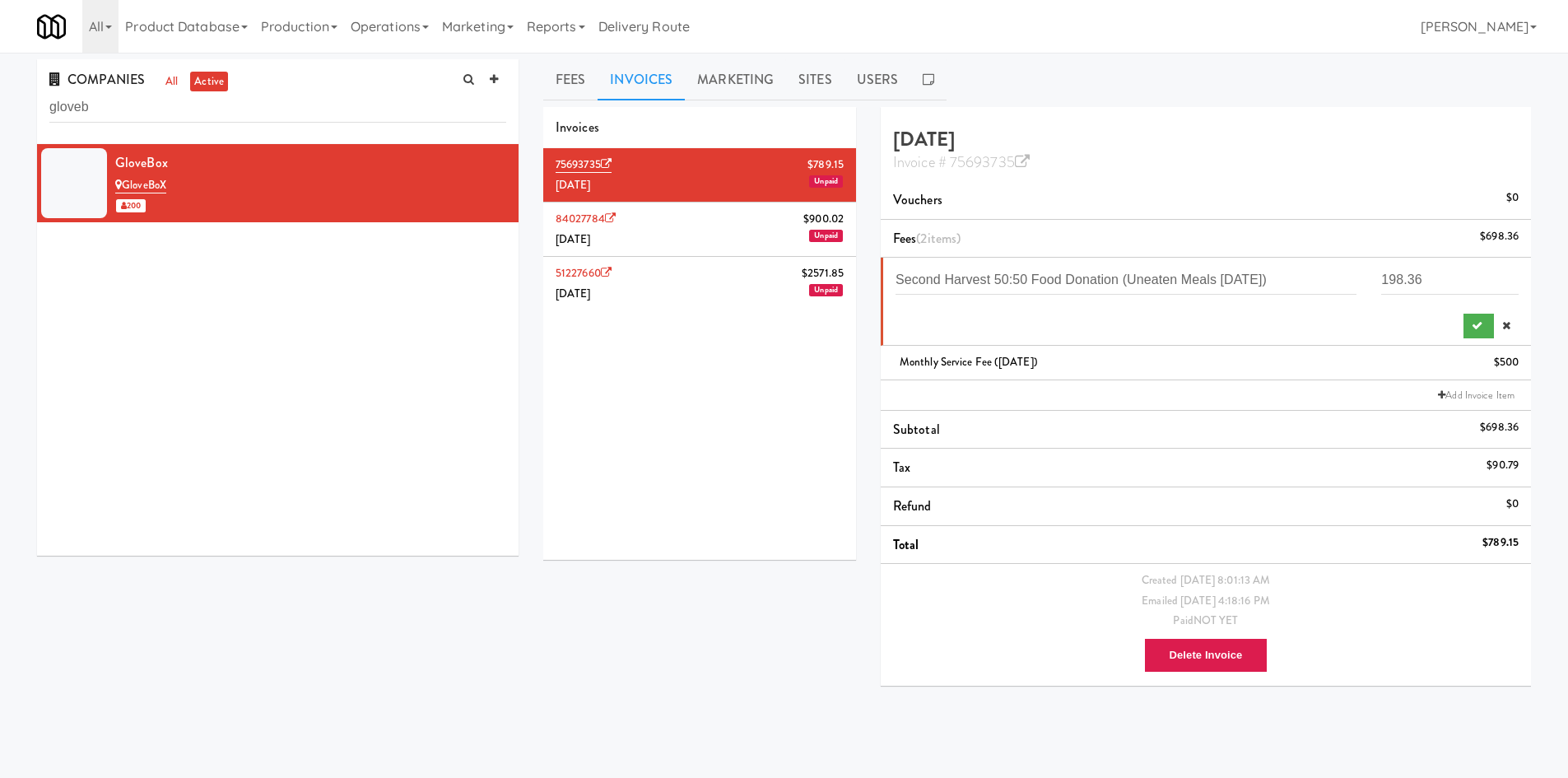
drag, startPoint x: 1508, startPoint y: 332, endPoint x: 1497, endPoint y: 327, distance: 12.1
click at [1508, 331] on icon at bounding box center [1506, 326] width 8 height 10
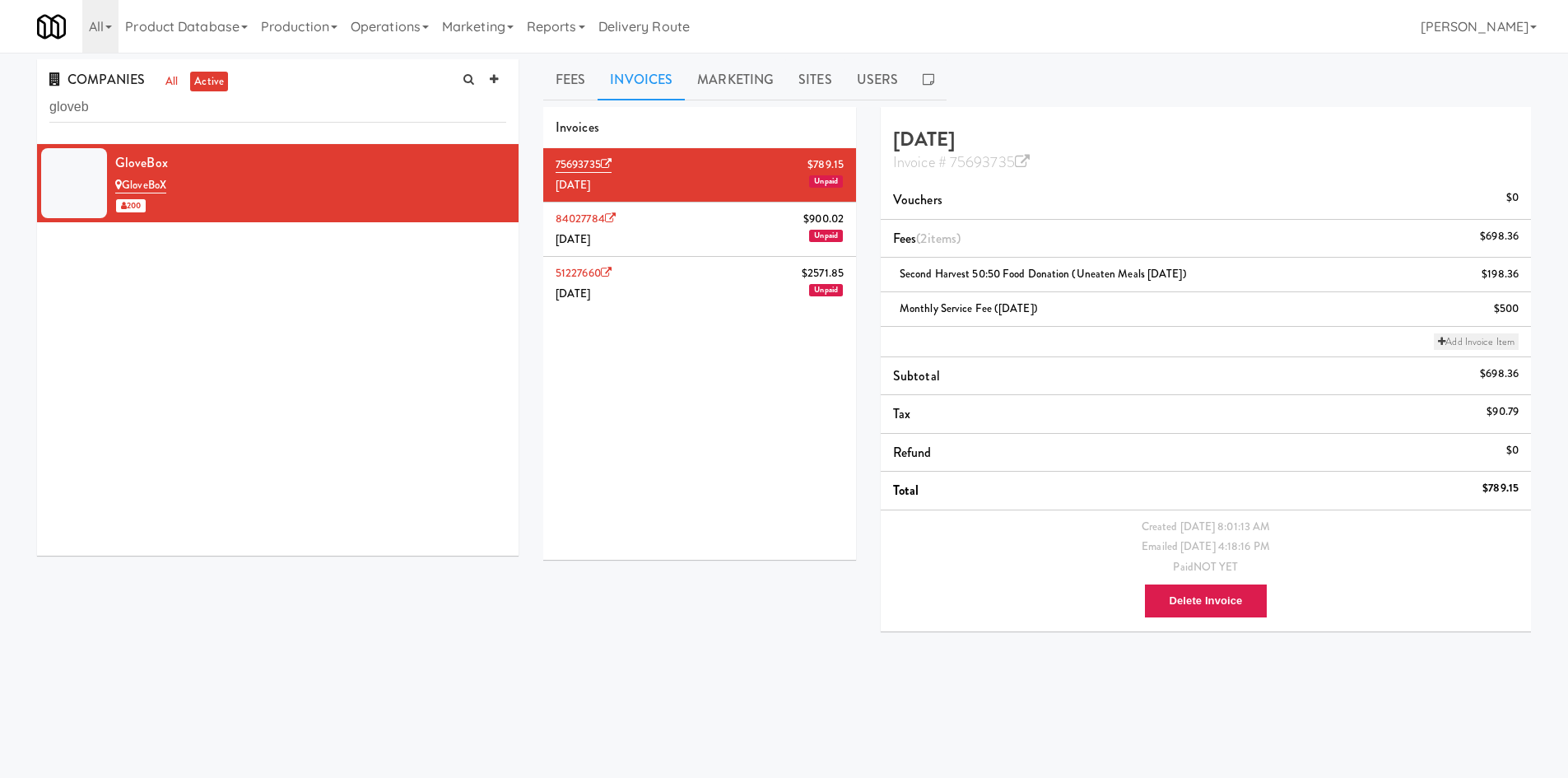
click at [1496, 334] on link "Add Invoice Item" at bounding box center [1475, 341] width 85 height 17
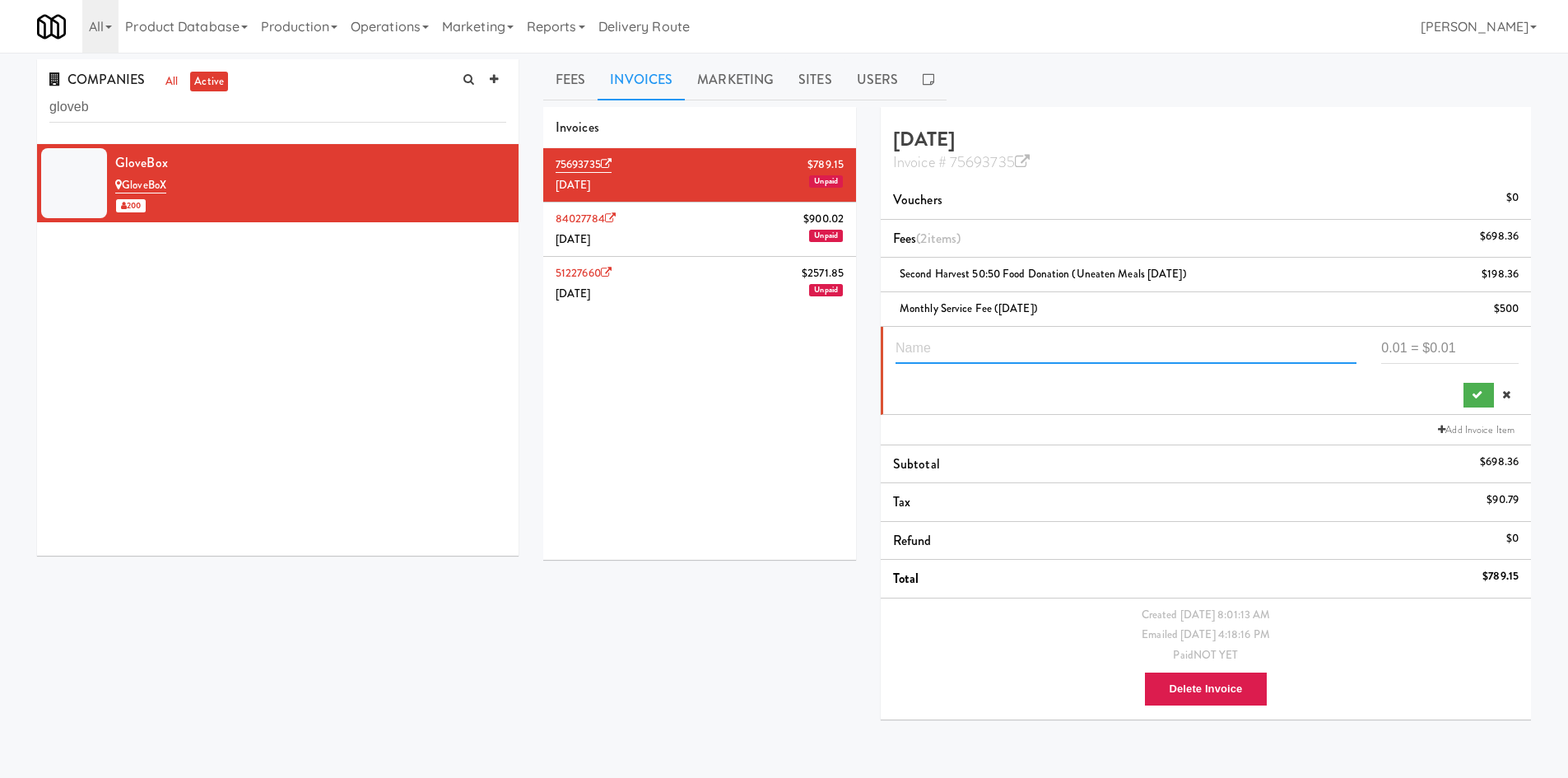
click at [1085, 334] on input "text" at bounding box center [1126, 348] width 461 height 31
paste input "Void (50:50 Donation in Good Faith)"
type input "Void (50:50 Donation in Good Faith)"
type input "-198.36"
click at [1482, 395] on icon "submit" at bounding box center [1477, 395] width 10 height 10
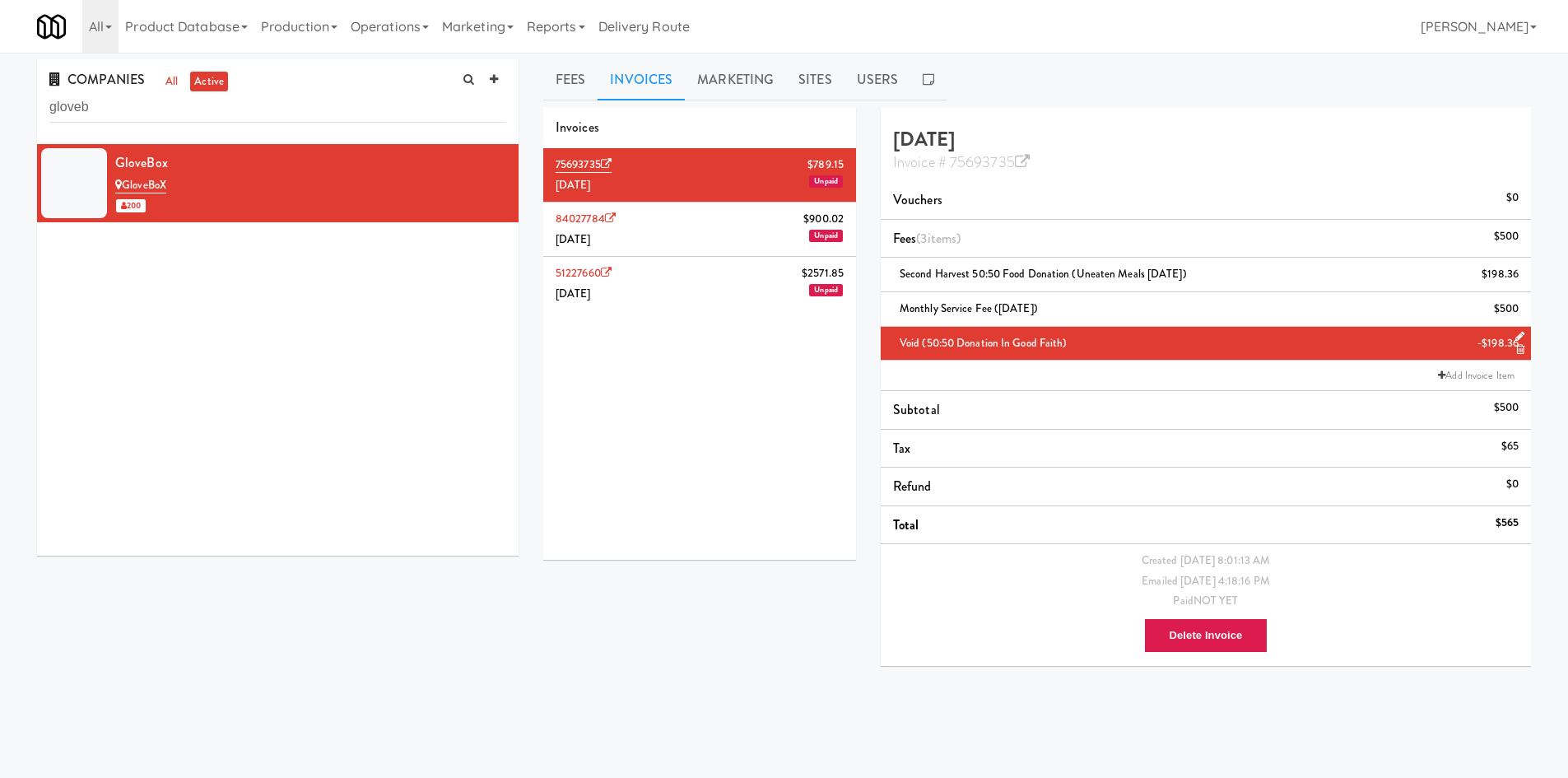
drag, startPoint x: 626, startPoint y: 613, endPoint x: 696, endPoint y: 437, distance: 189.4
click at [638, 584] on div "Invoices 75693735 $789.15 July 2025 Unpaid 84027784 $900.02 June 2025 Unpaid 51…" at bounding box center [1037, 393] width 1013 height 572
click at [689, 258] on li "51227660 $2571.85 May 2025 Unpaid" at bounding box center [699, 283] width 313 height 53
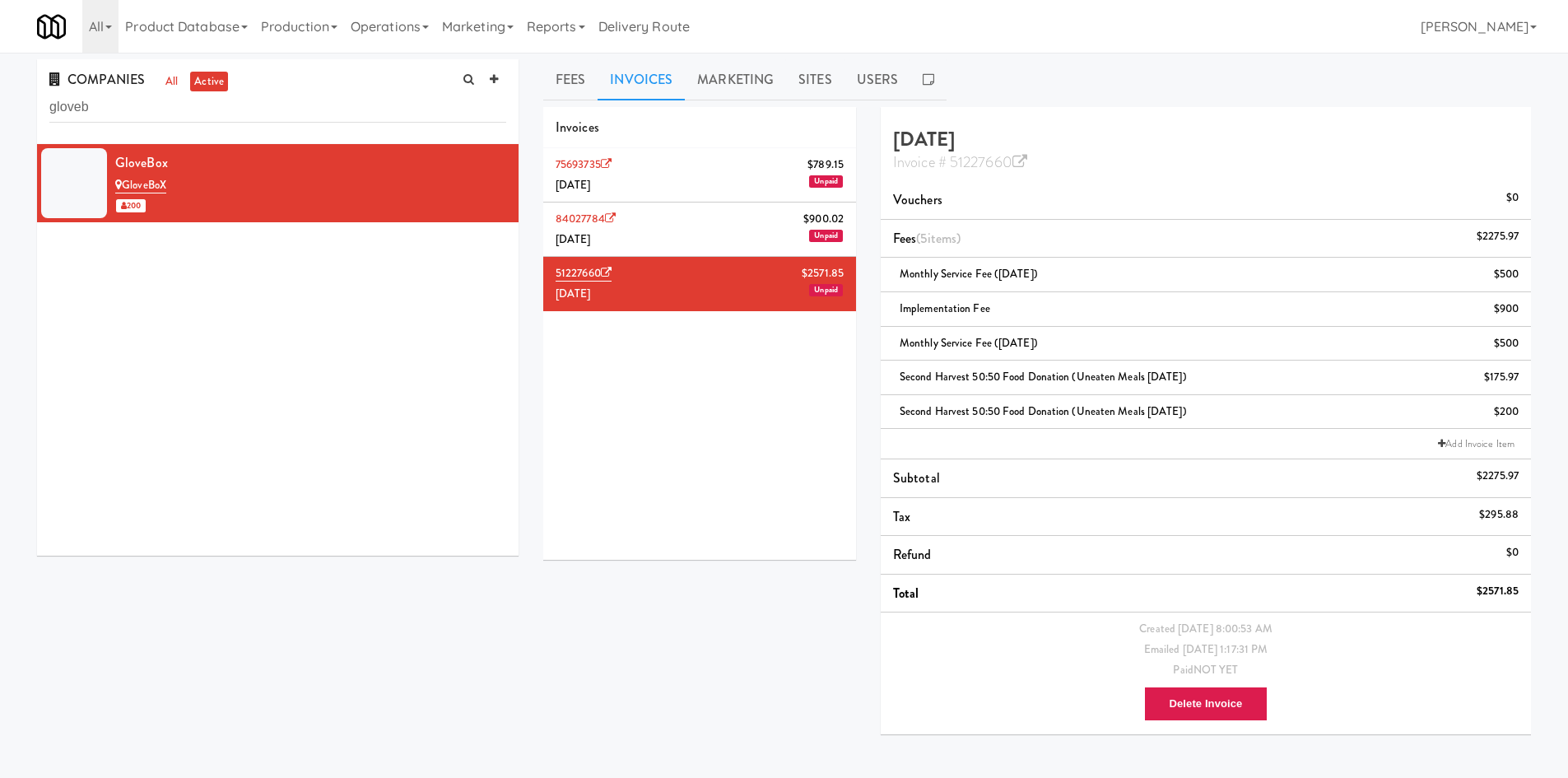
click at [681, 220] on li "84027784 $900.02 June 2025 Unpaid" at bounding box center [699, 230] width 313 height 54
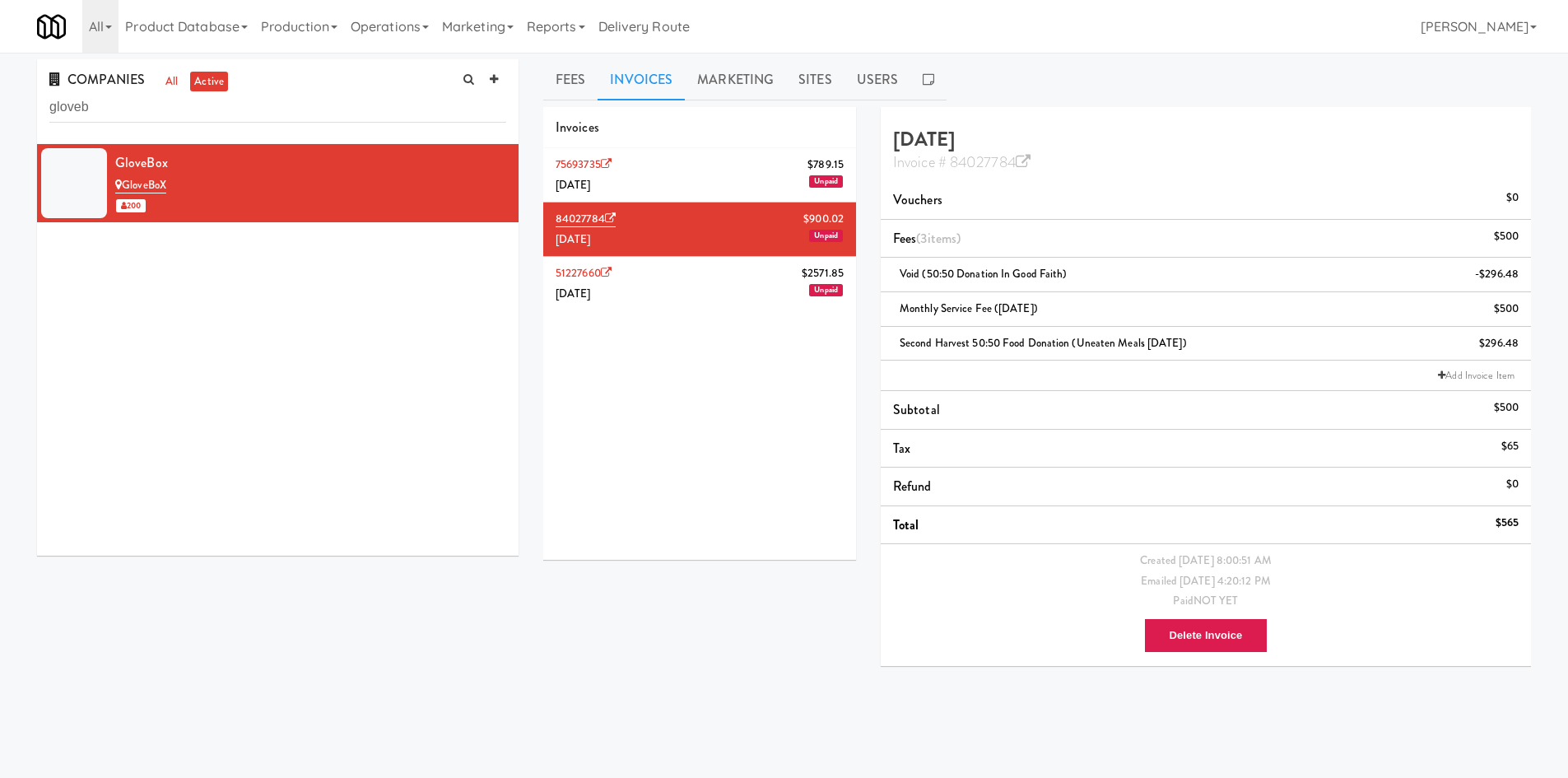
click at [673, 170] on li "75693735 $789.15 July 2025 Unpaid" at bounding box center [699, 176] width 313 height 54
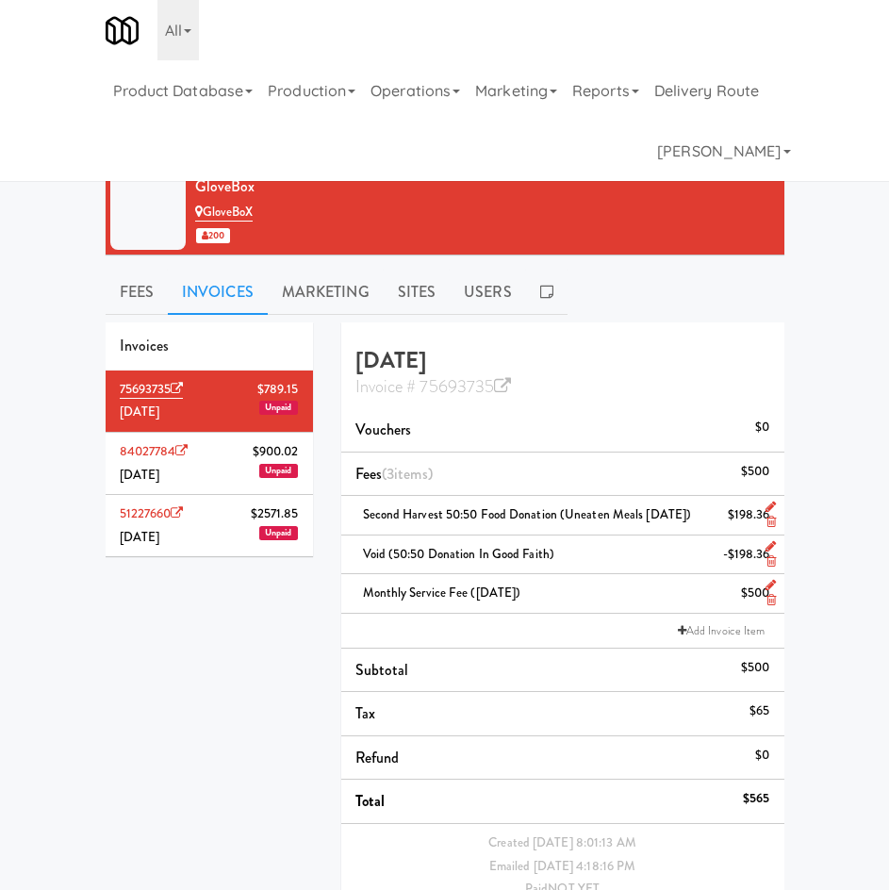
click at [838, 363] on div "COMPANIES all active gloveb GloveBox GloveBoX 200 Fees Invoices Marketing Sites…" at bounding box center [444, 549] width 889 height 962
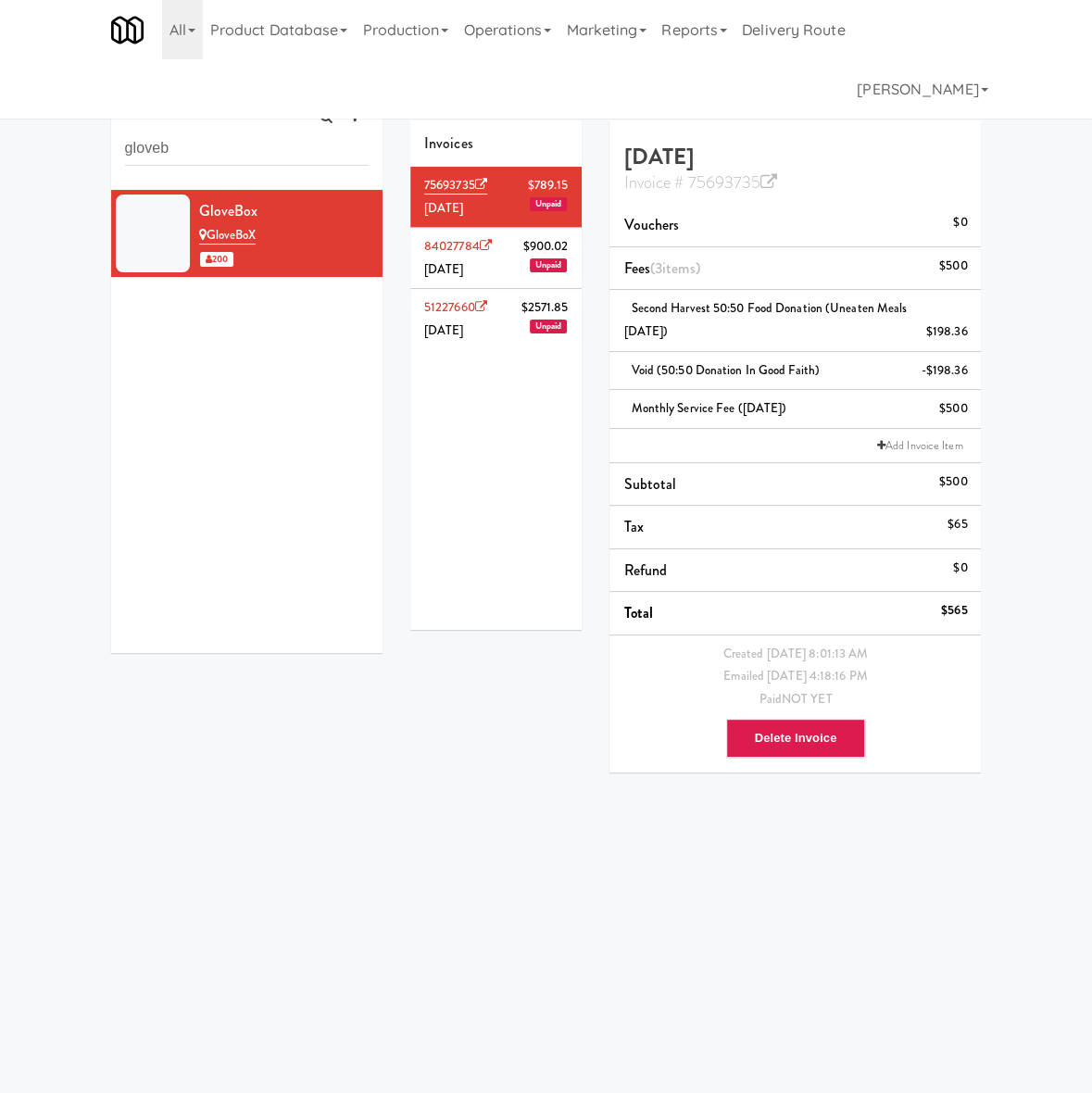
drag, startPoint x: 824, startPoint y: 356, endPoint x: 1029, endPoint y: 445, distance: 223.5
click at [1029, 445] on div "COMPANIES all active gloveb GloveBox GloveBoX 200 Fees Invoices Marketing Sites…" at bounding box center [546, 441] width 1092 height 749
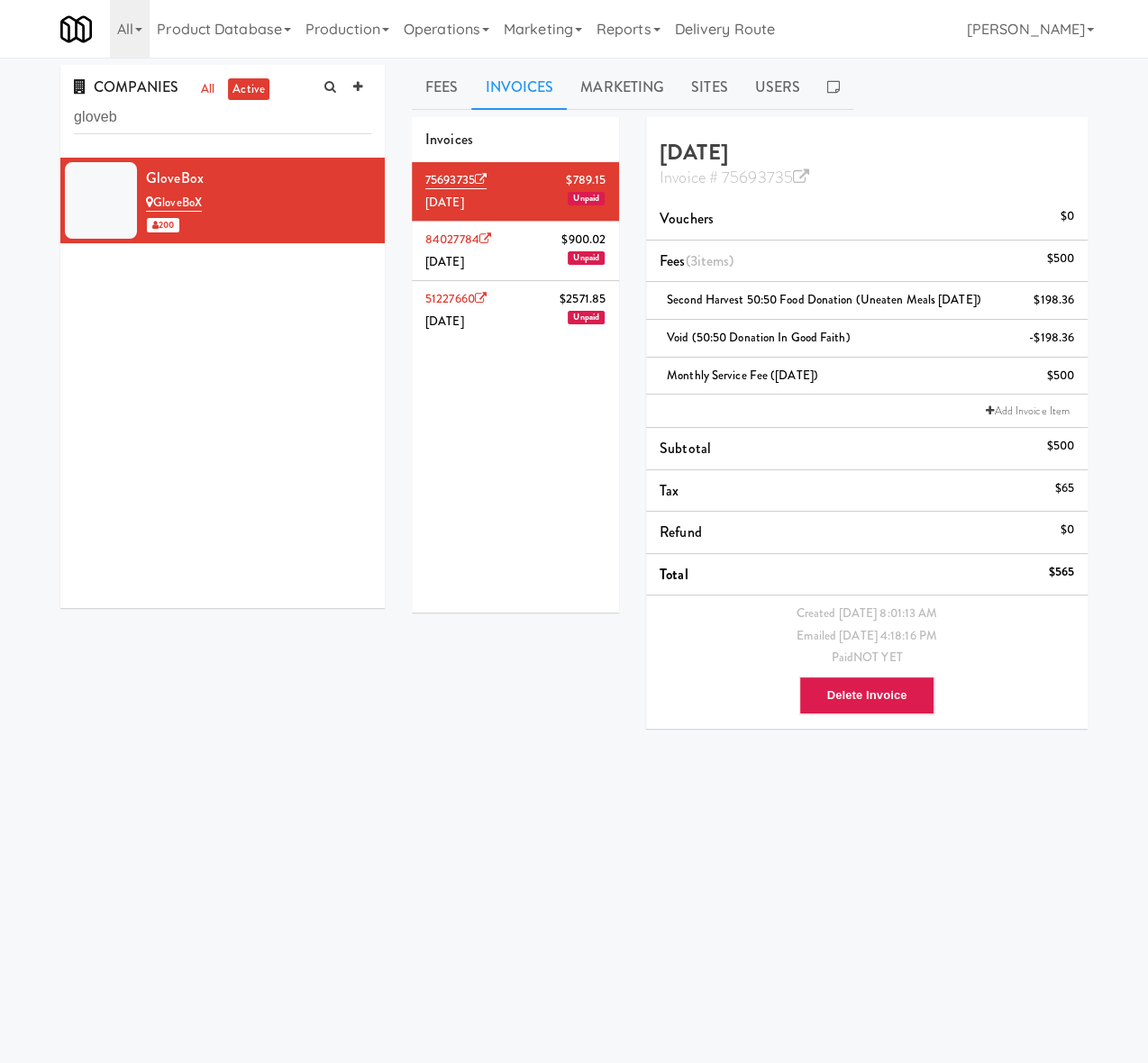
click at [1120, 511] on div "COMPANIES all active gloveb GloveBox GloveBoX 200 Fees Invoices Marketing Sites…" at bounding box center [574, 429] width 1148 height 728
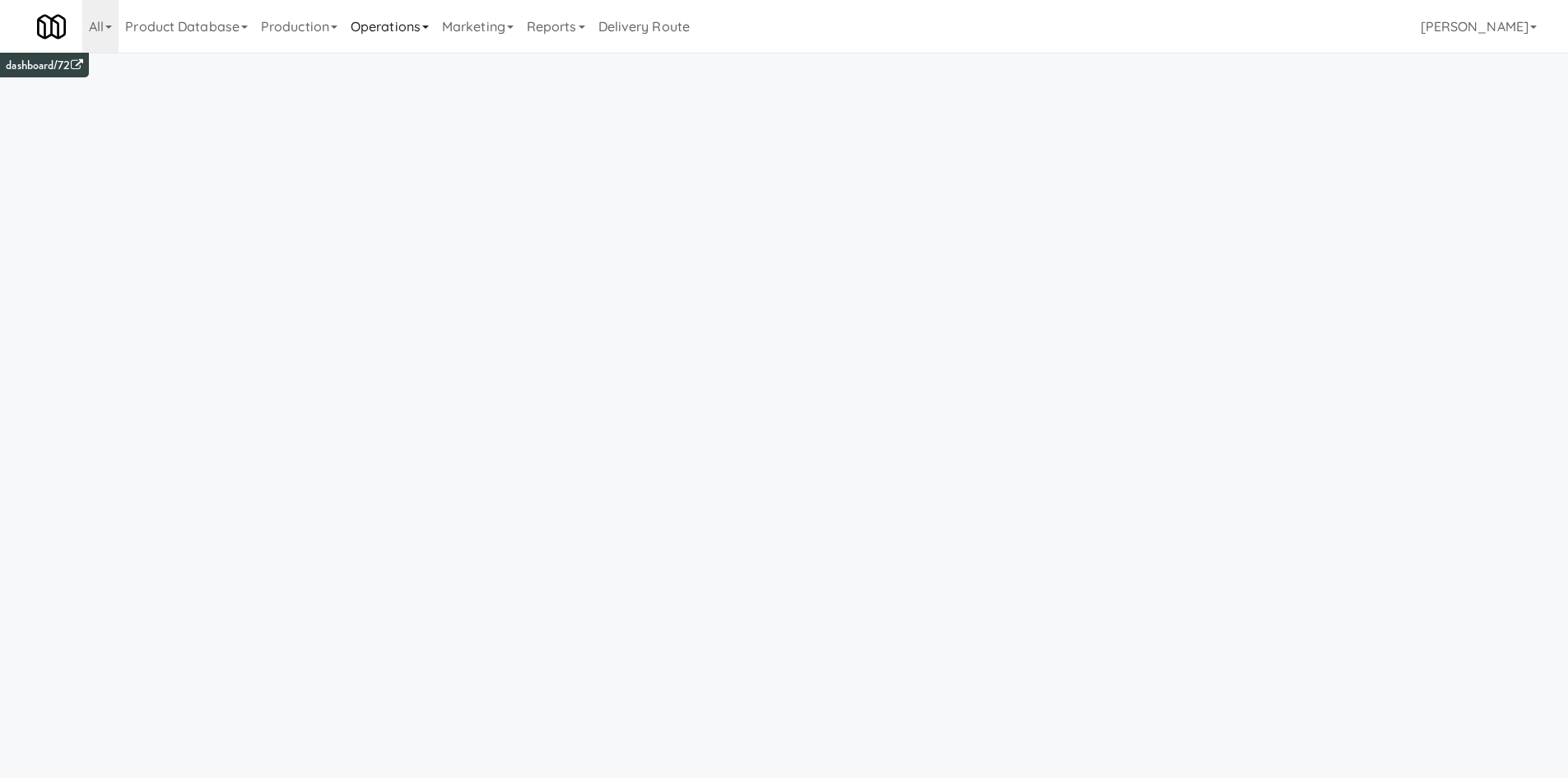
click at [426, 24] on link "Operations" at bounding box center [389, 26] width 92 height 52
click at [436, 237] on link "Cabinets" at bounding box center [409, 237] width 132 height 30
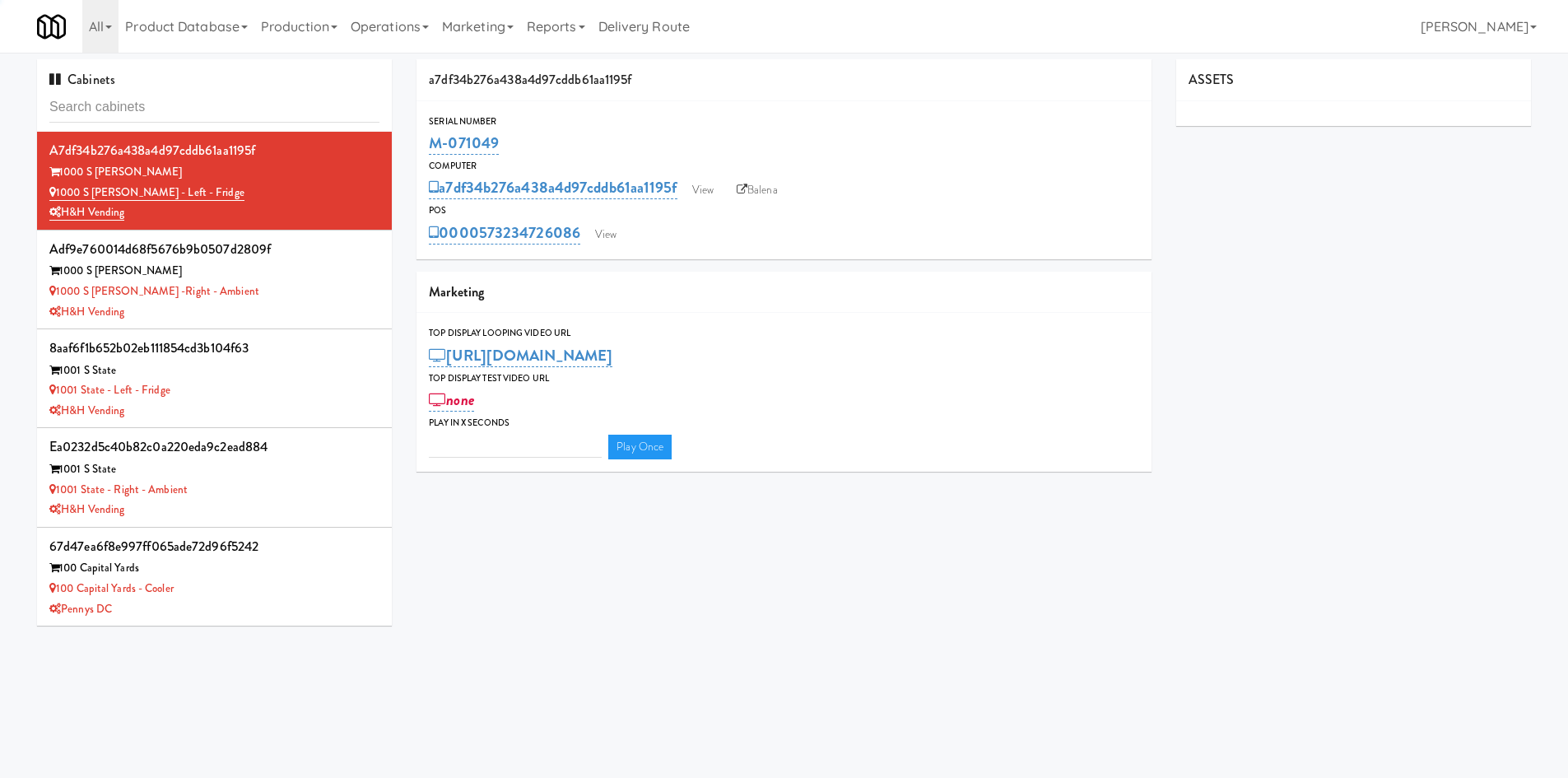
type input "3"
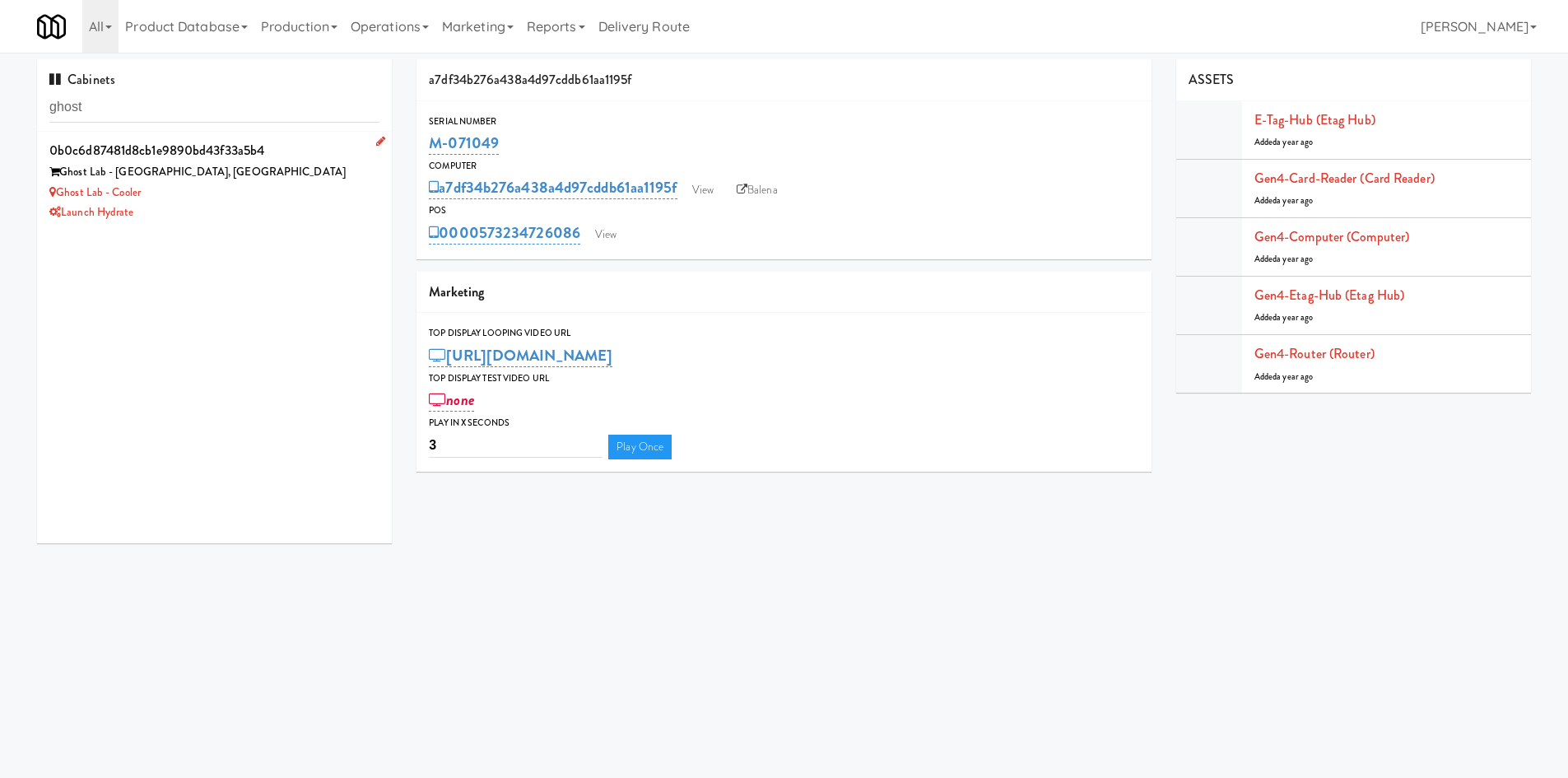
drag, startPoint x: 299, startPoint y: 207, endPoint x: 313, endPoint y: 215, distance: 16.1
click at [299, 207] on div "Launch Hydrate" at bounding box center [215, 213] width 330 height 21
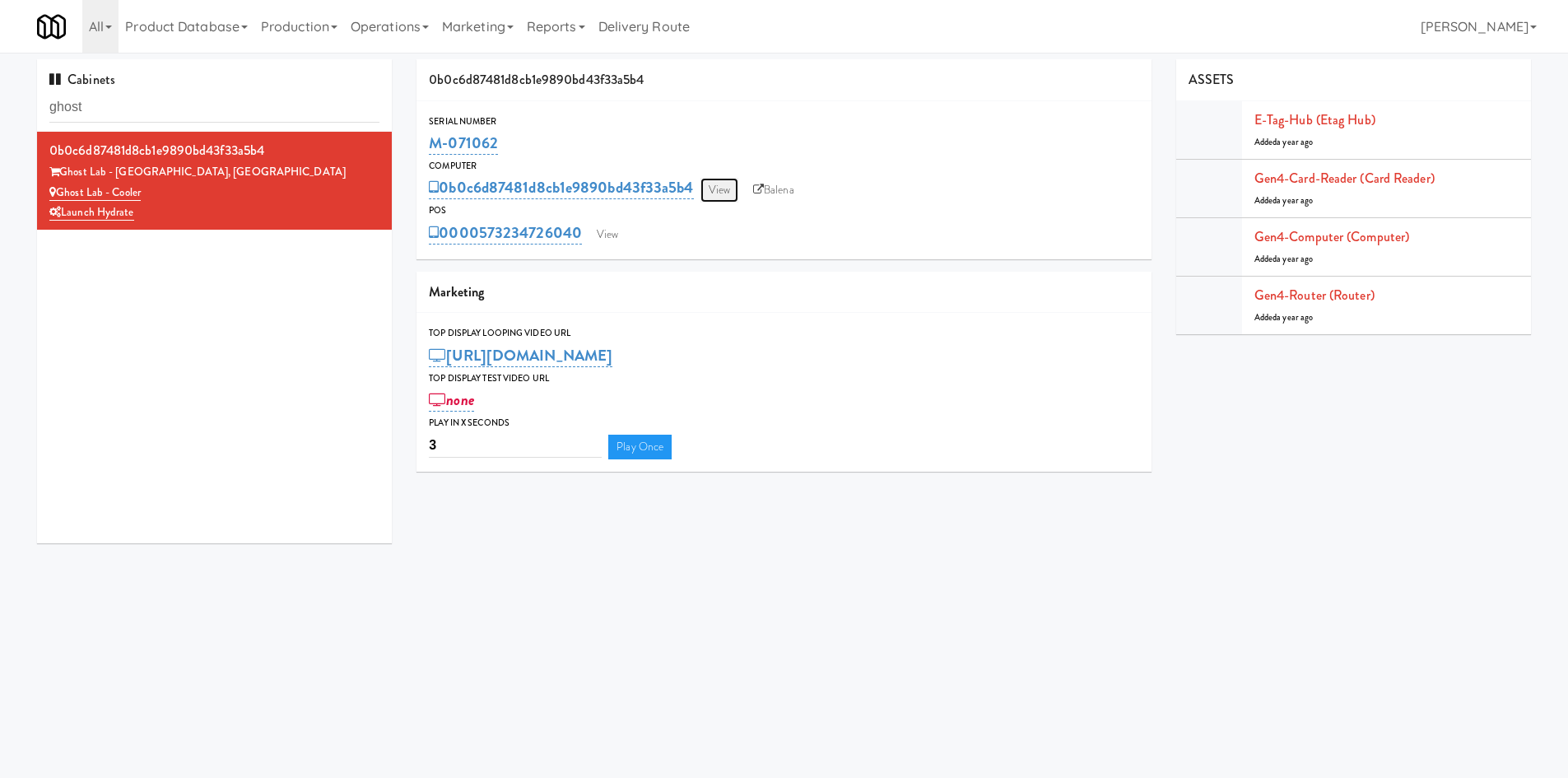
click at [712, 189] on link "View" at bounding box center [719, 190] width 38 height 24
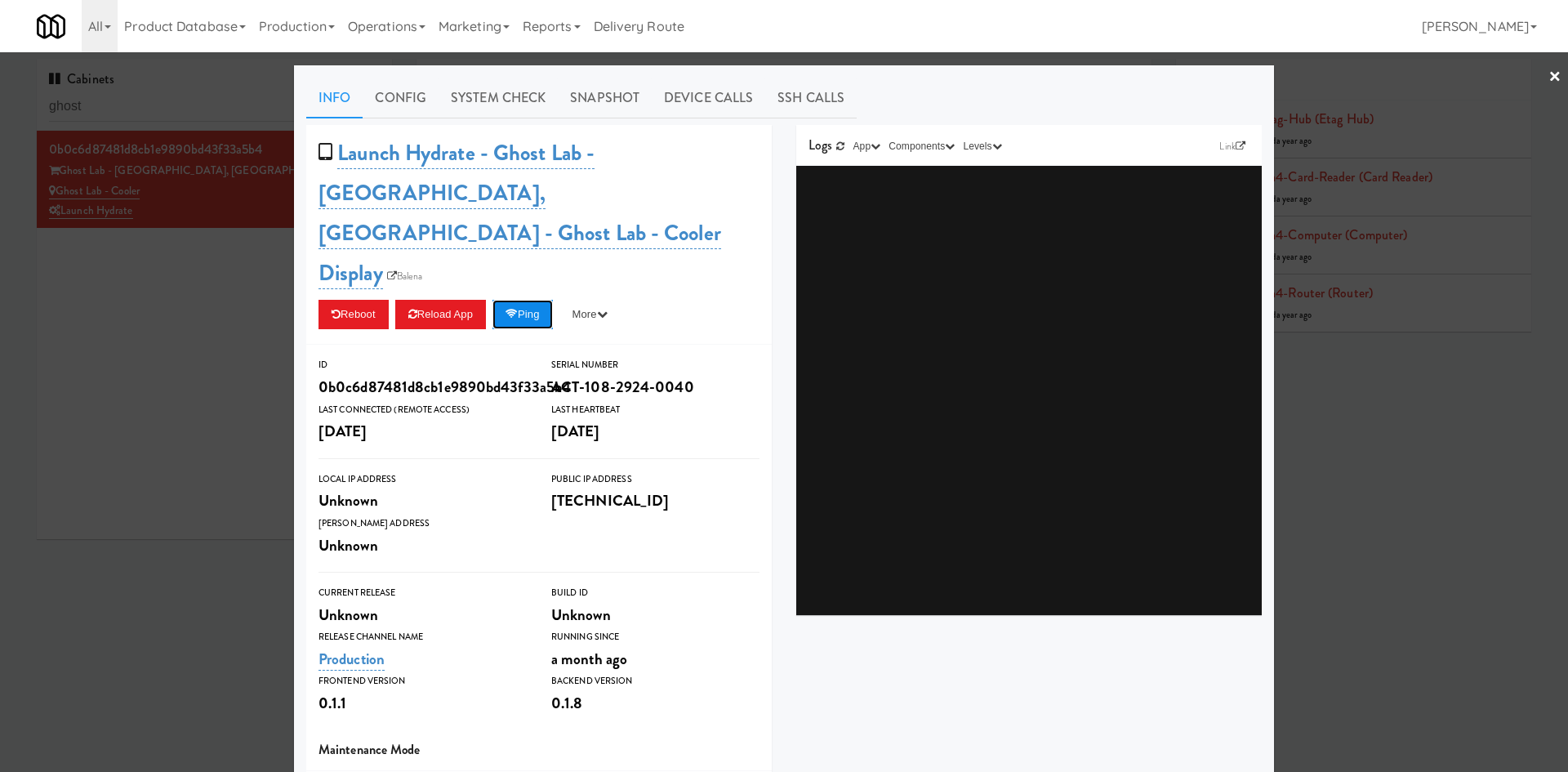
click at [535, 300] on button "Ping" at bounding box center [522, 315] width 61 height 29
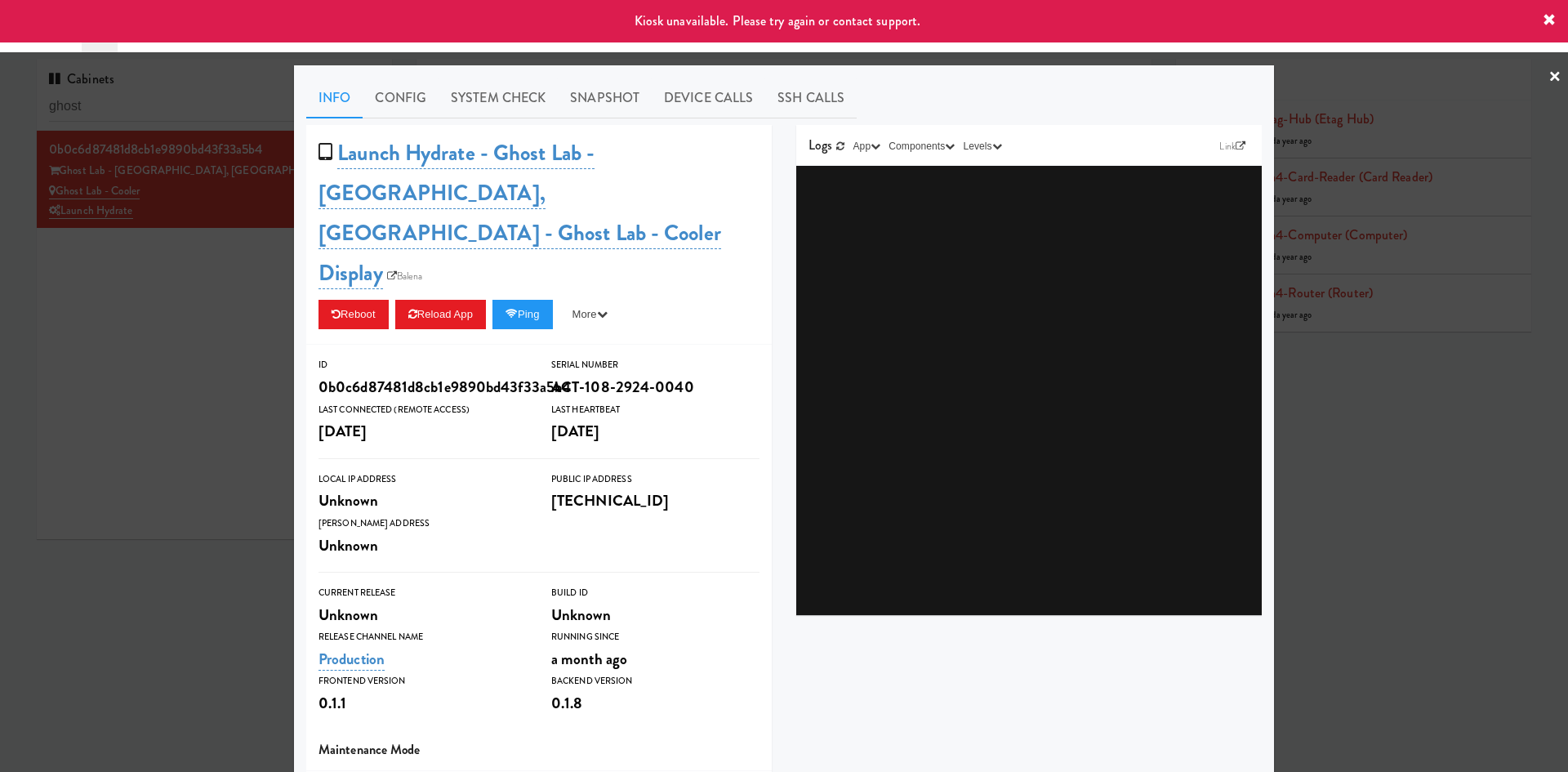
click at [214, 328] on div at bounding box center [784, 386] width 1568 height 772
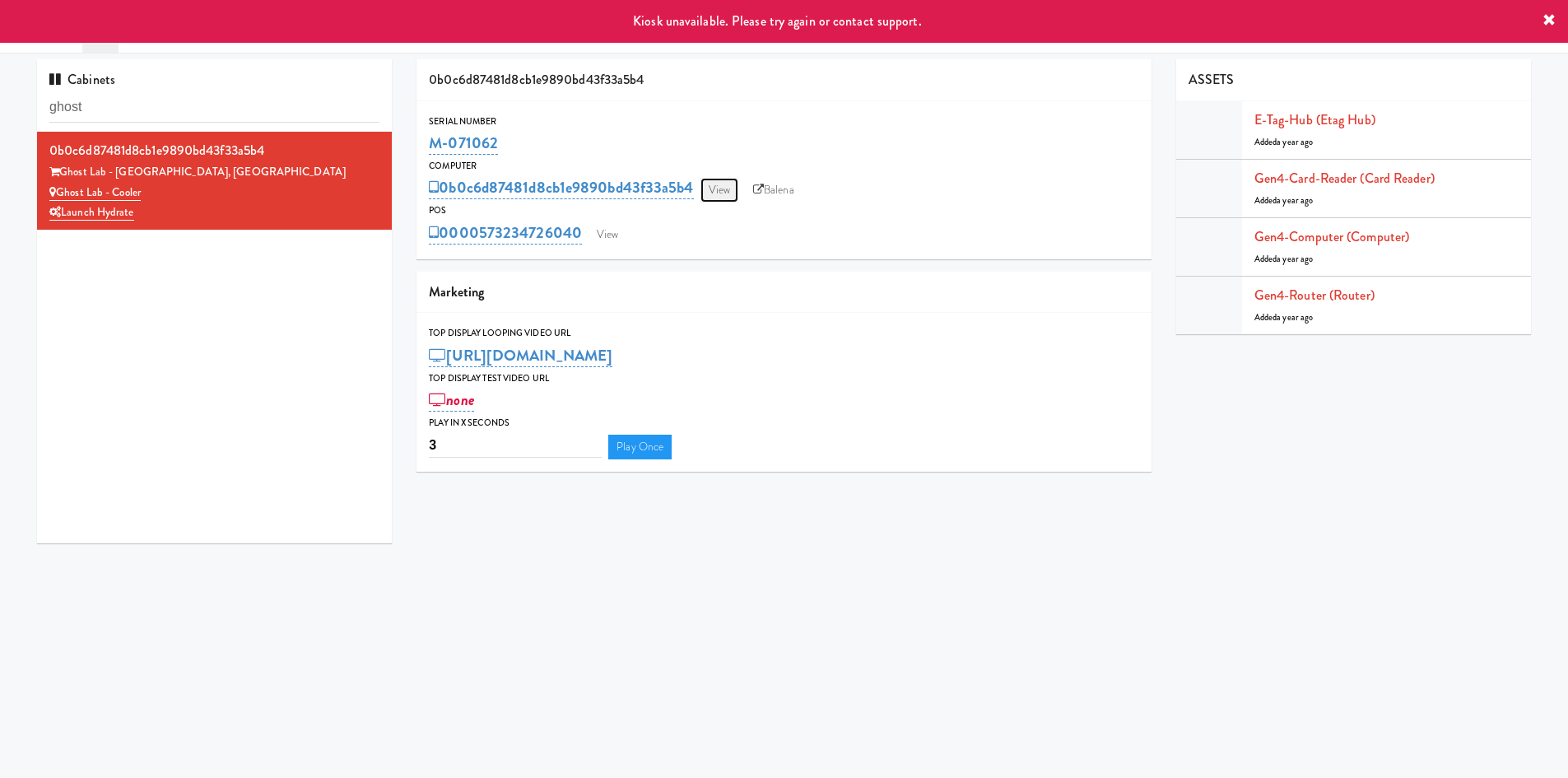
click at [719, 201] on link "View" at bounding box center [719, 190] width 38 height 24
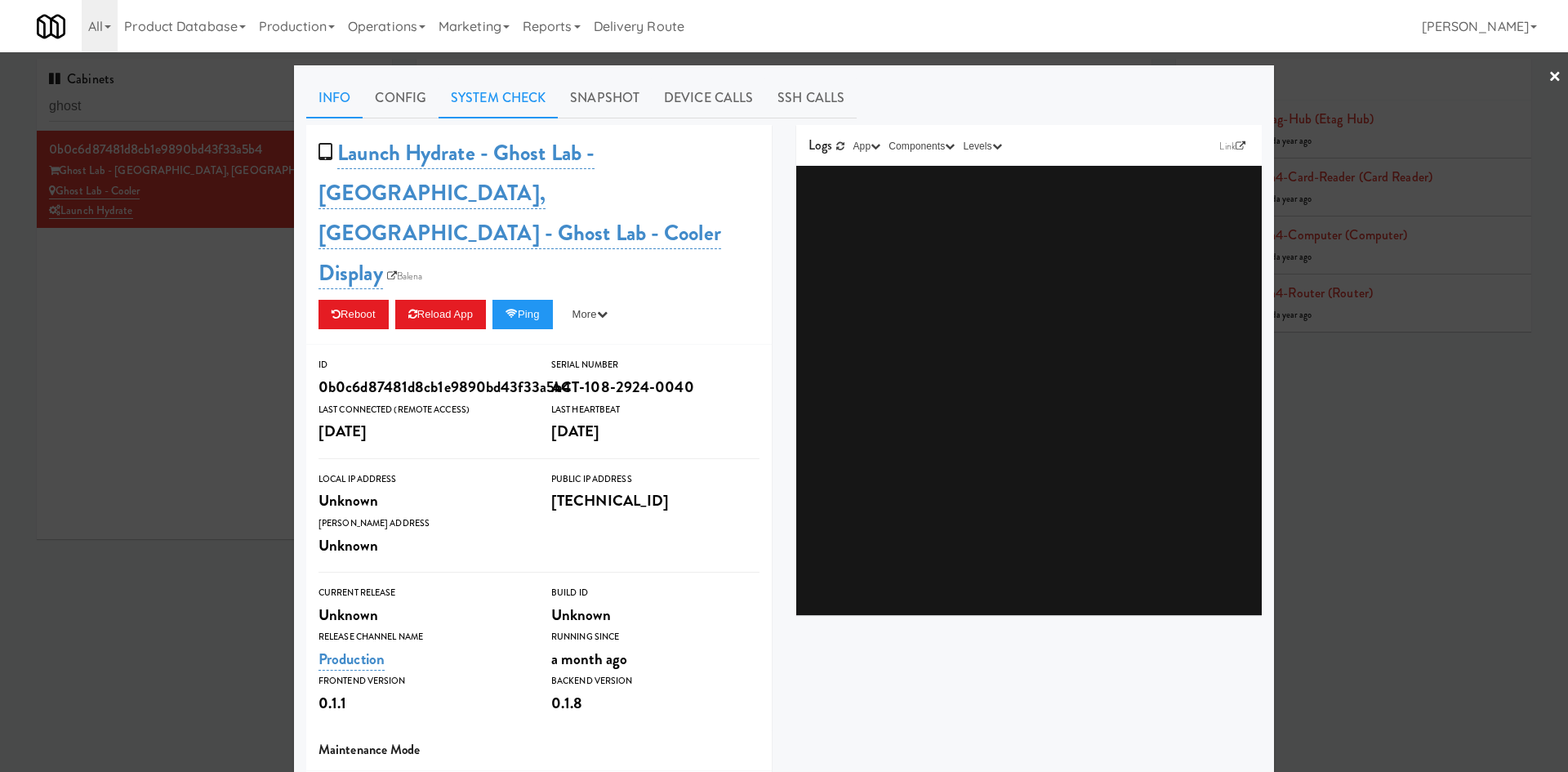
click at [523, 98] on link "System Check" at bounding box center [498, 98] width 120 height 41
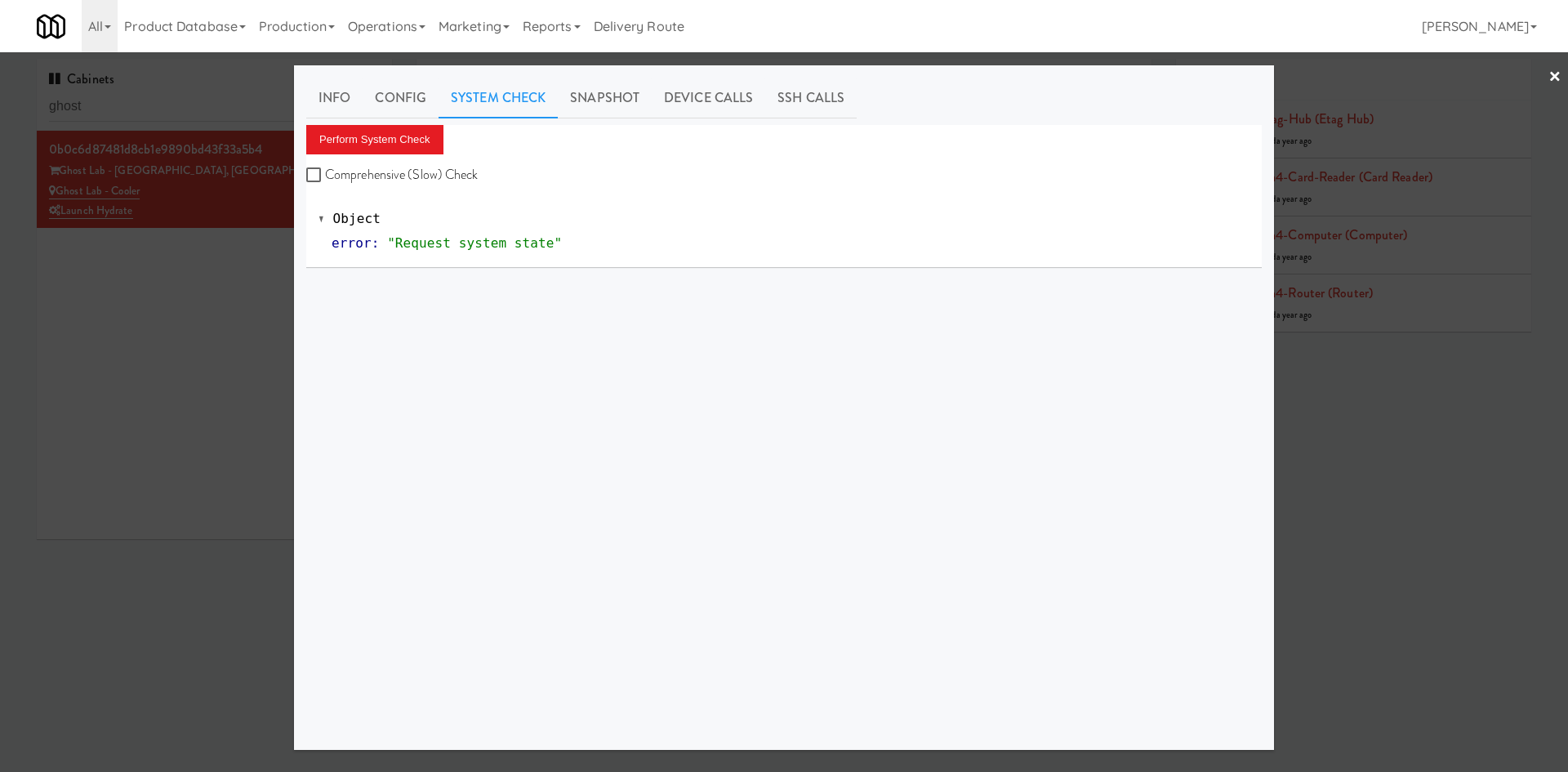
click at [217, 318] on div at bounding box center [784, 386] width 1568 height 772
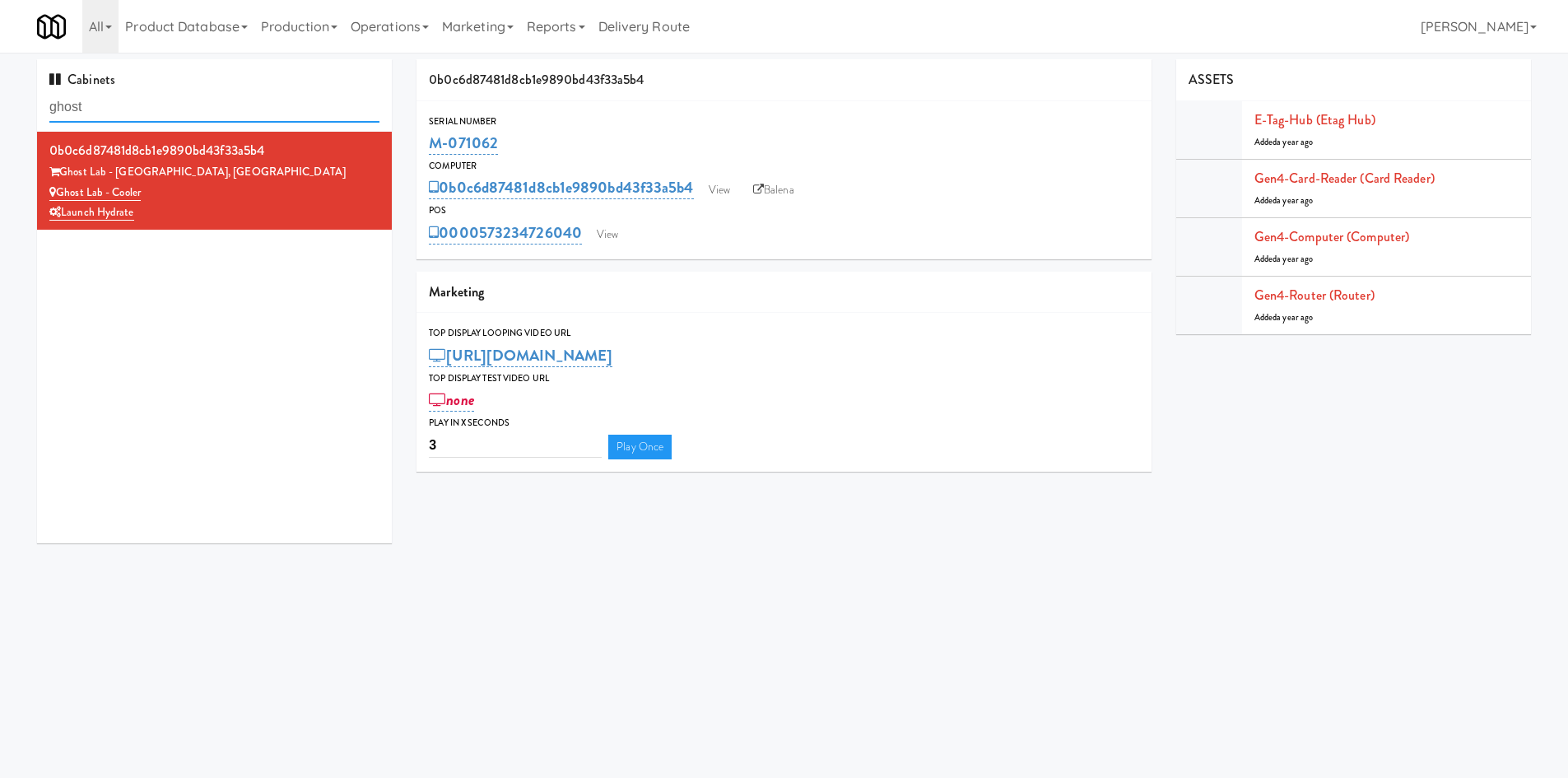
click at [250, 105] on input "ghost" at bounding box center [215, 107] width 330 height 31
click at [250, 104] on input "ghost" at bounding box center [215, 107] width 330 height 31
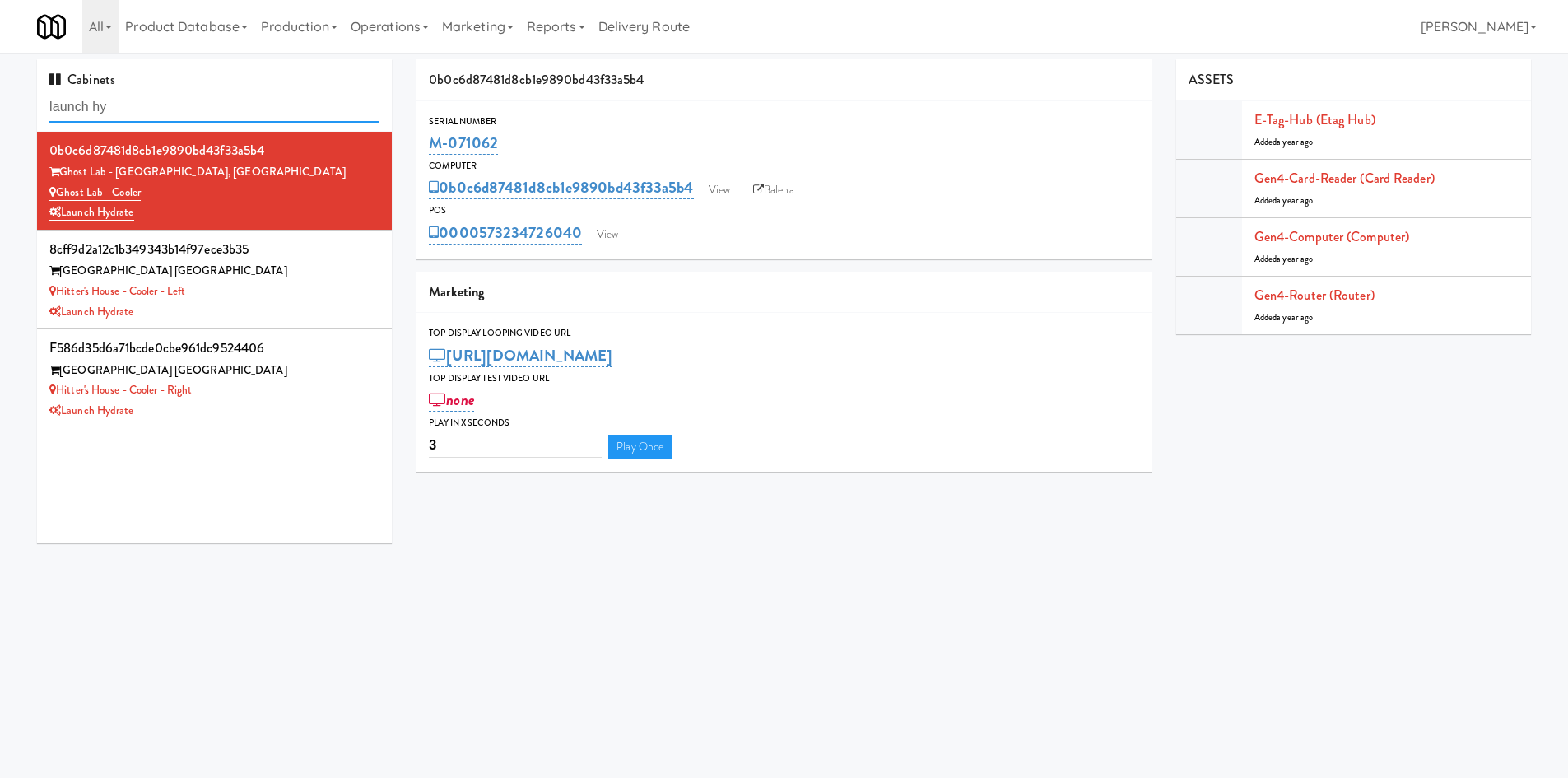
type input "launch hy"
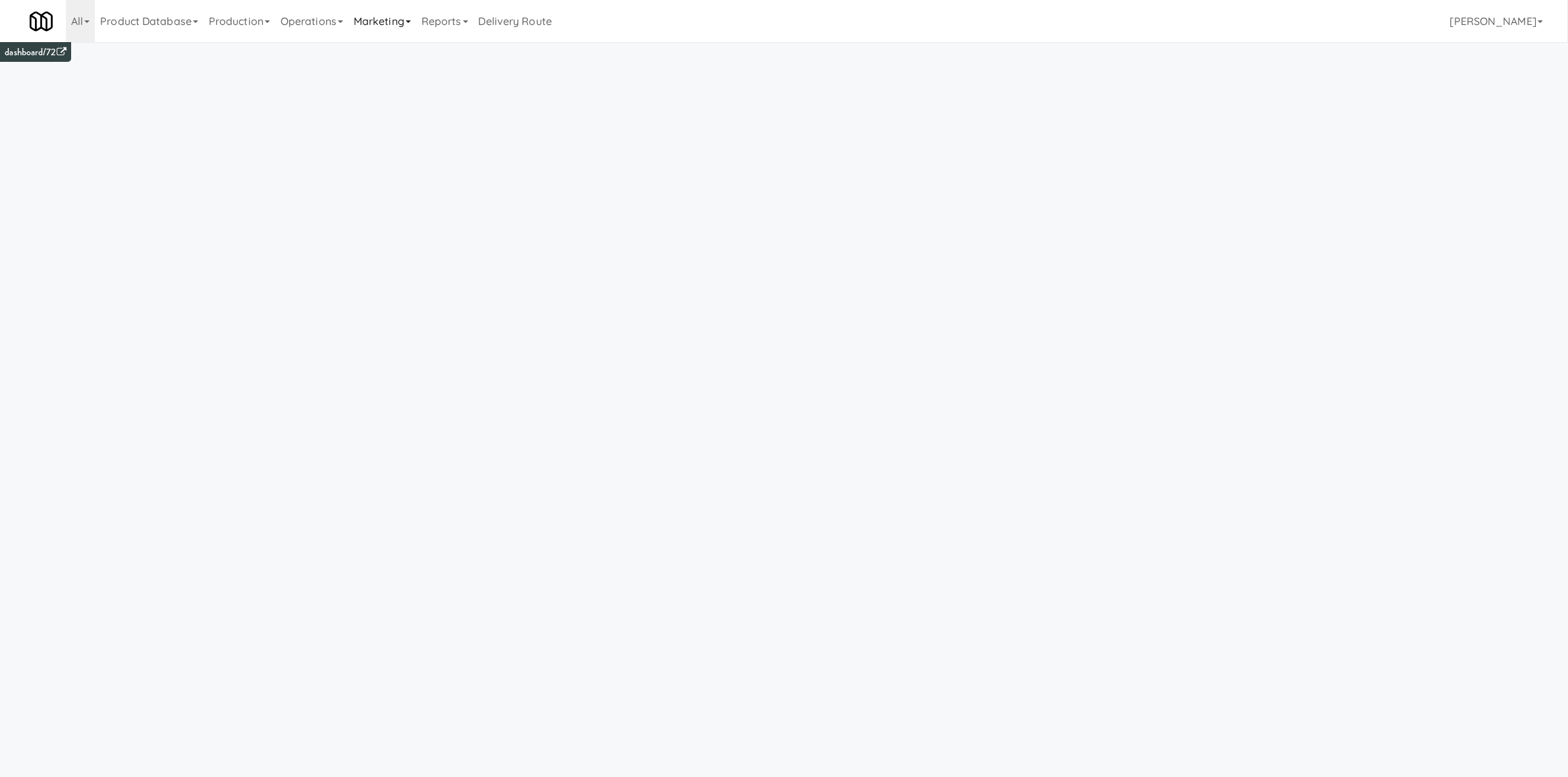
click at [383, 15] on link "Marketing" at bounding box center [382, 21] width 68 height 42
click at [322, 16] on link "Operations" at bounding box center [312, 21] width 73 height 42
click at [341, 104] on link "Operators" at bounding box center [328, 104] width 105 height 24
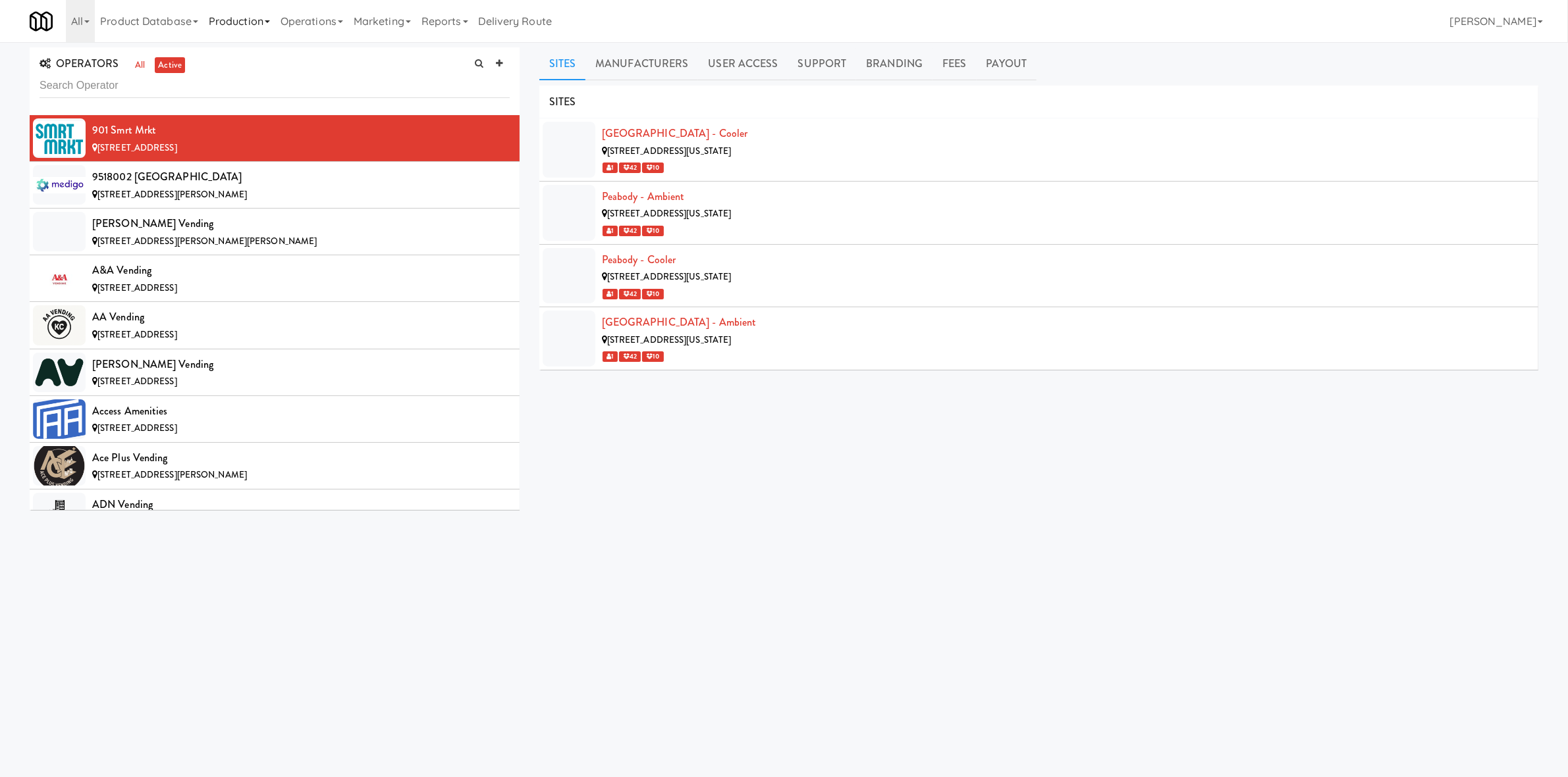
click at [257, 6] on link "Production" at bounding box center [239, 21] width 72 height 42
click at [309, 21] on link "Operations" at bounding box center [312, 21] width 73 height 42
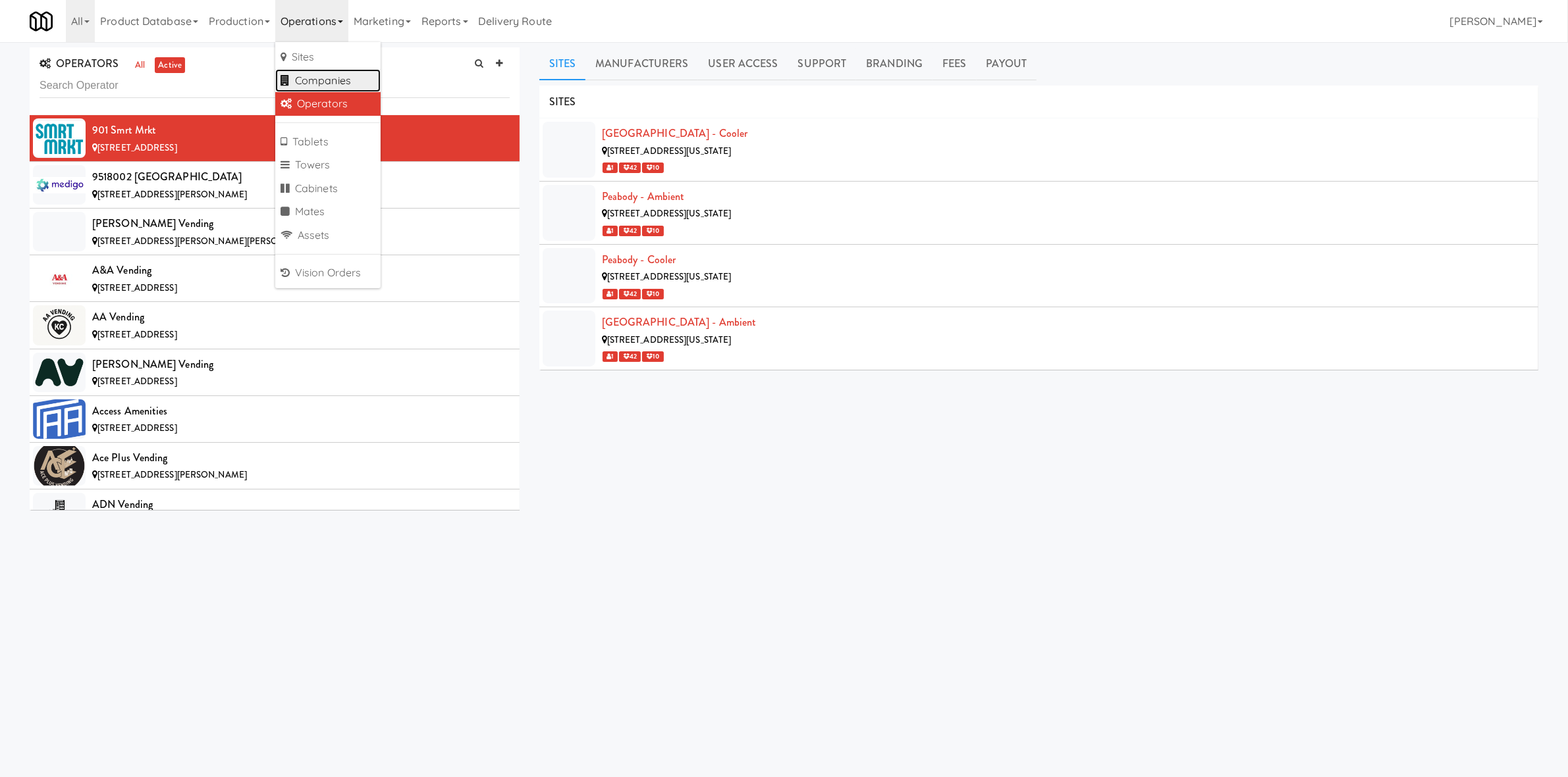
click at [336, 75] on link "Companies" at bounding box center [328, 81] width 105 height 24
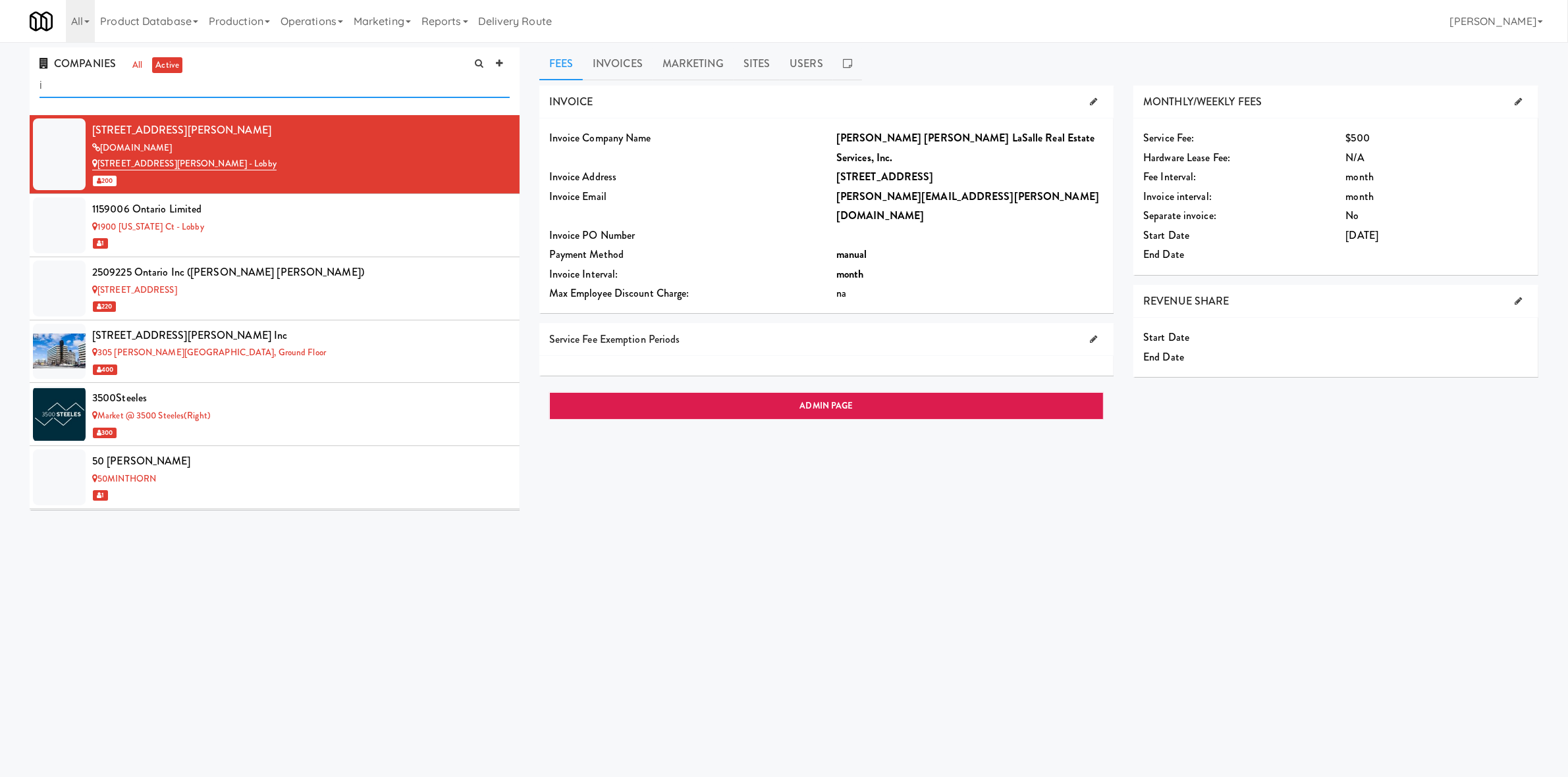
type input "i"
click at [458, 31] on link "Reports" at bounding box center [445, 21] width 57 height 42
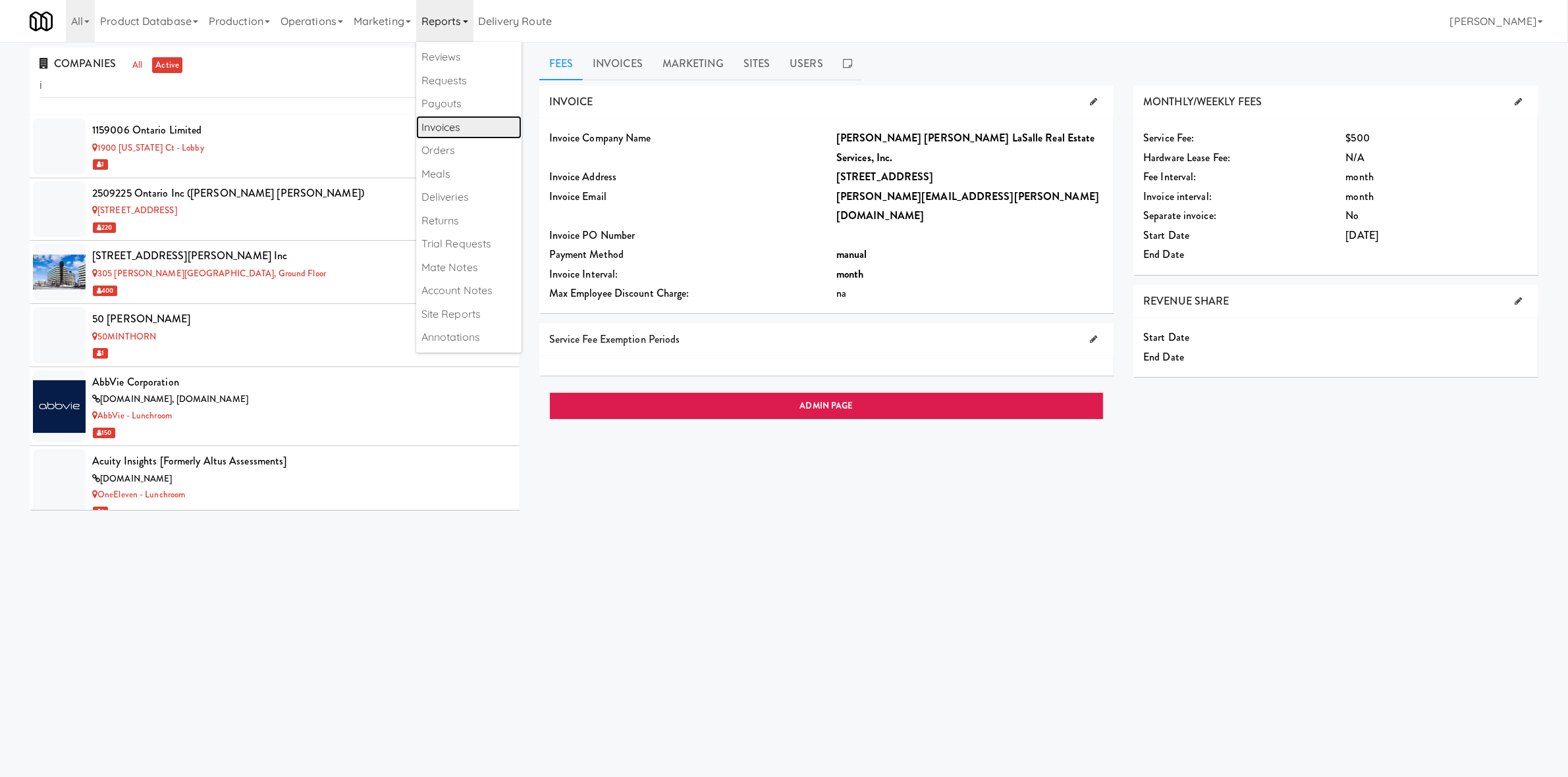
click at [477, 121] on link "Invoices" at bounding box center [469, 128] width 105 height 24
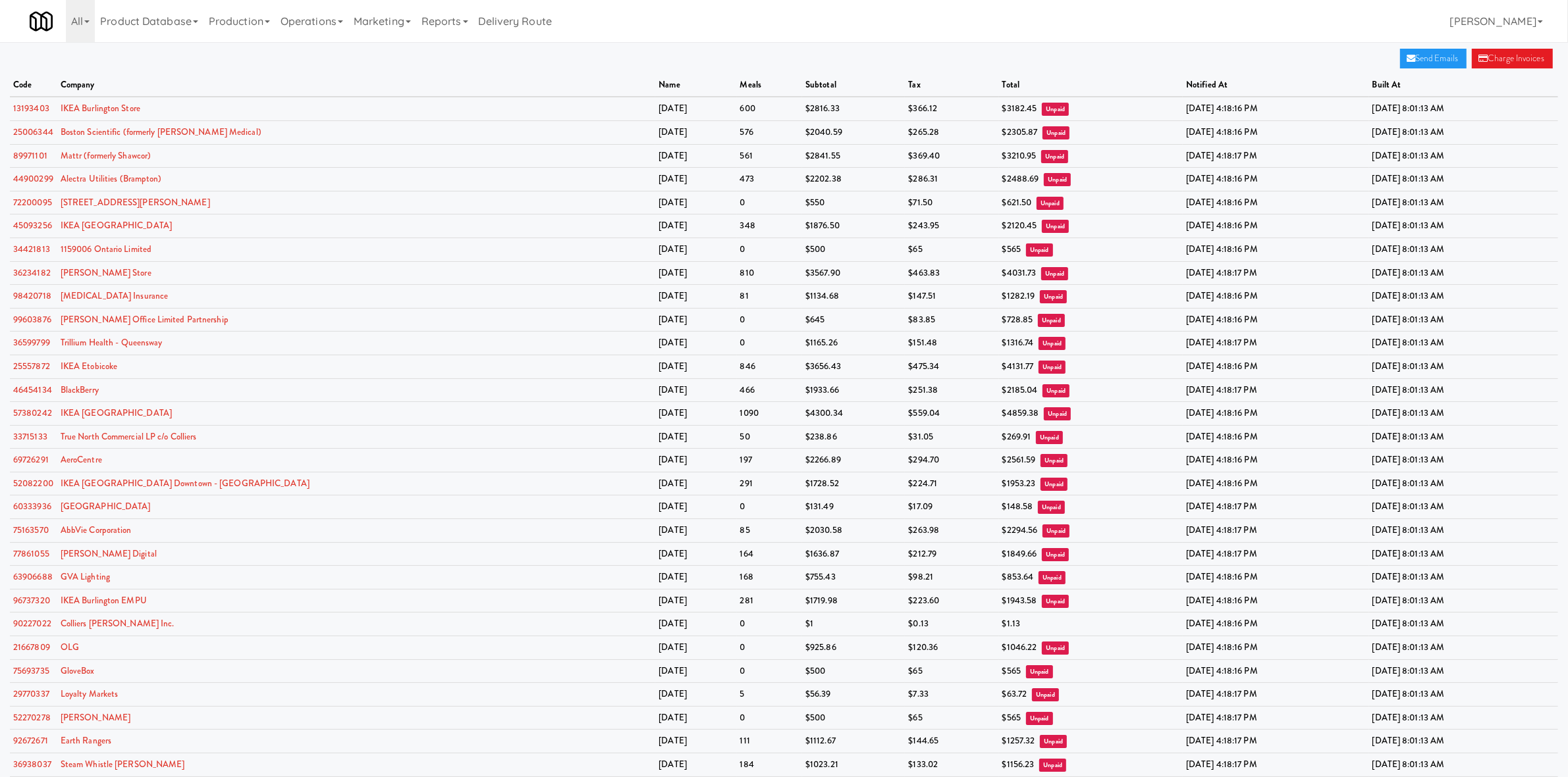
click at [655, 75] on th "name" at bounding box center [696, 86] width 81 height 24
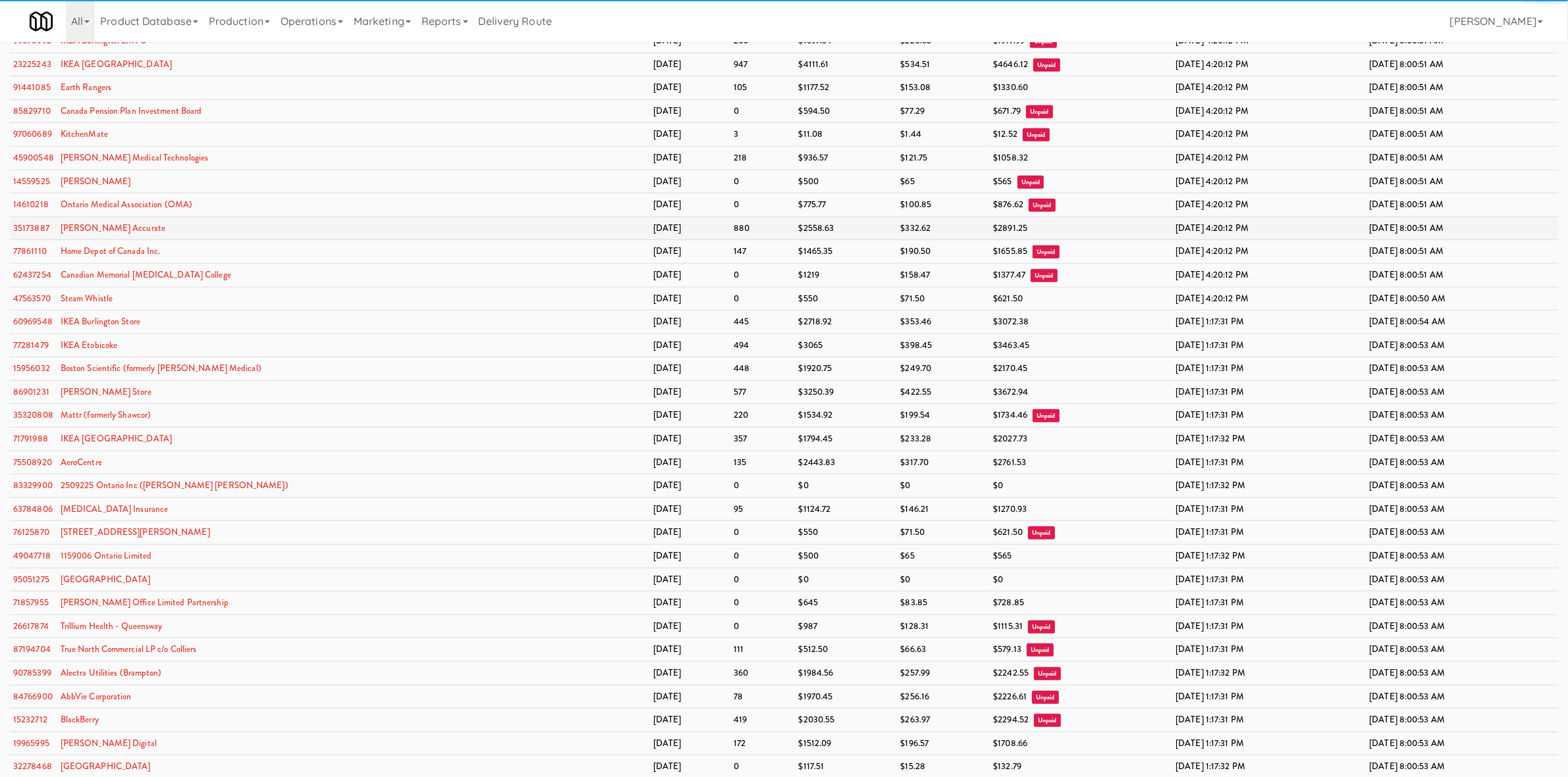
scroll to position [2200, 0]
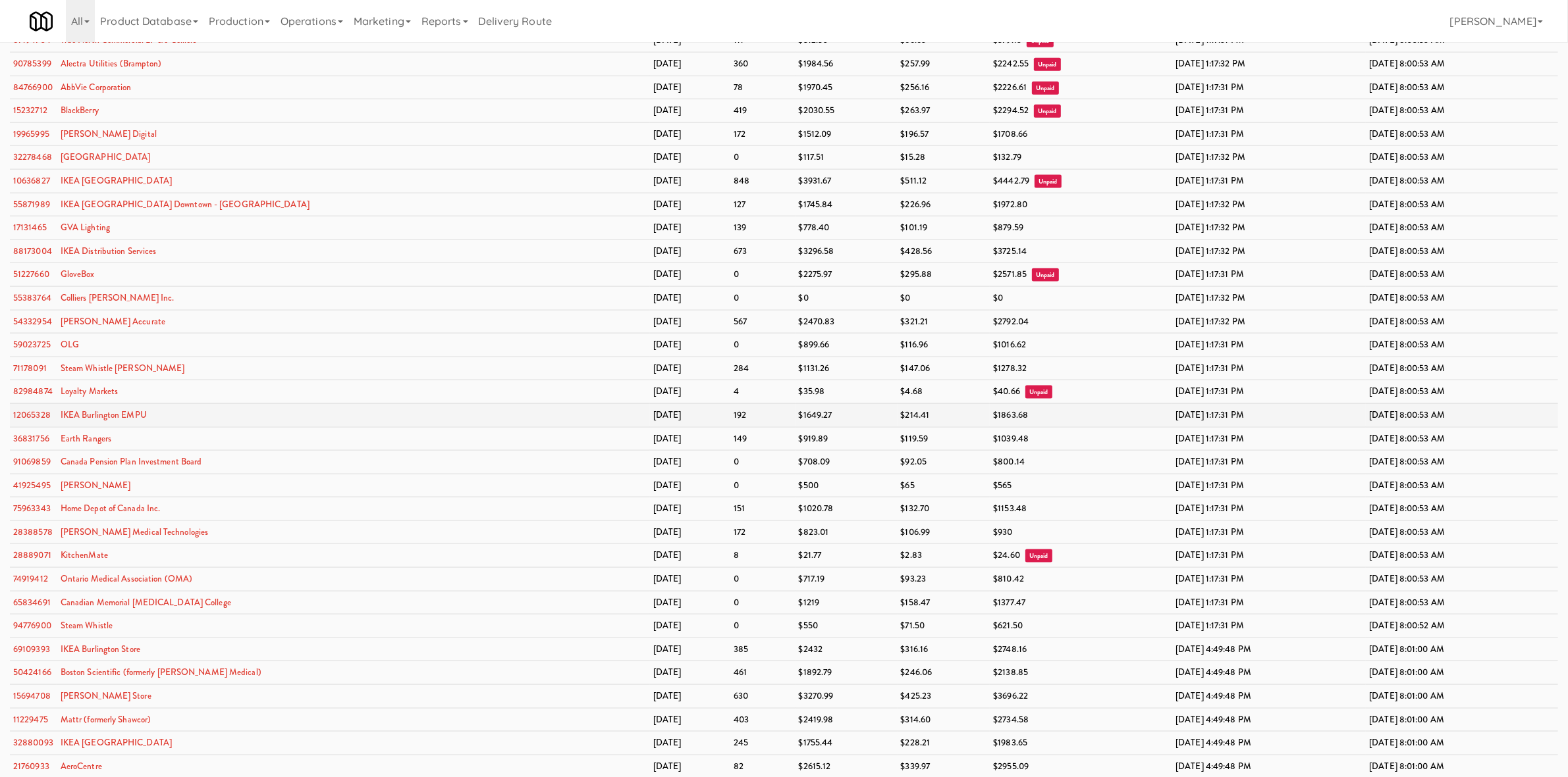
drag, startPoint x: 499, startPoint y: 392, endPoint x: 430, endPoint y: 387, distance: 69.2
click at [430, 404] on tr "12065328 IKEA Burlington EMPU May 2025 192 $1649.27 $214.41 $1863.68 Jun 11, 20…" at bounding box center [784, 415] width 1548 height 24
click at [166, 404] on td "IKEA Burlington EMPU" at bounding box center [353, 415] width 592 height 24
drag, startPoint x: 880, startPoint y: 384, endPoint x: 492, endPoint y: 87, distance: 488.6
click at [993, 408] on span "$1863.68" at bounding box center [1011, 415] width 35 height 13
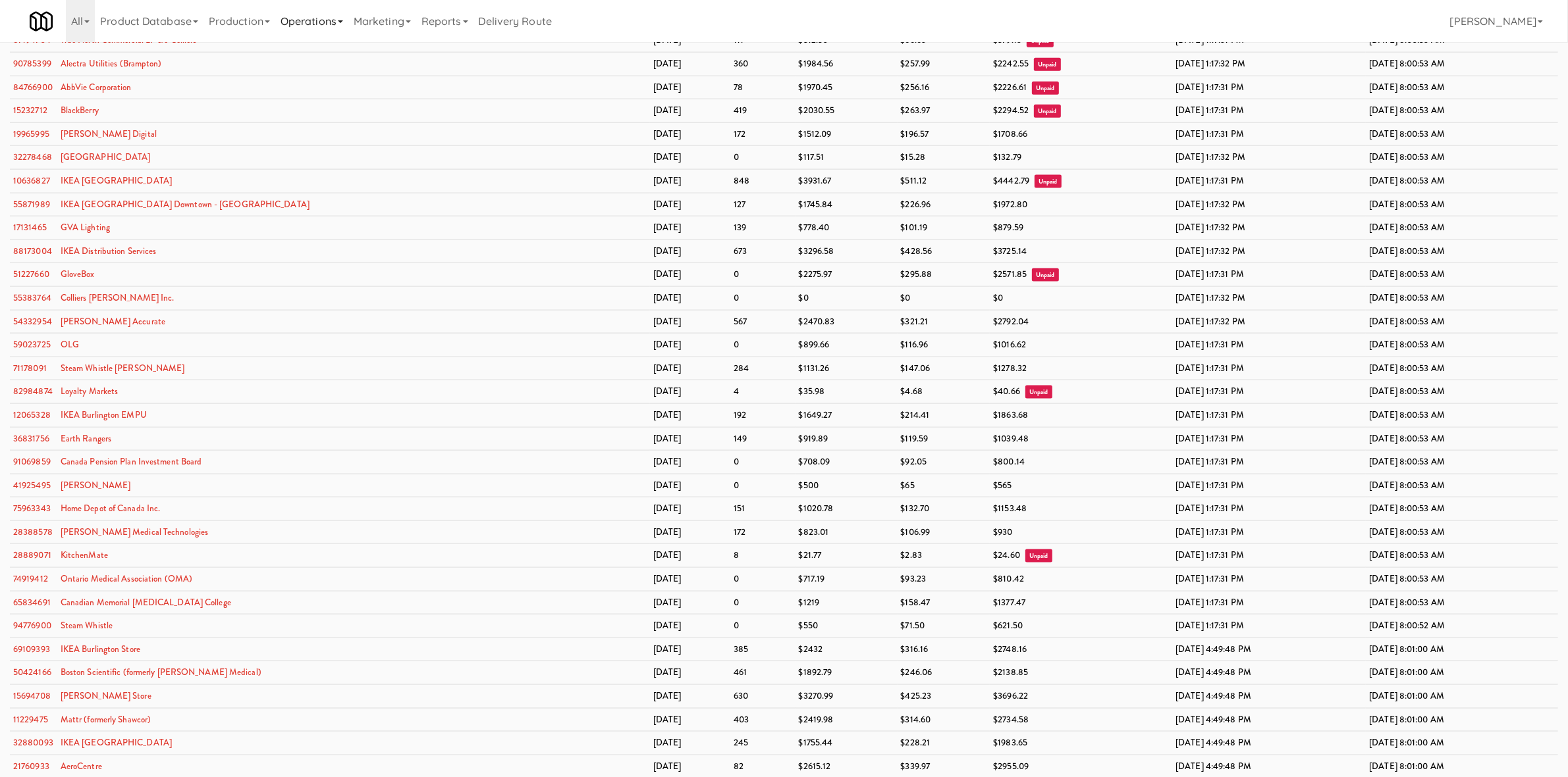
click at [311, 25] on link "Operations" at bounding box center [312, 21] width 73 height 42
click at [351, 85] on link "Companies" at bounding box center [328, 81] width 105 height 24
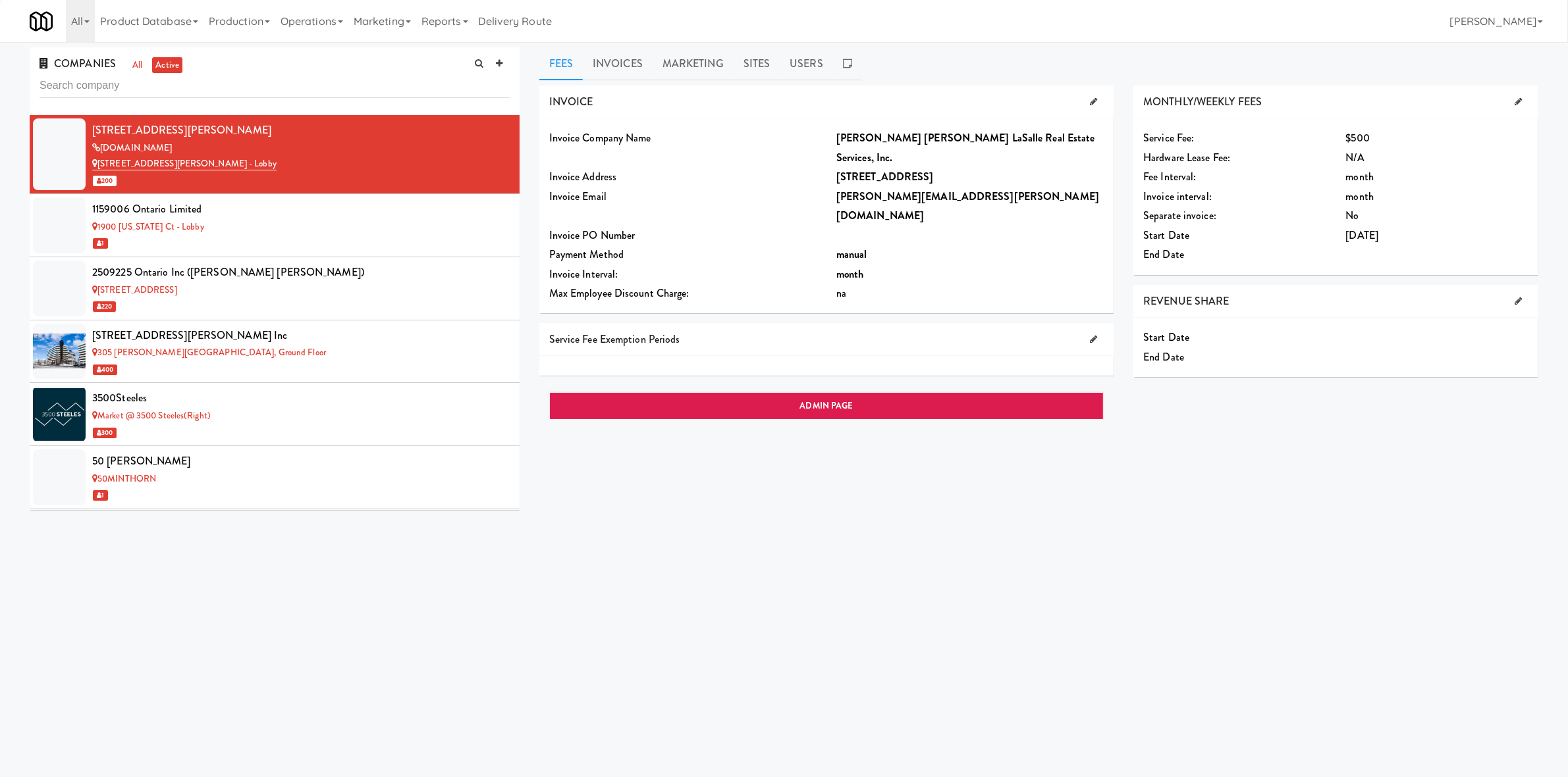
click at [105, 89] on input "text" at bounding box center [274, 86] width 470 height 24
type input "collier"
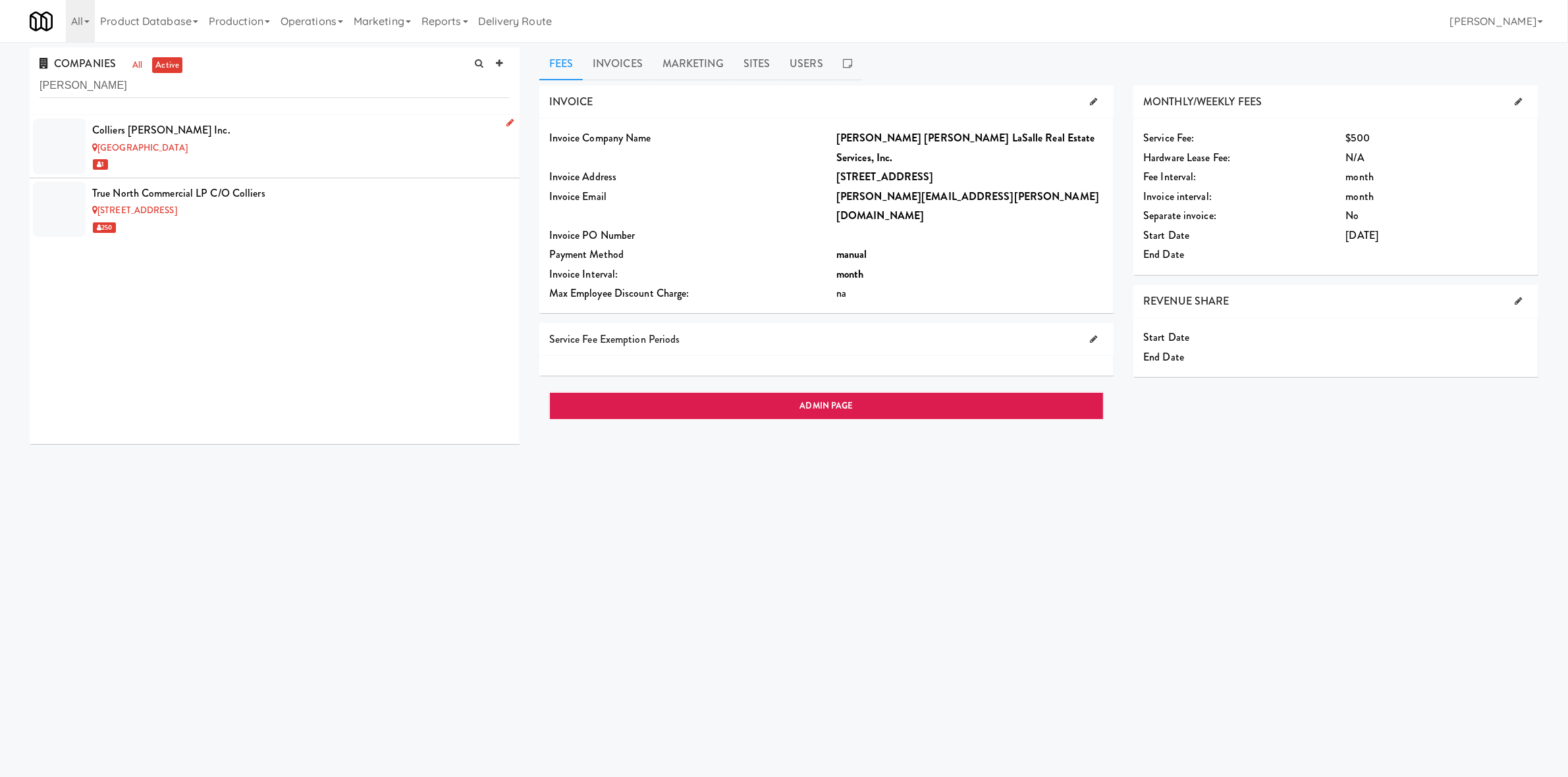
click at [312, 148] on div "Mississauga Executive Centre" at bounding box center [301, 149] width 418 height 17
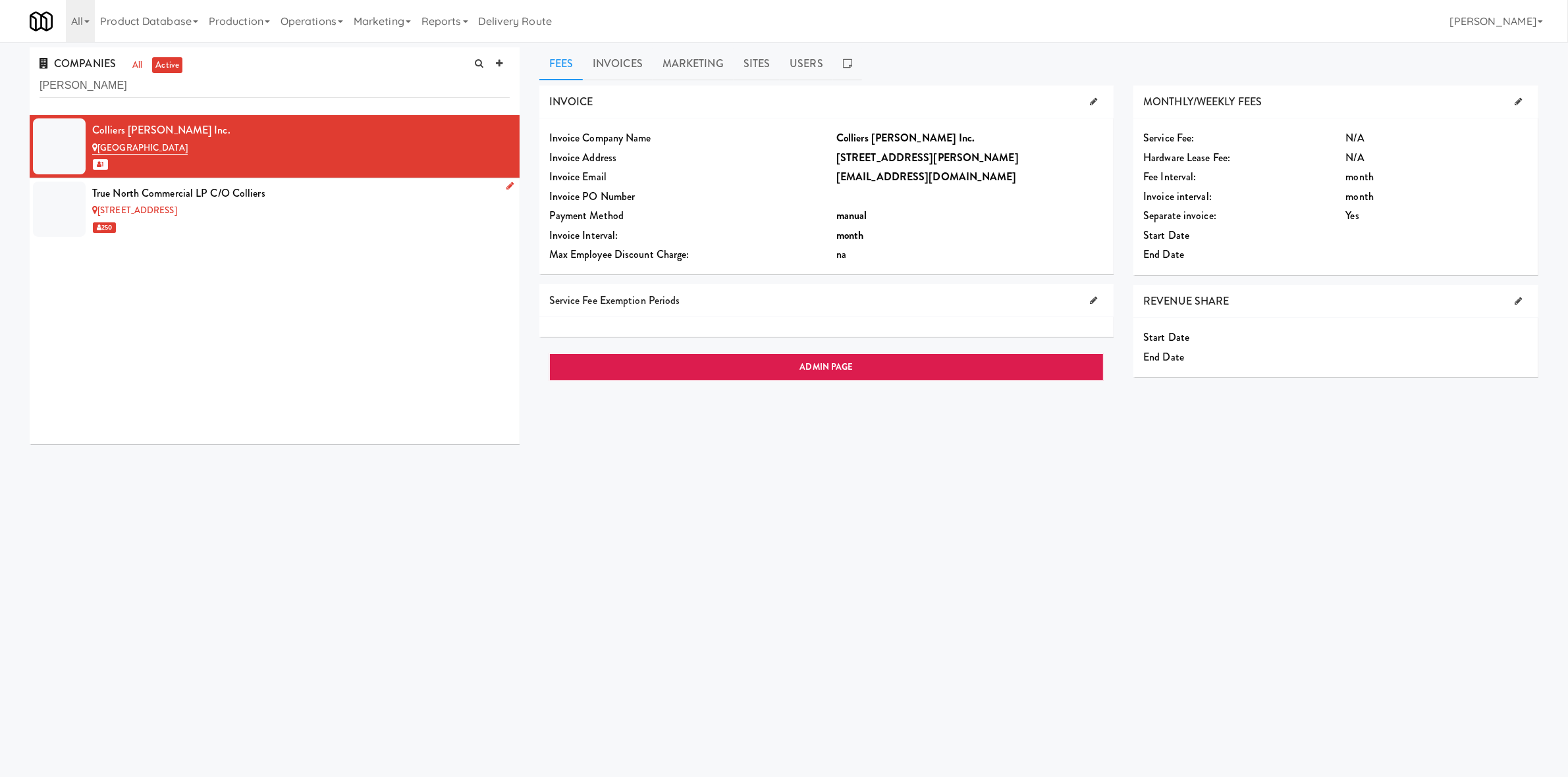
click at [319, 211] on div "6925 Century Avenue" at bounding box center [301, 211] width 418 height 17
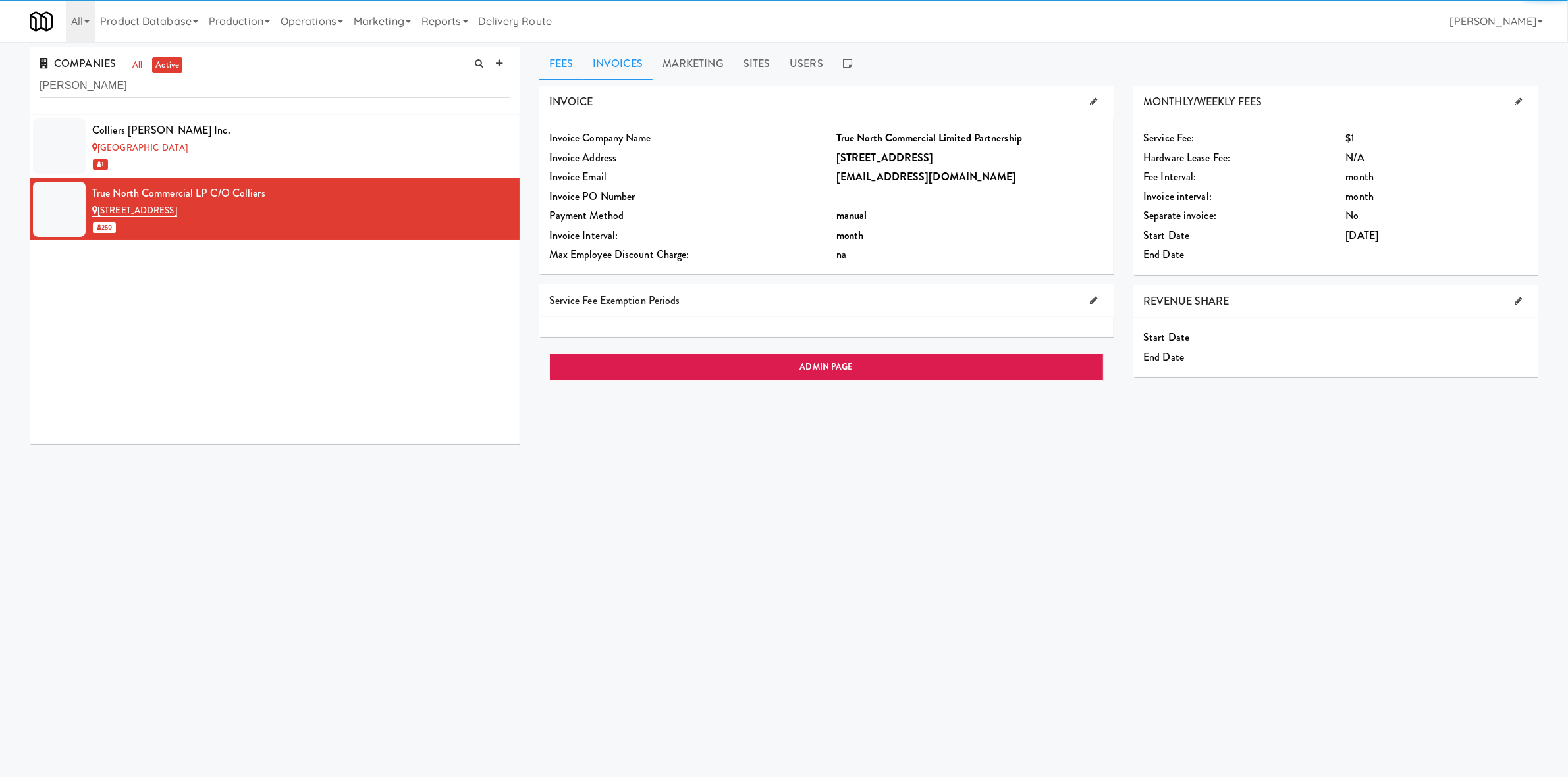
click at [620, 61] on link "Invoices" at bounding box center [617, 64] width 70 height 33
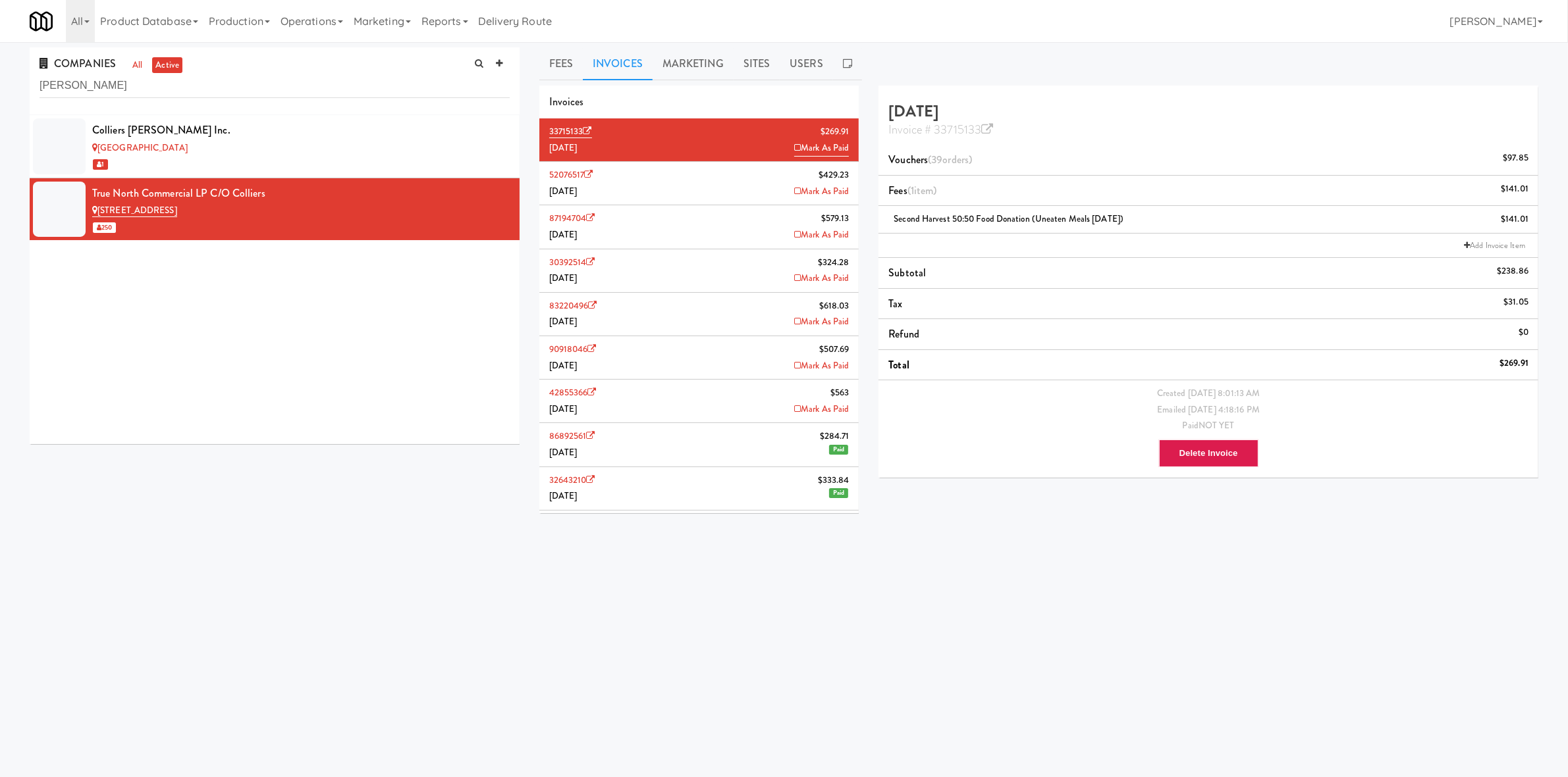
click at [667, 398] on li "42855366 $563 January 2025 Mark As Paid" at bounding box center [699, 401] width 320 height 43
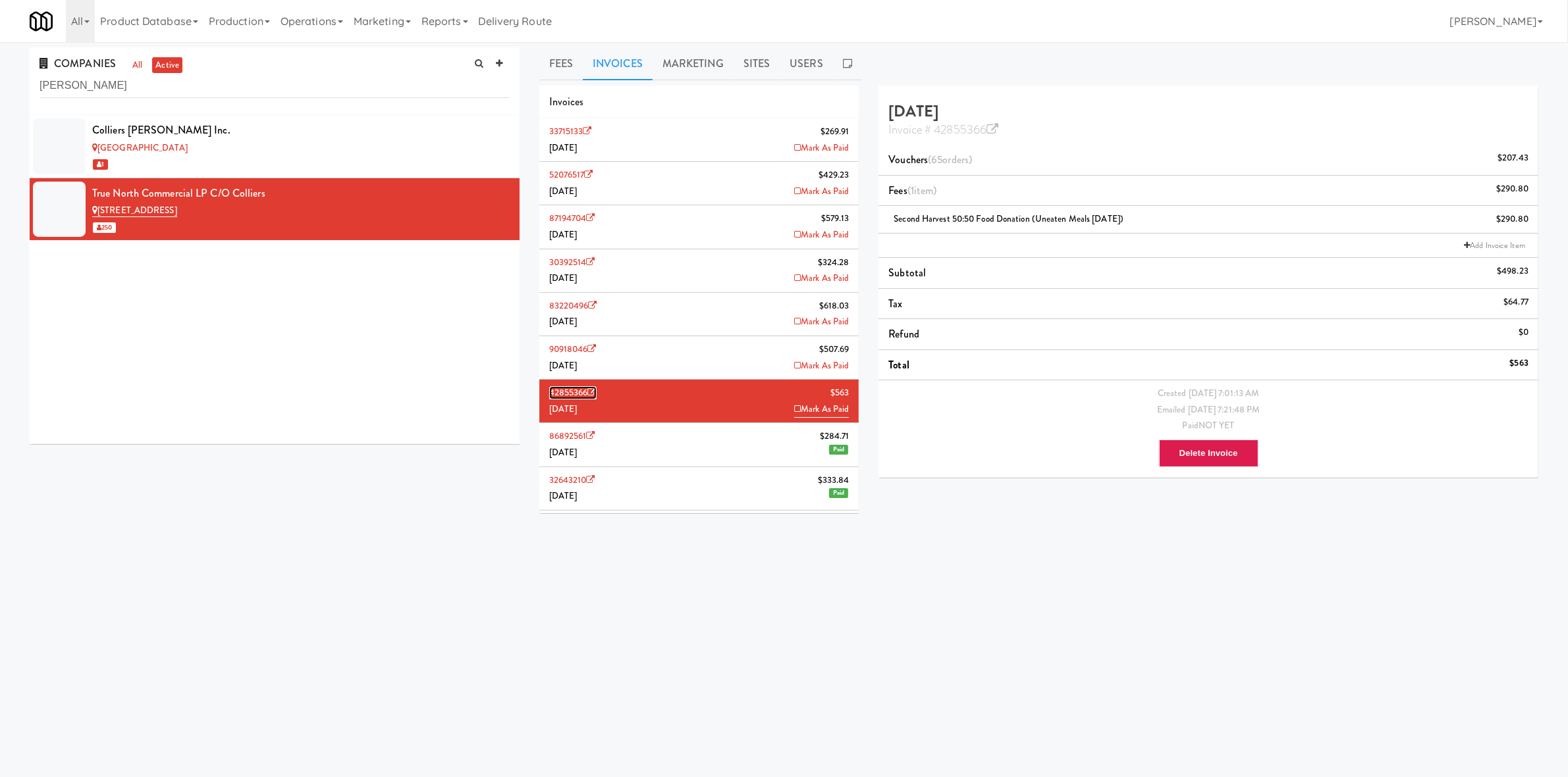
click at [575, 394] on link "42855366" at bounding box center [573, 392] width 47 height 13
